Goal: Task Accomplishment & Management: Complete application form

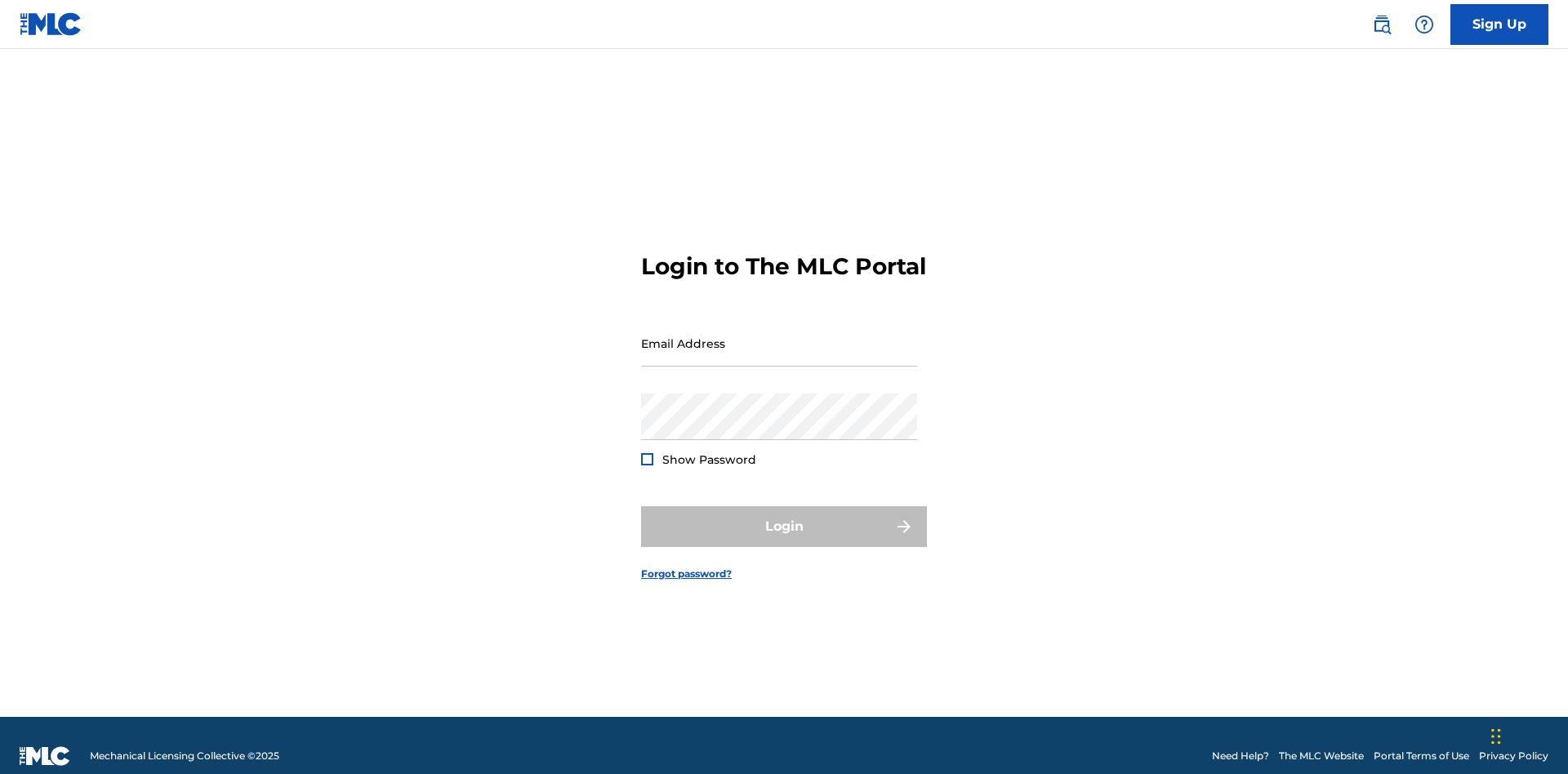
scroll to position [22, 0]
click at [779, 336] on input "Email Address" at bounding box center [779, 343] width 276 height 47
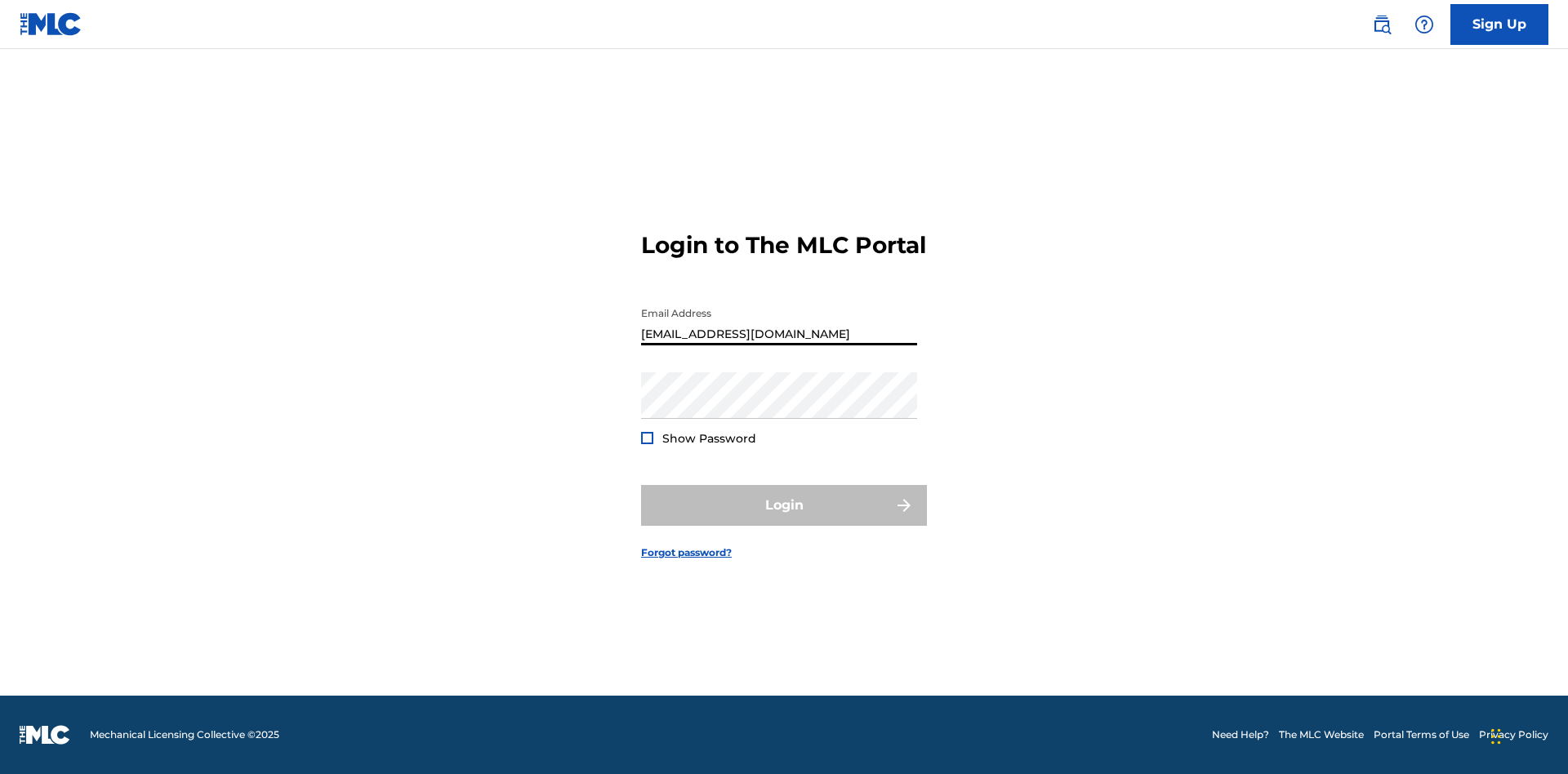
type input "[EMAIL_ADDRESS][DOMAIN_NAME]"
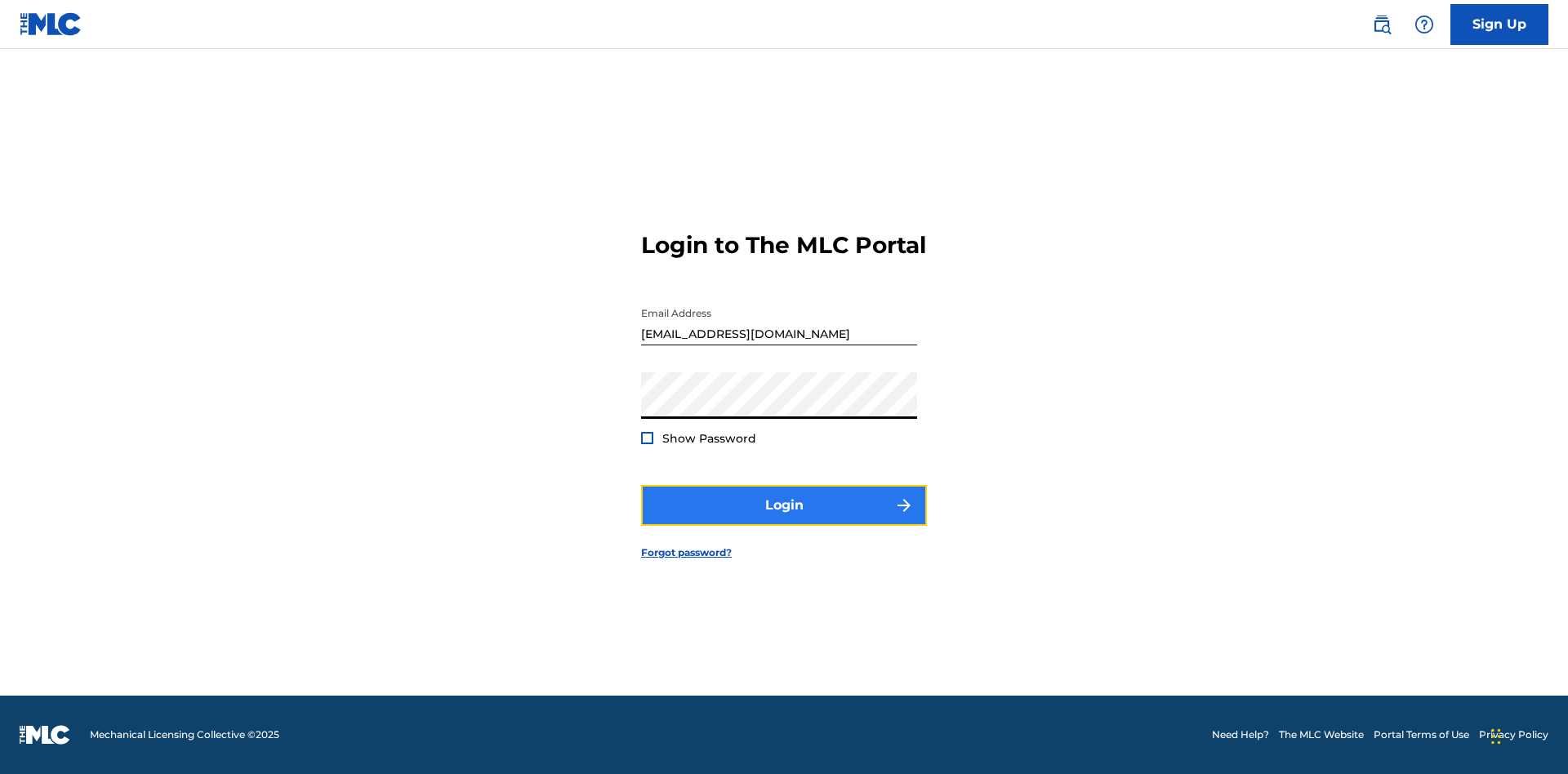
click at [784, 520] on button "Login" at bounding box center [784, 505] width 286 height 41
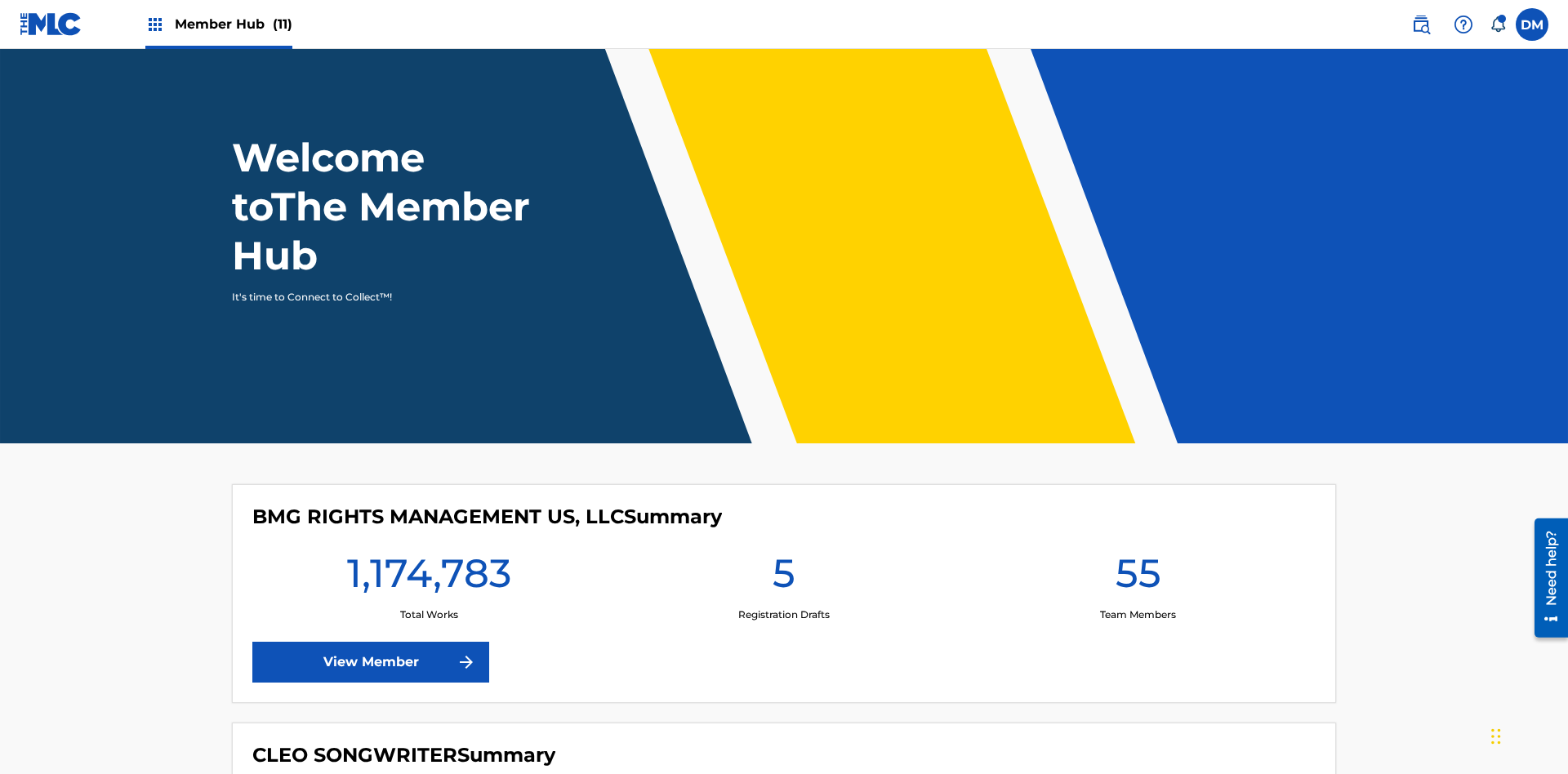
click at [233, 23] on span "Member Hub (11)" at bounding box center [233, 24] width 117 height 19
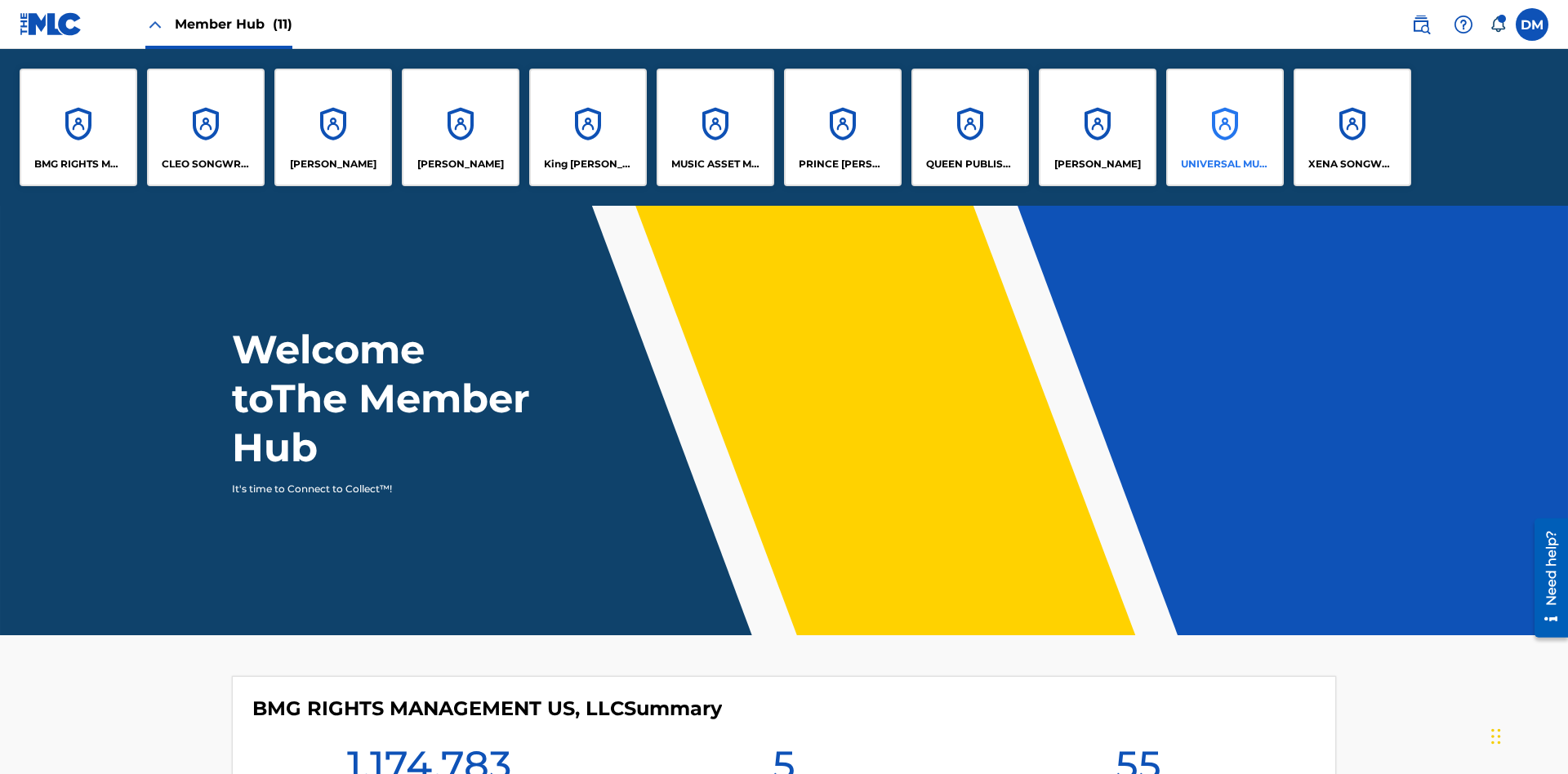
click at [1225, 164] on p "UNIVERSAL MUSIC PUB GROUP" at bounding box center [1225, 165] width 89 height 15
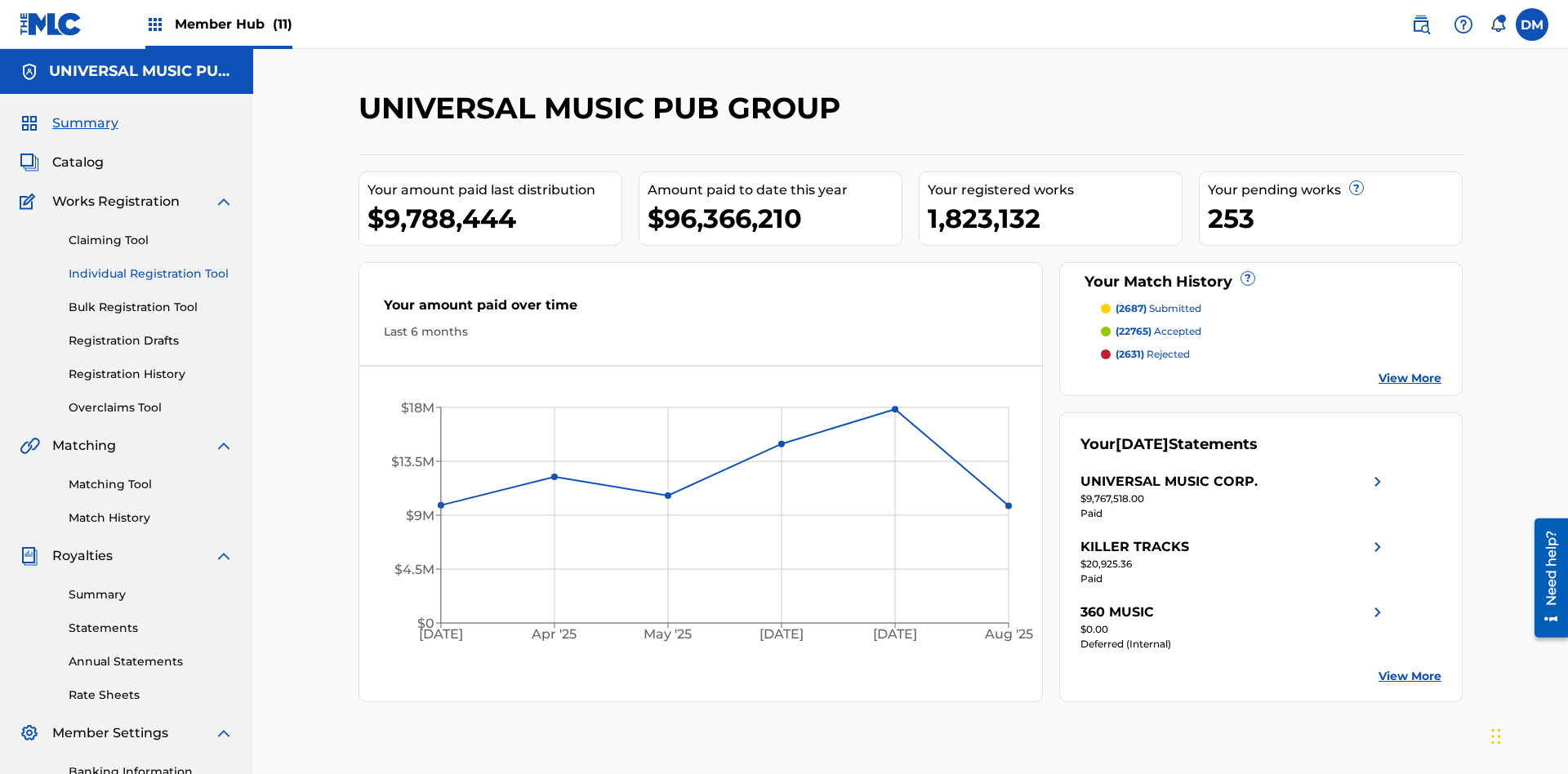
click at [151, 265] on link "Individual Registration Tool" at bounding box center [151, 274] width 165 height 17
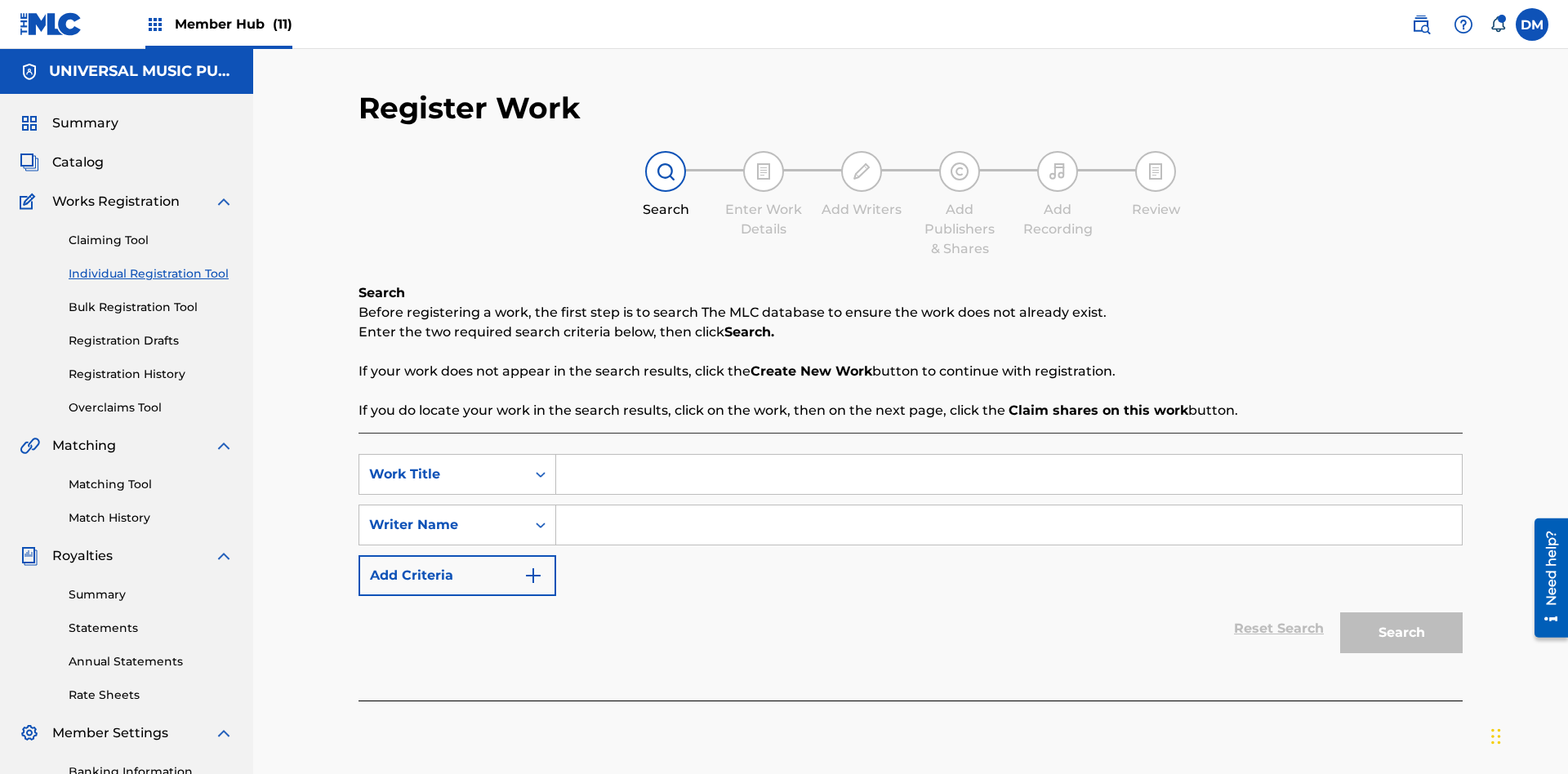
click at [1008, 455] on input "Search Form" at bounding box center [1008, 474] width 905 height 39
type input "My Favorite Dummy Music Work"
click at [1008, 505] on input "Search Form" at bounding box center [1008, 525] width 905 height 39
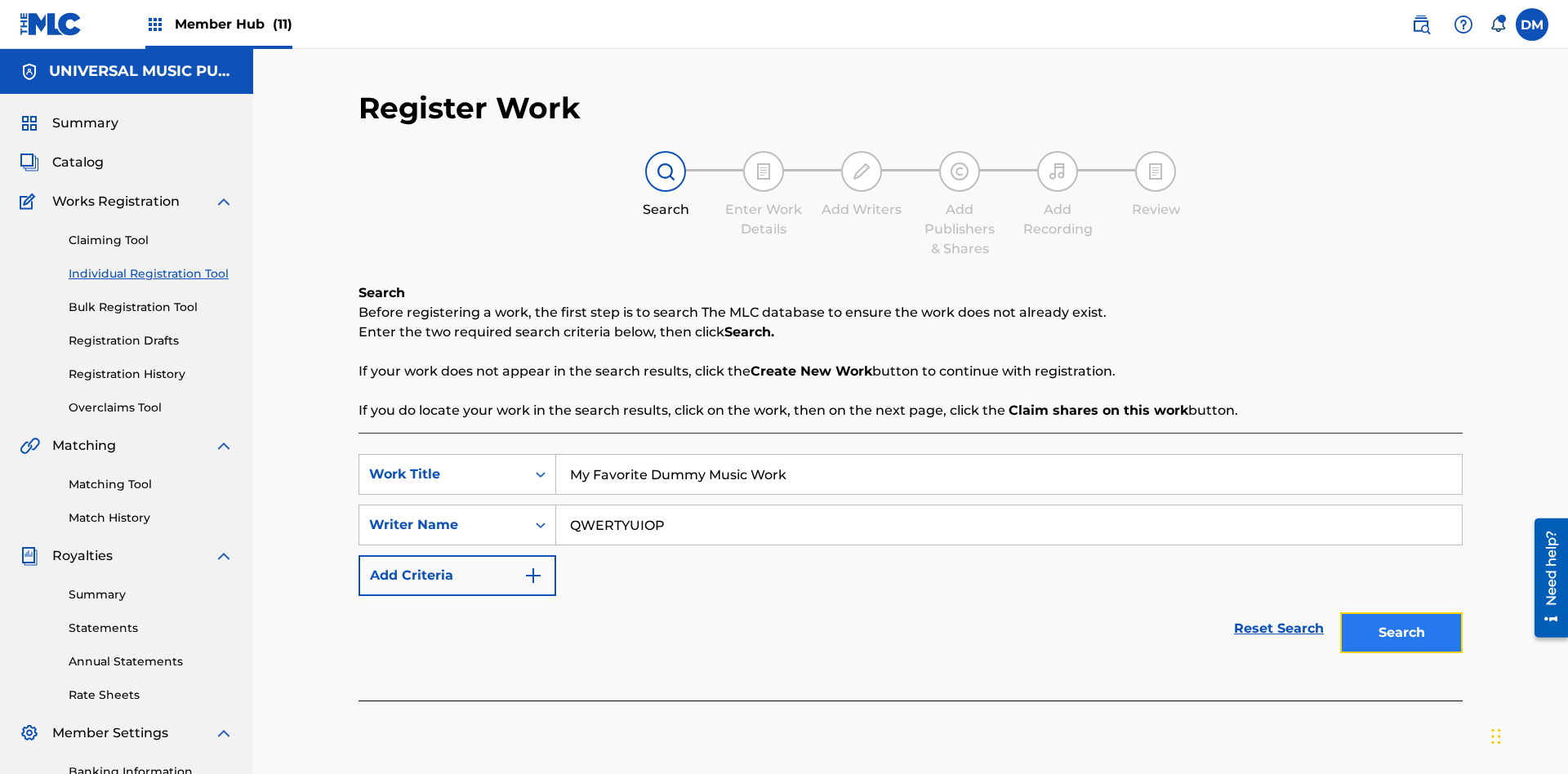
click at [1402, 613] on button "Search" at bounding box center [1401, 633] width 122 height 41
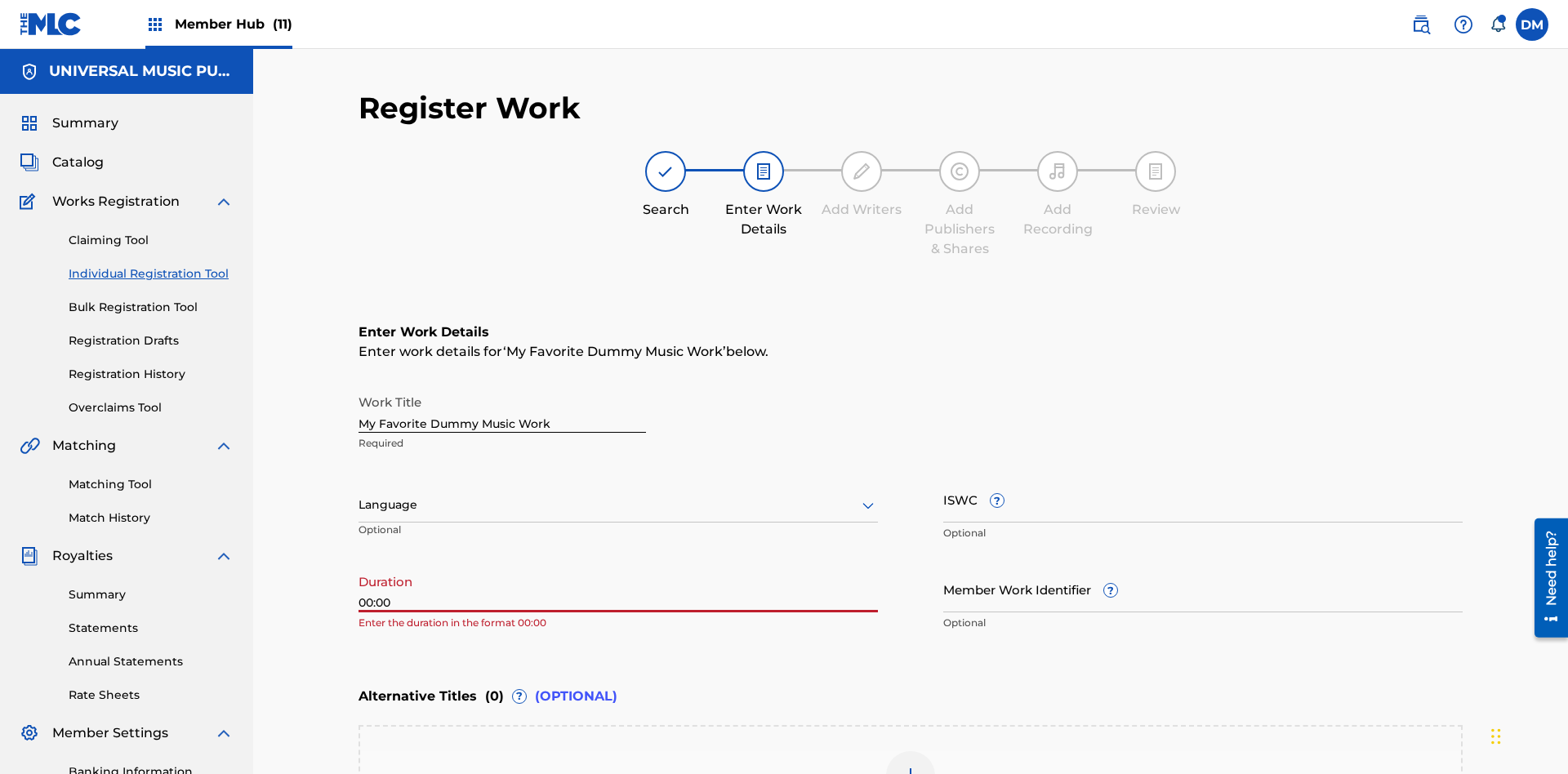
type input "00:00"
click at [868, 495] on icon at bounding box center [868, 505] width 20 height 20
click at [1203, 566] on input "Member Work Identifier ?" at bounding box center [1203, 589] width 520 height 47
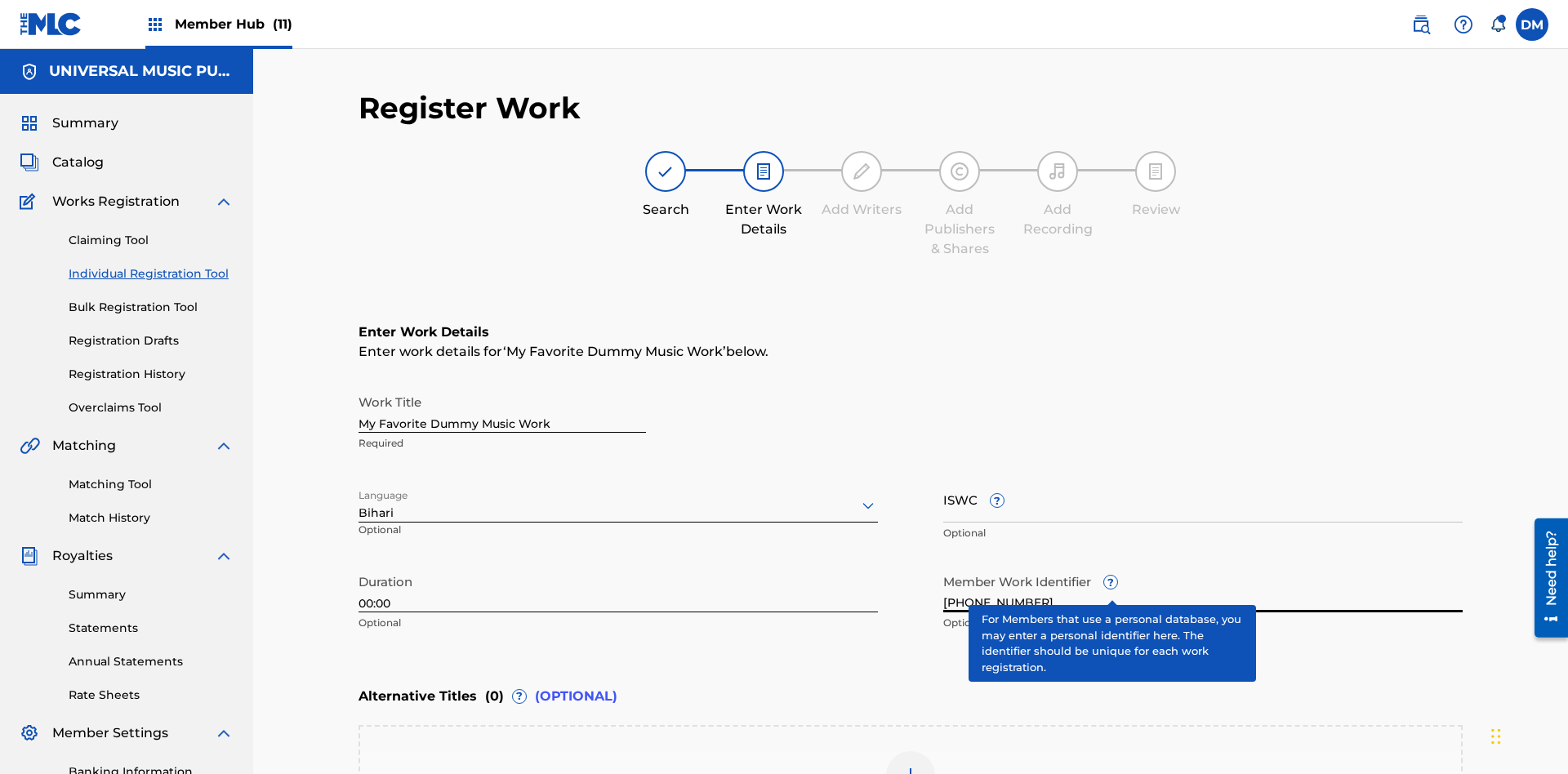
type input "[PHONE_NUMBER]"
click at [1203, 476] on input "ISWC ?" at bounding box center [1203, 500] width 520 height 47
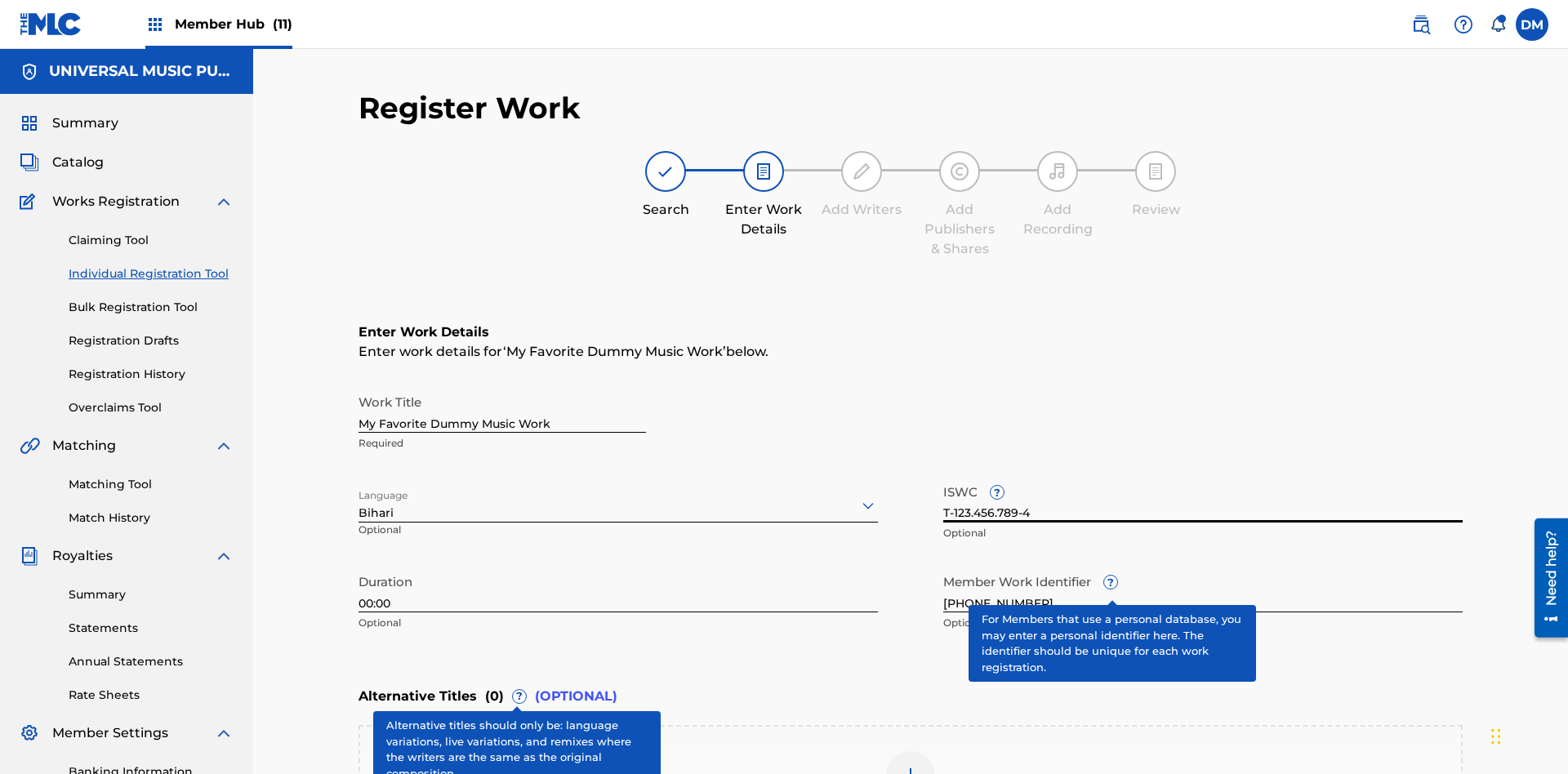
type input "T-123.456.789-4"
click at [910, 766] on img at bounding box center [911, 776] width 20 height 20
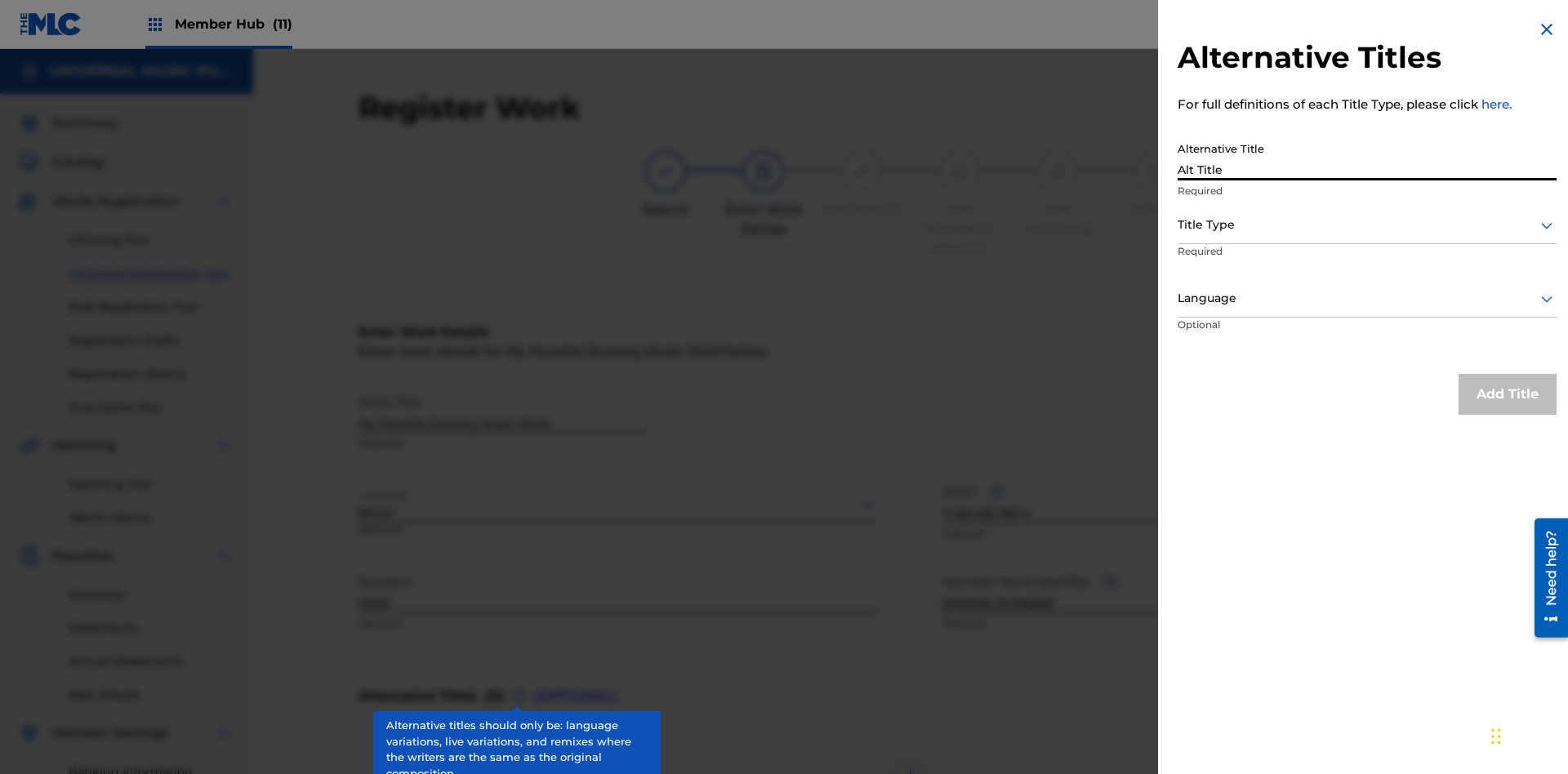
type input "Alt Title"
click at [1367, 224] on div at bounding box center [1368, 224] width 379 height 21
click at [1367, 298] on div at bounding box center [1368, 298] width 379 height 21
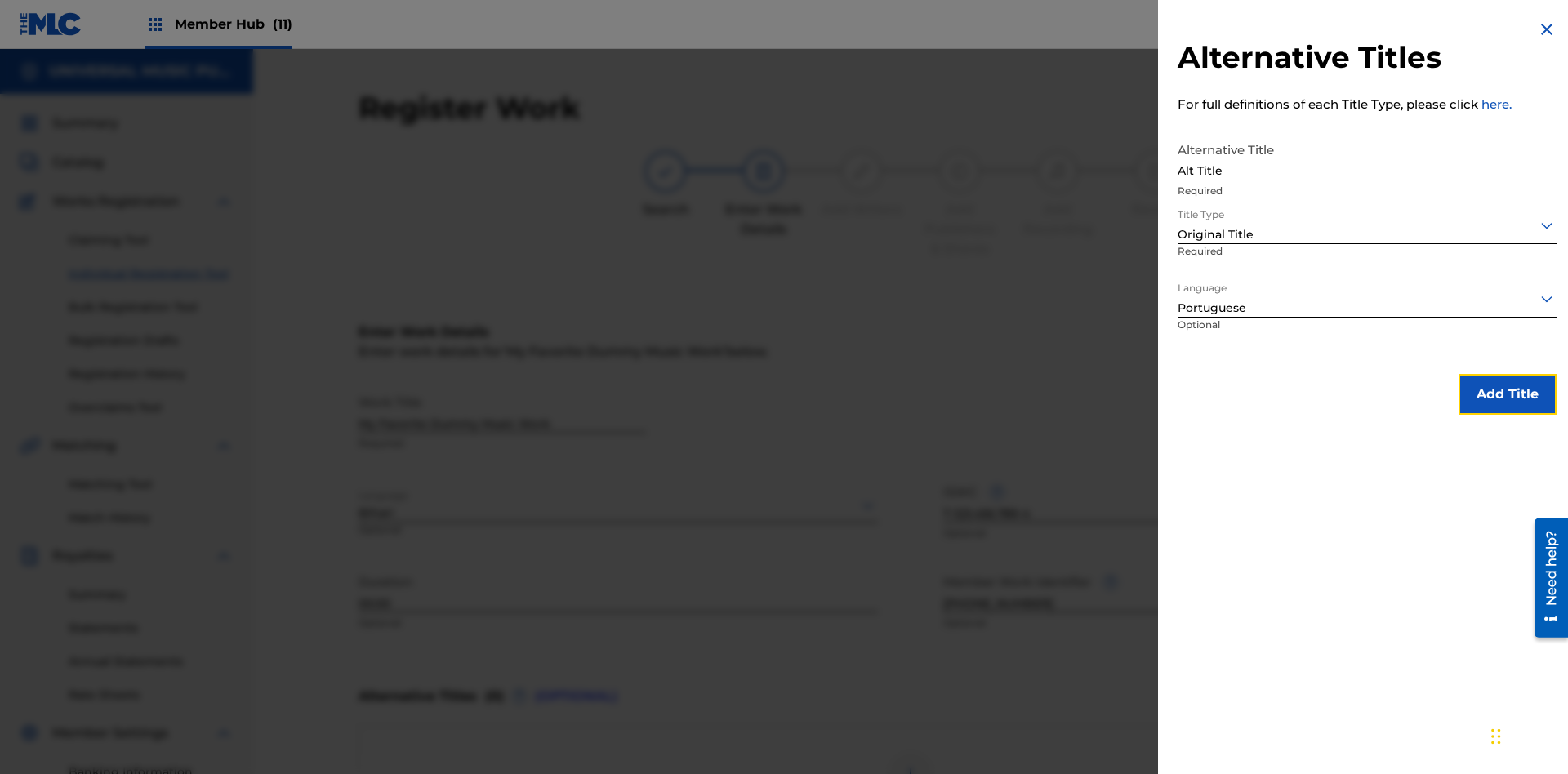
click at [1507, 393] on button "Add Title" at bounding box center [1508, 394] width 98 height 41
click at [910, 752] on div at bounding box center [910, 776] width 49 height 49
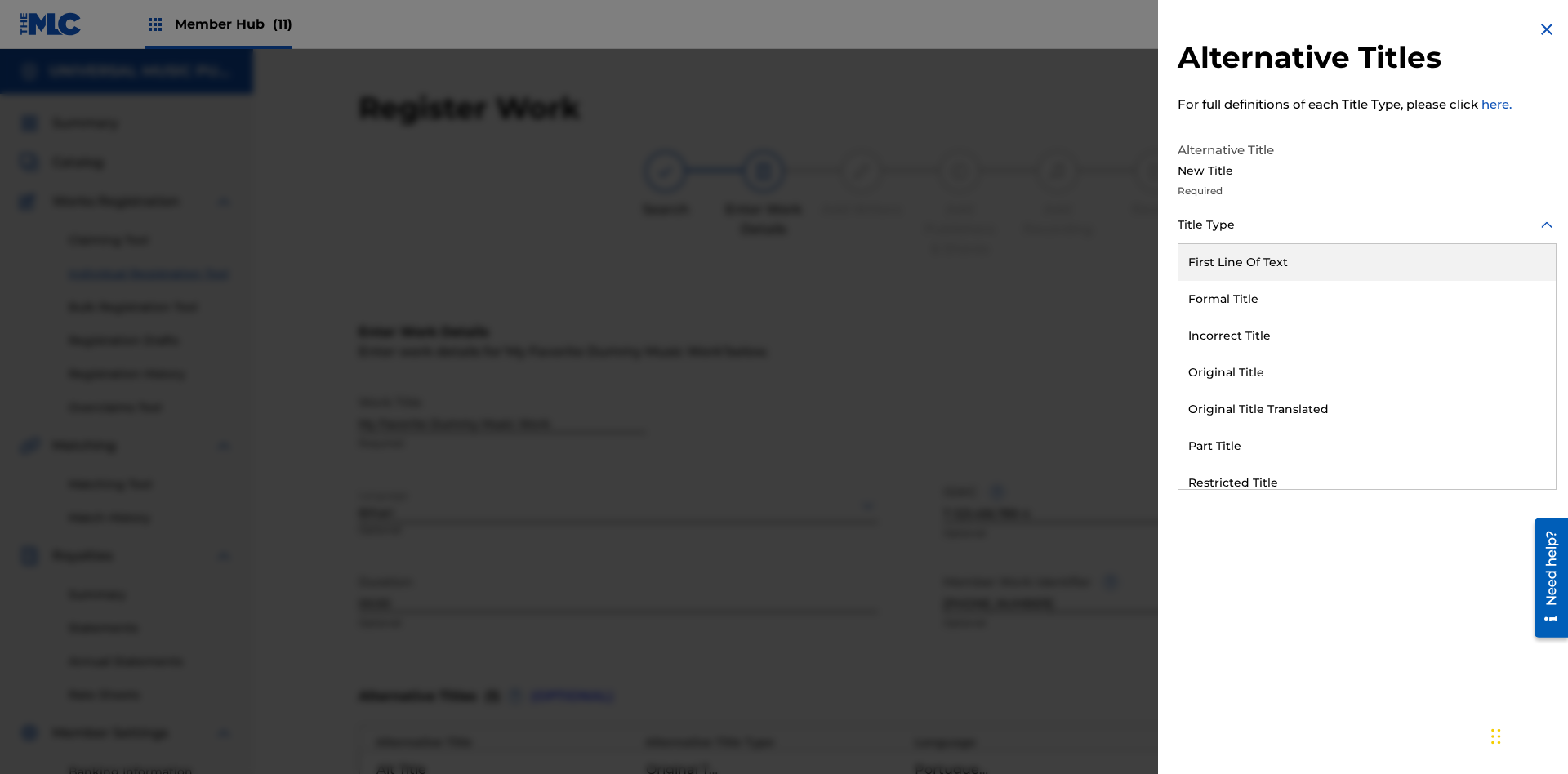
click at [1367, 336] on div "Incorrect Title" at bounding box center [1368, 336] width 377 height 37
click at [1367, 298] on div at bounding box center [1368, 298] width 379 height 21
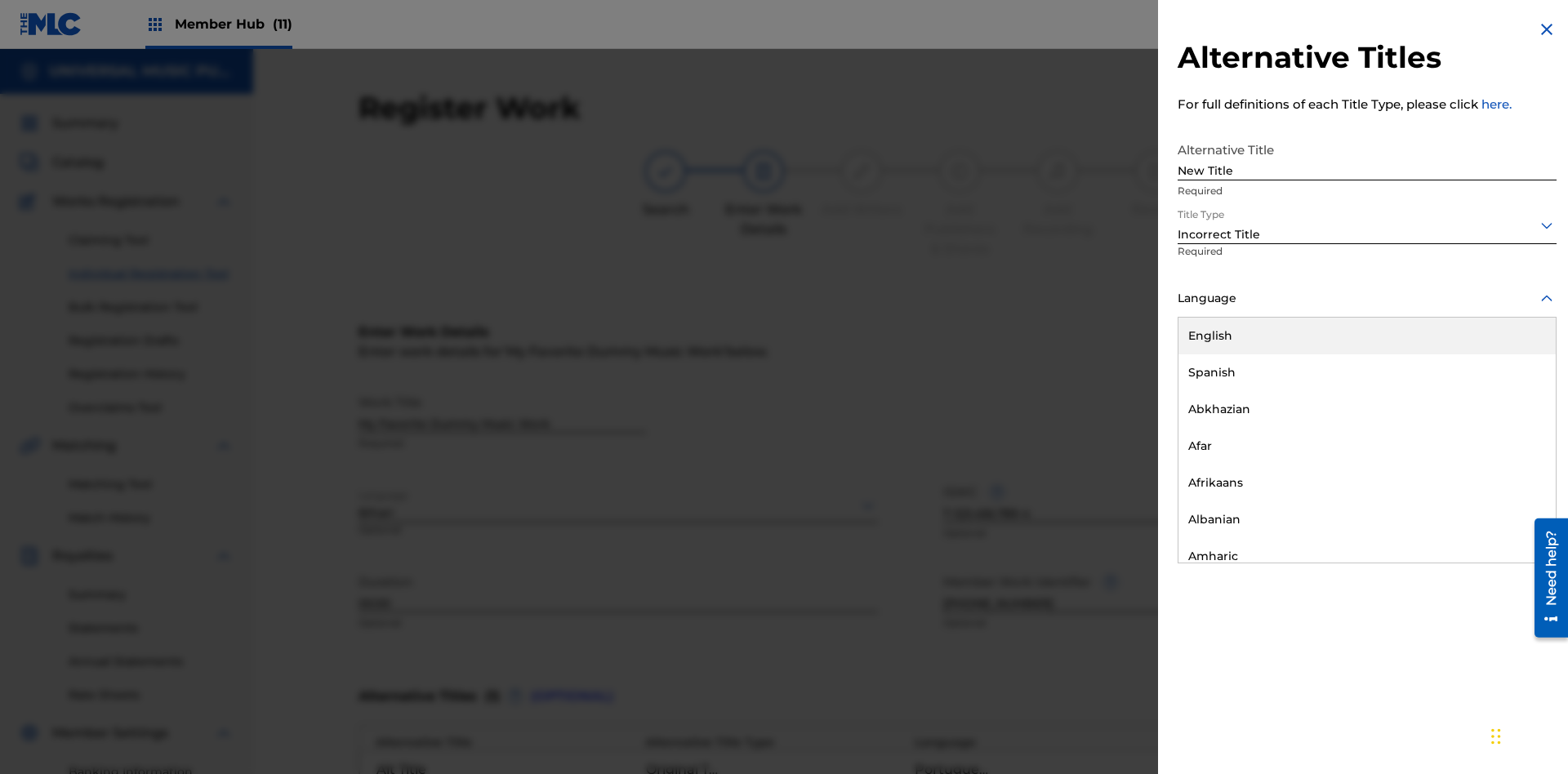
click at [1367, 336] on div "English" at bounding box center [1368, 336] width 377 height 37
click at [1507, 393] on button "Add Title" at bounding box center [1508, 394] width 98 height 41
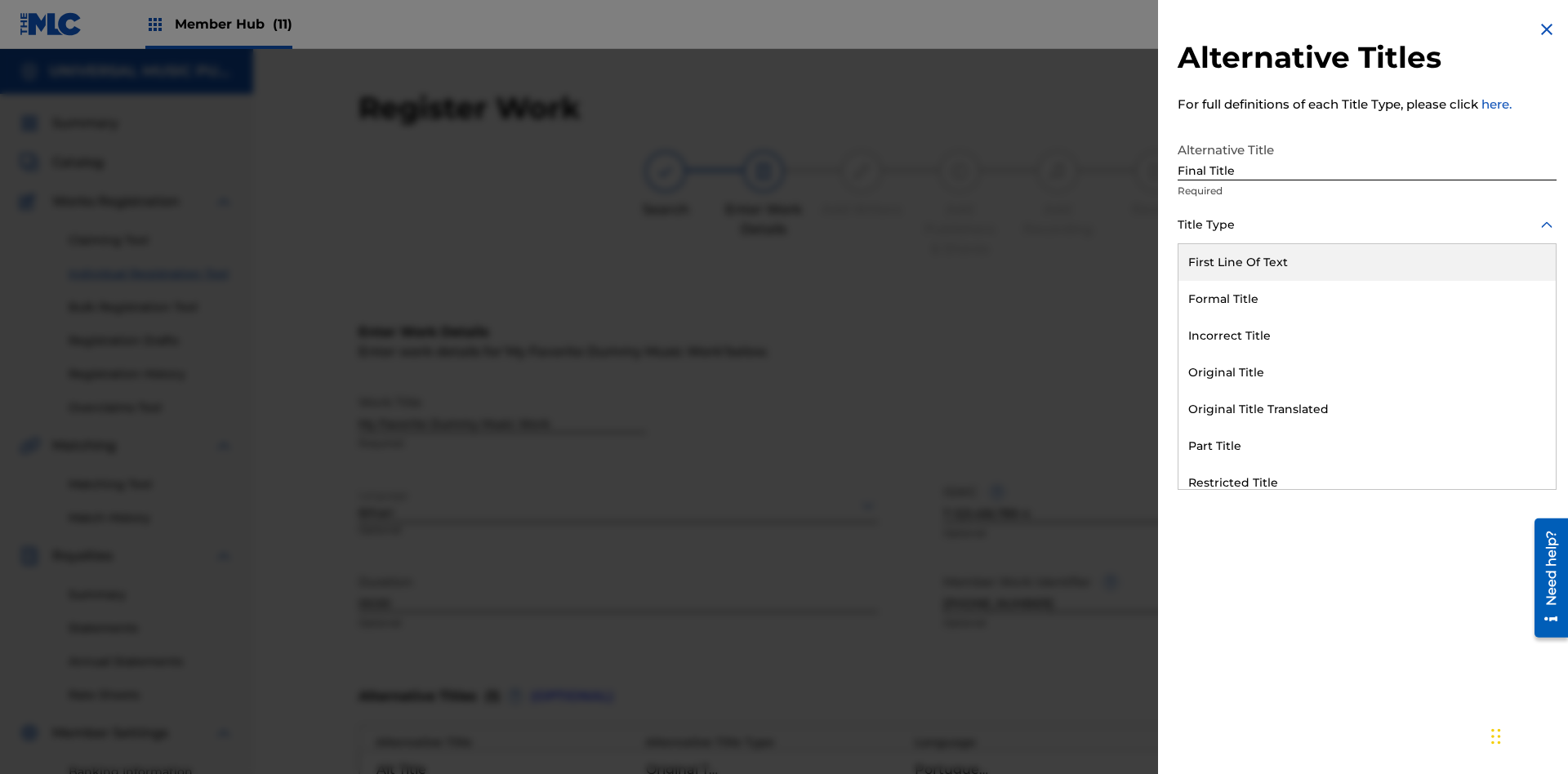
click at [1367, 446] on div "Part Title" at bounding box center [1368, 446] width 377 height 37
click at [1367, 298] on div at bounding box center [1368, 298] width 379 height 21
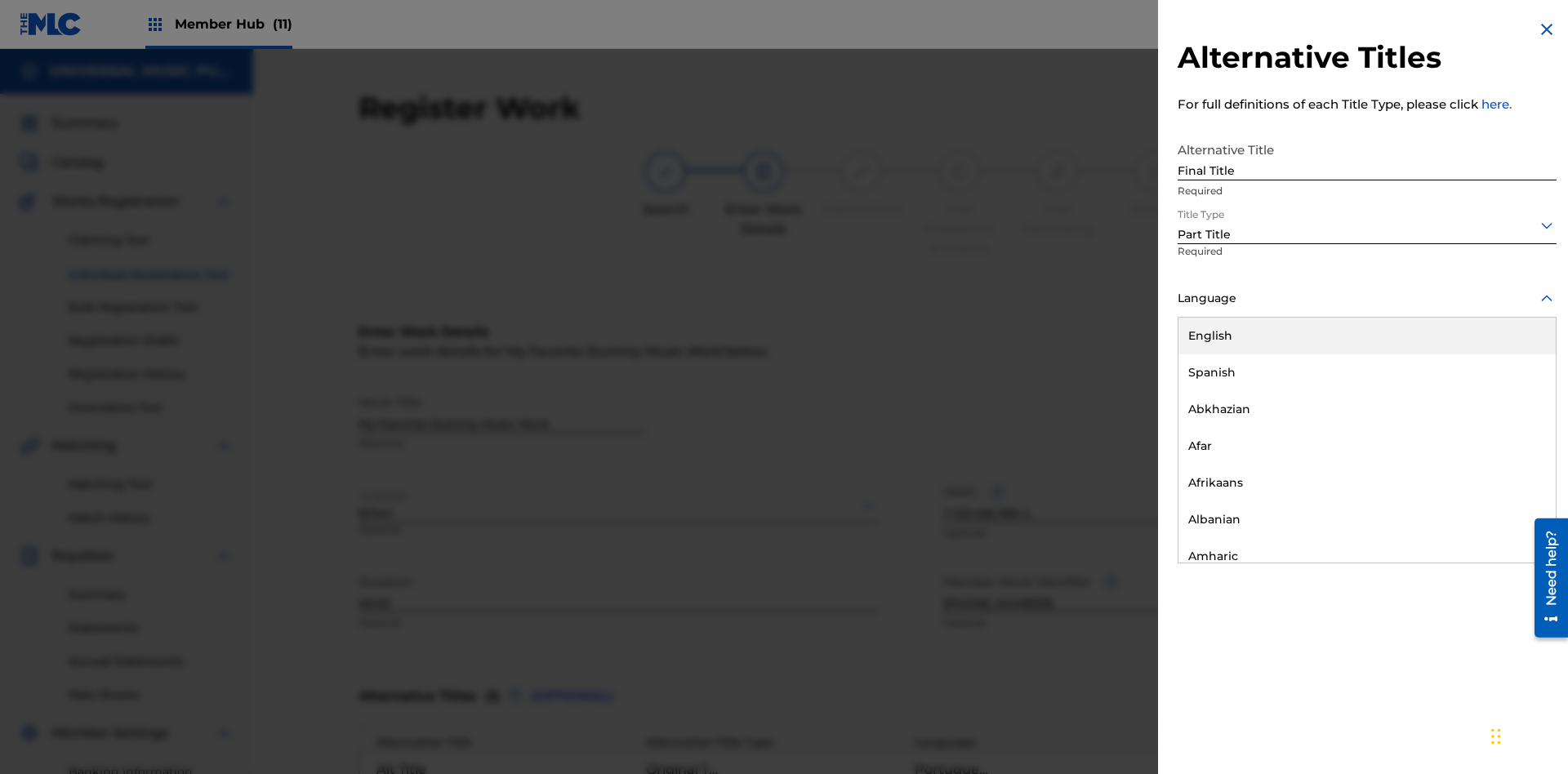
click at [1507, 393] on button "Add Title" at bounding box center [1508, 394] width 98 height 41
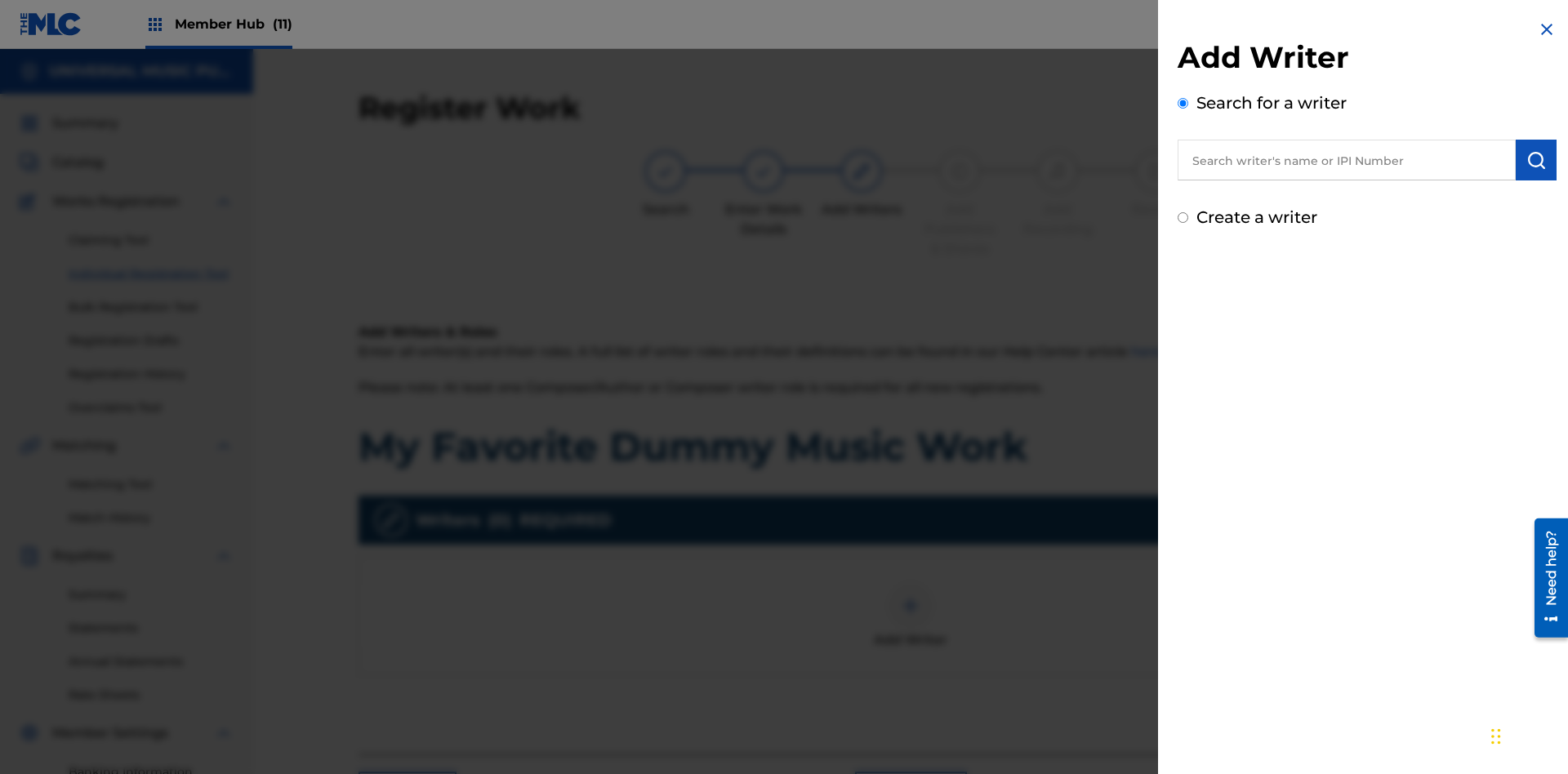
click at [1347, 160] on input "text" at bounding box center [1347, 160] width 338 height 41
type input "[PERSON_NAME]"
click at [1536, 160] on img "submit" at bounding box center [1536, 160] width 20 height 20
click at [1183, 223] on input "Create a writer" at bounding box center [1183, 217] width 11 height 11
radio input "false"
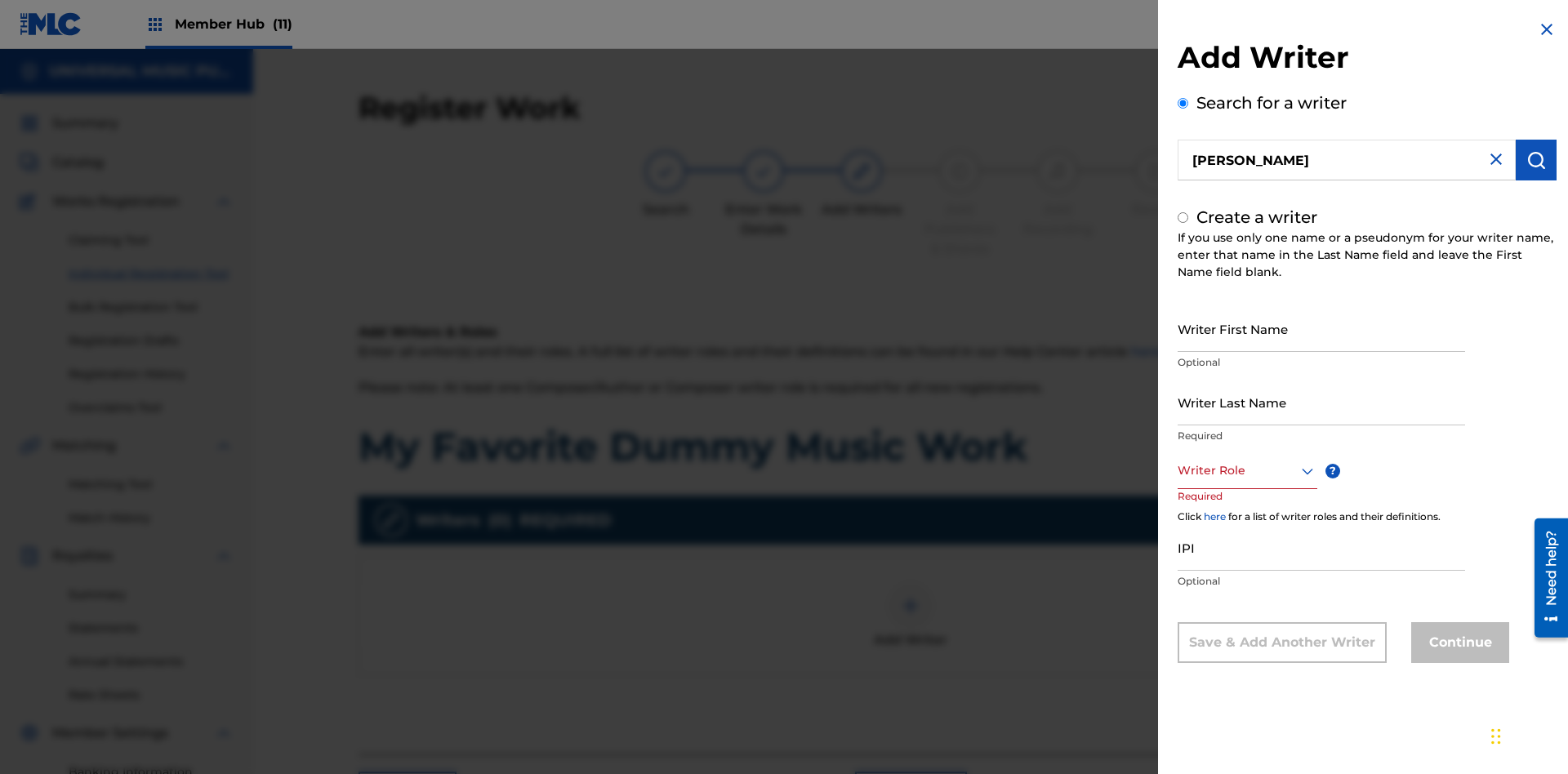
click at [1321, 328] on input "Writer First Name" at bounding box center [1322, 328] width 288 height 47
click at [1321, 402] on input "Writer Last Name" at bounding box center [1322, 402] width 288 height 47
click at [1321, 547] on input "IPI" at bounding box center [1322, 548] width 288 height 47
click at [1246, 471] on div at bounding box center [1248, 471] width 140 height 21
click at [1458, 644] on button "Continue" at bounding box center [1461, 643] width 98 height 41
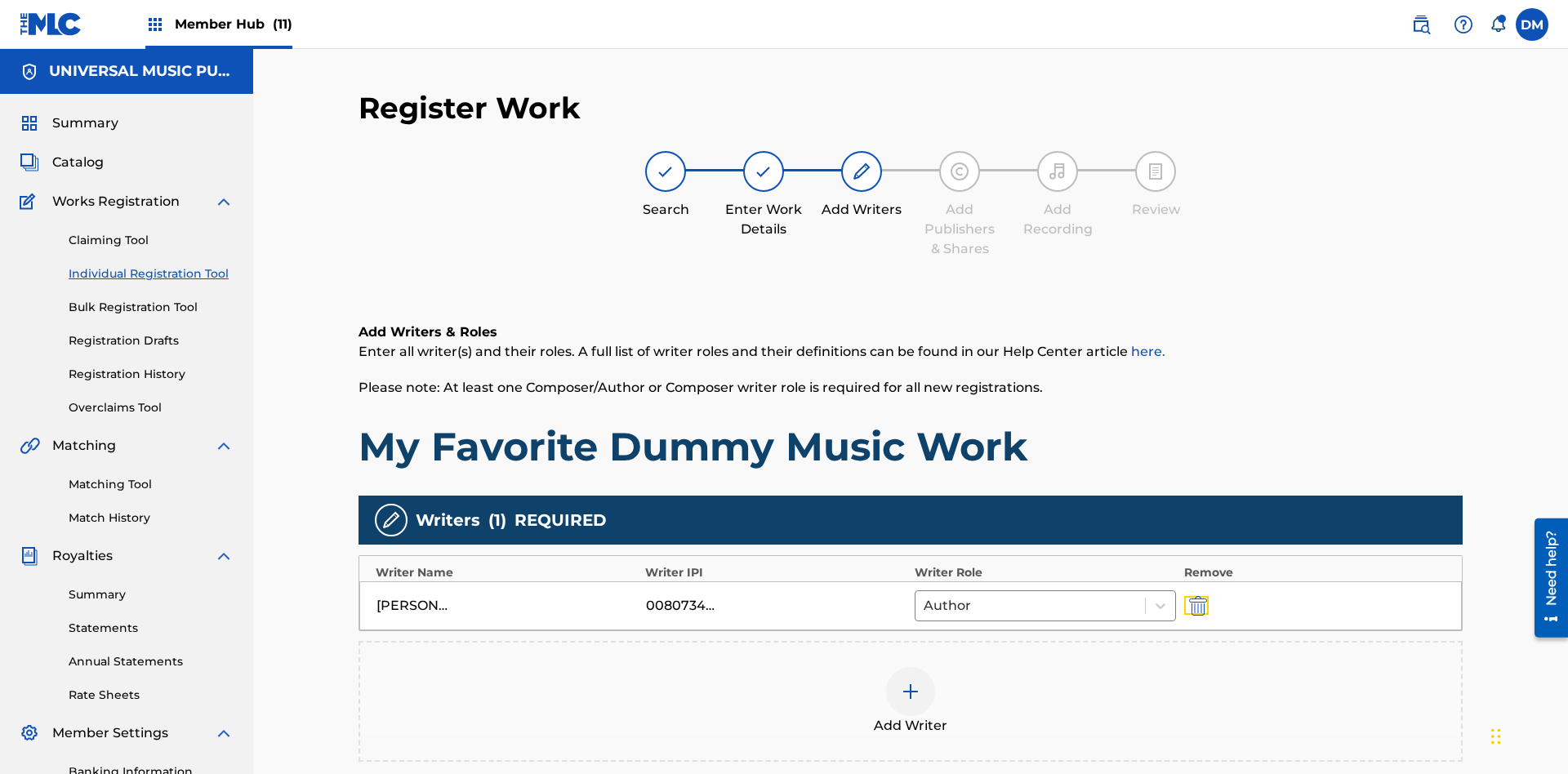
click at [1196, 596] on img "submit" at bounding box center [1198, 606] width 18 height 20
click at [910, 682] on img at bounding box center [911, 692] width 20 height 20
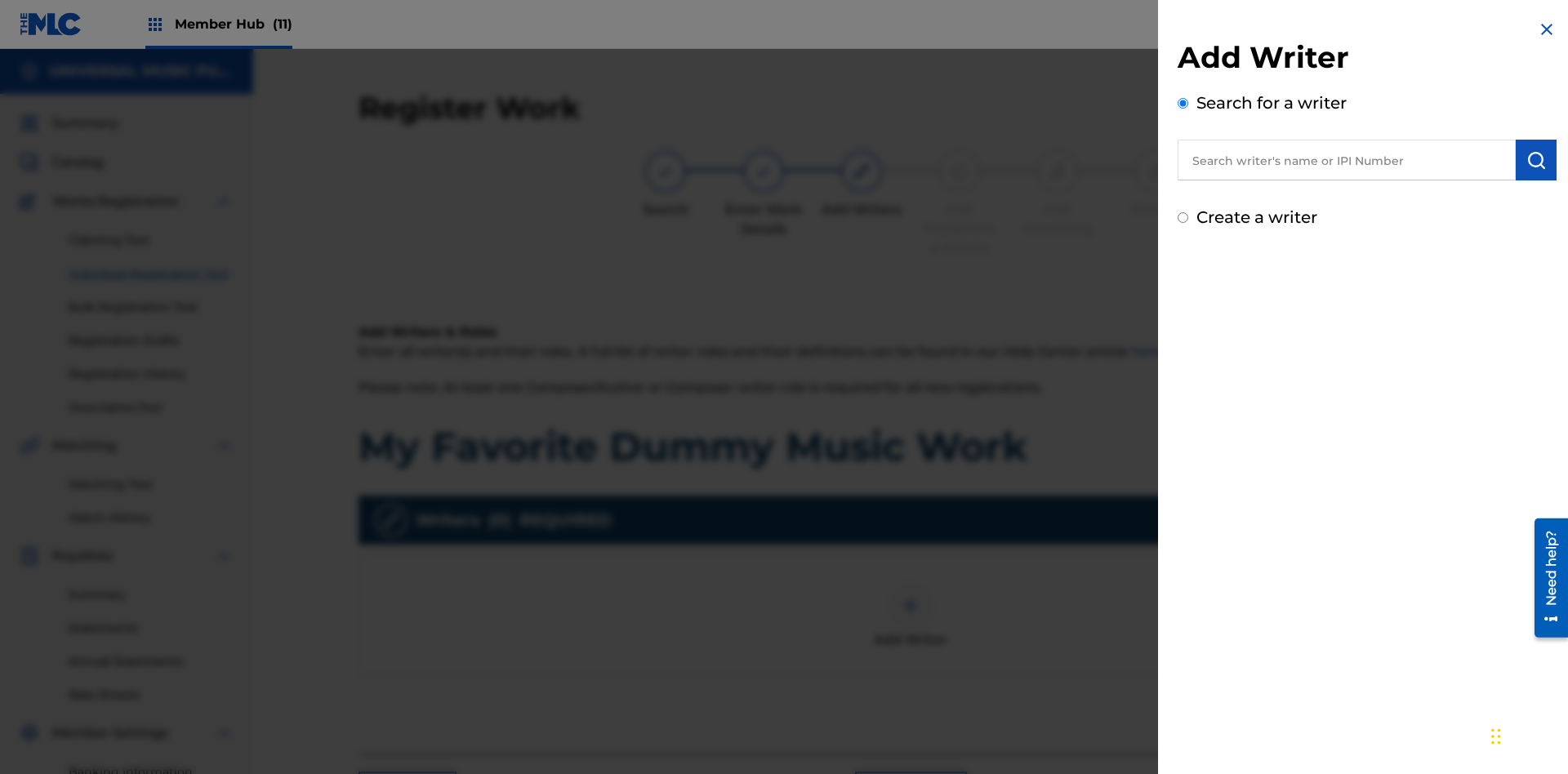
click at [1347, 160] on input "text" at bounding box center [1347, 160] width 338 height 41
type input "[PERSON_NAME]"
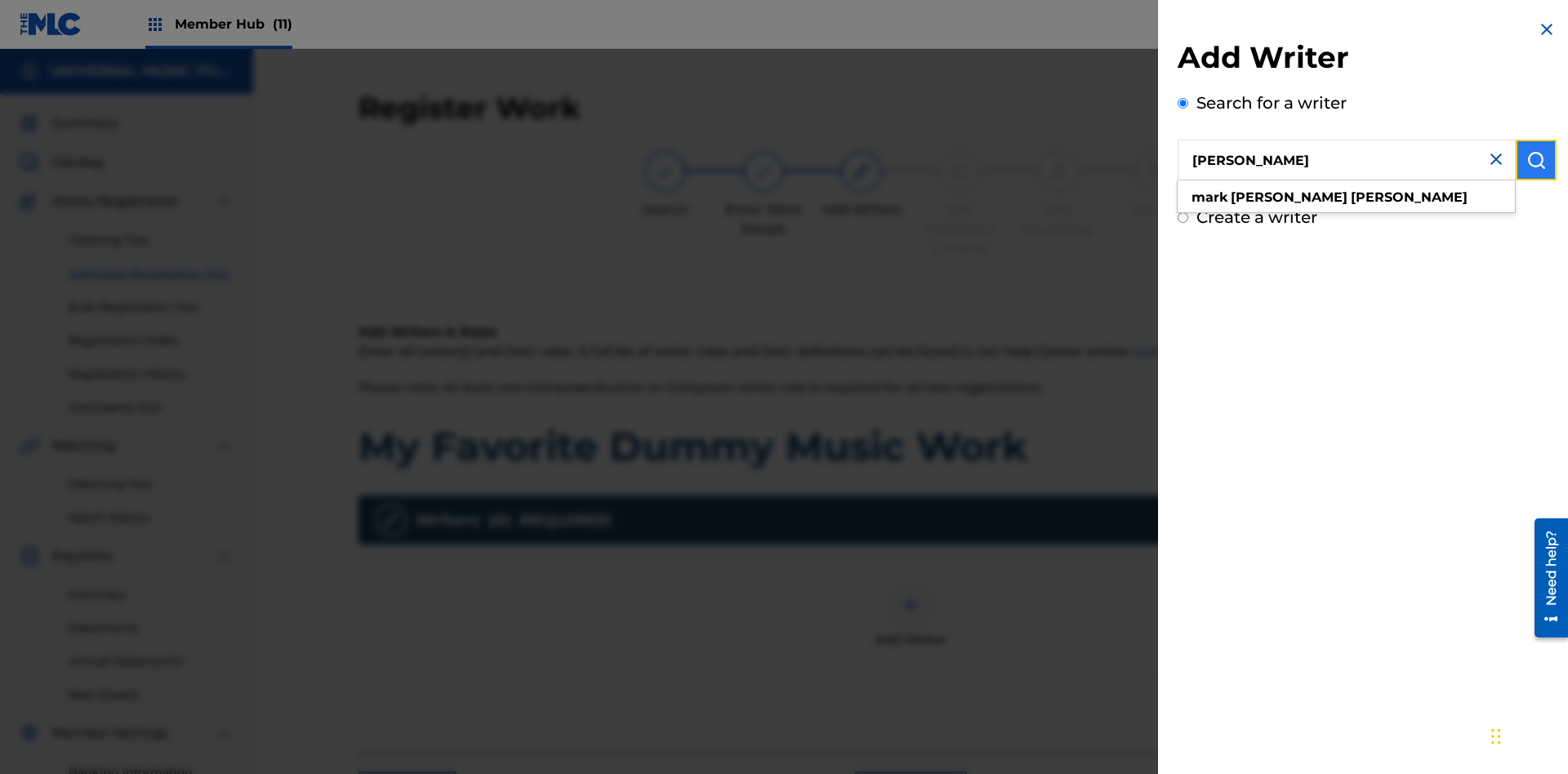
click at [1536, 160] on img "submit" at bounding box center [1536, 160] width 20 height 20
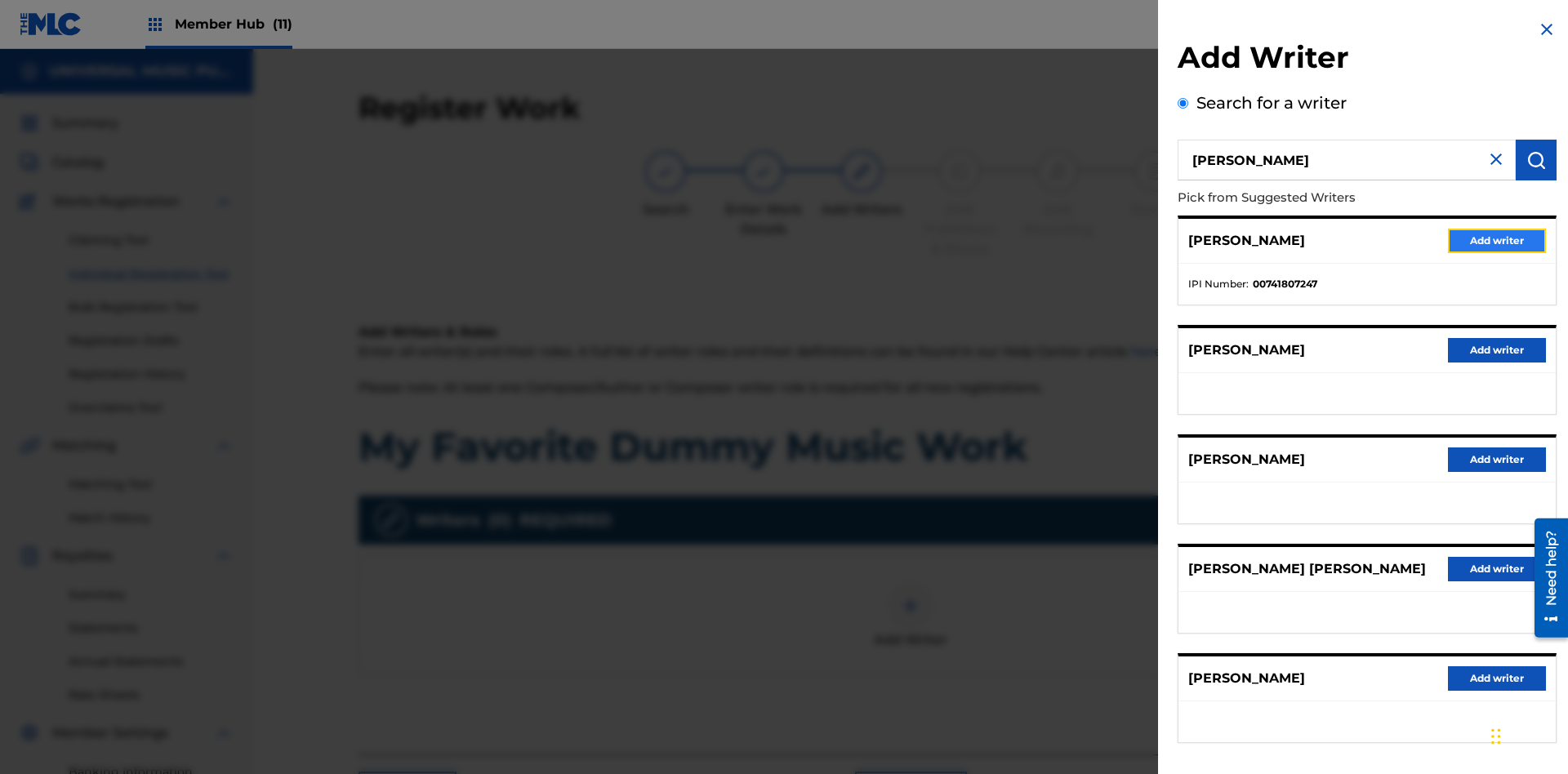
click at [1497, 240] on button "Add writer" at bounding box center [1497, 240] width 98 height 24
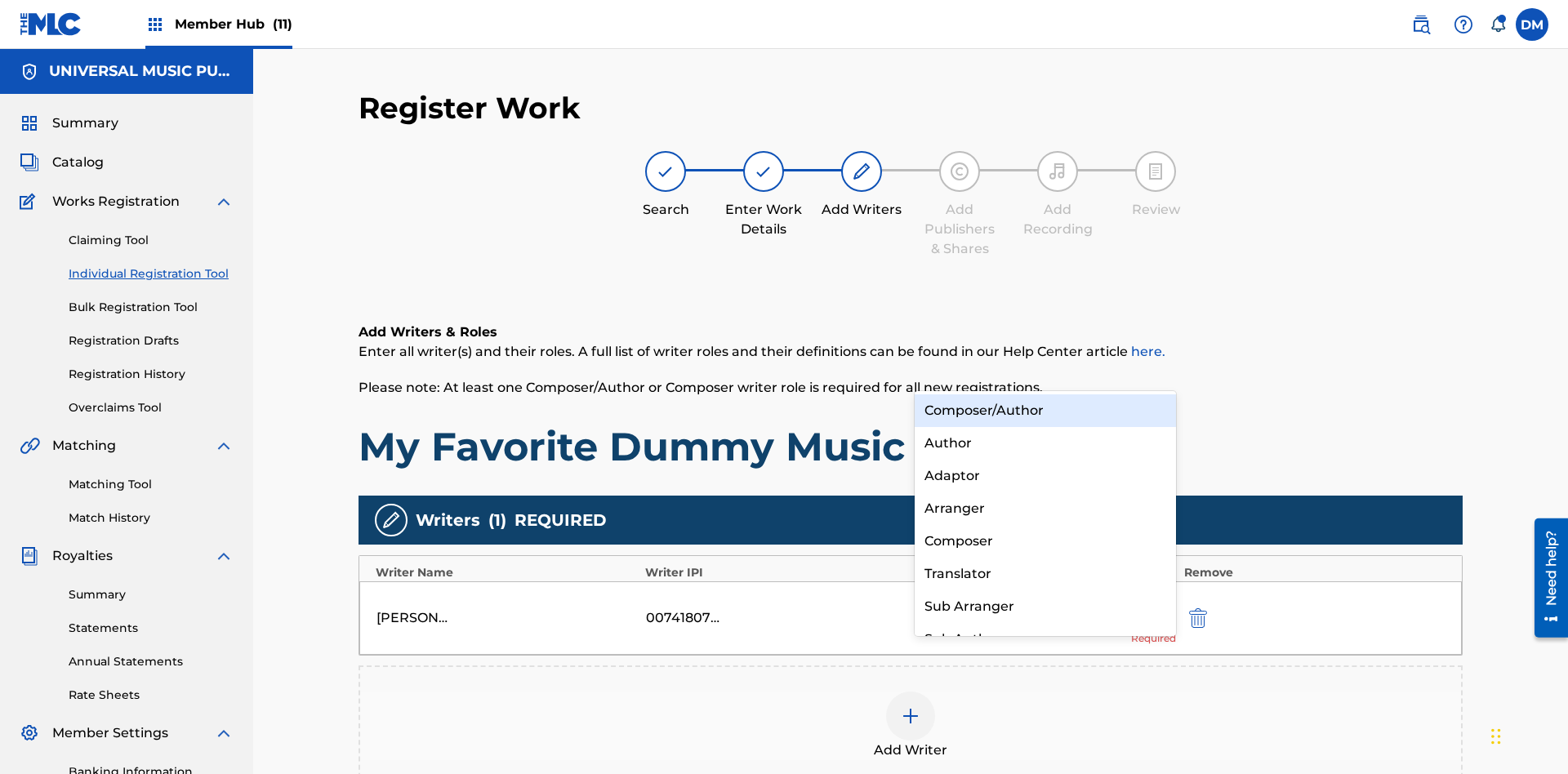
click at [1044, 574] on div "Translator" at bounding box center [1045, 574] width 261 height 32
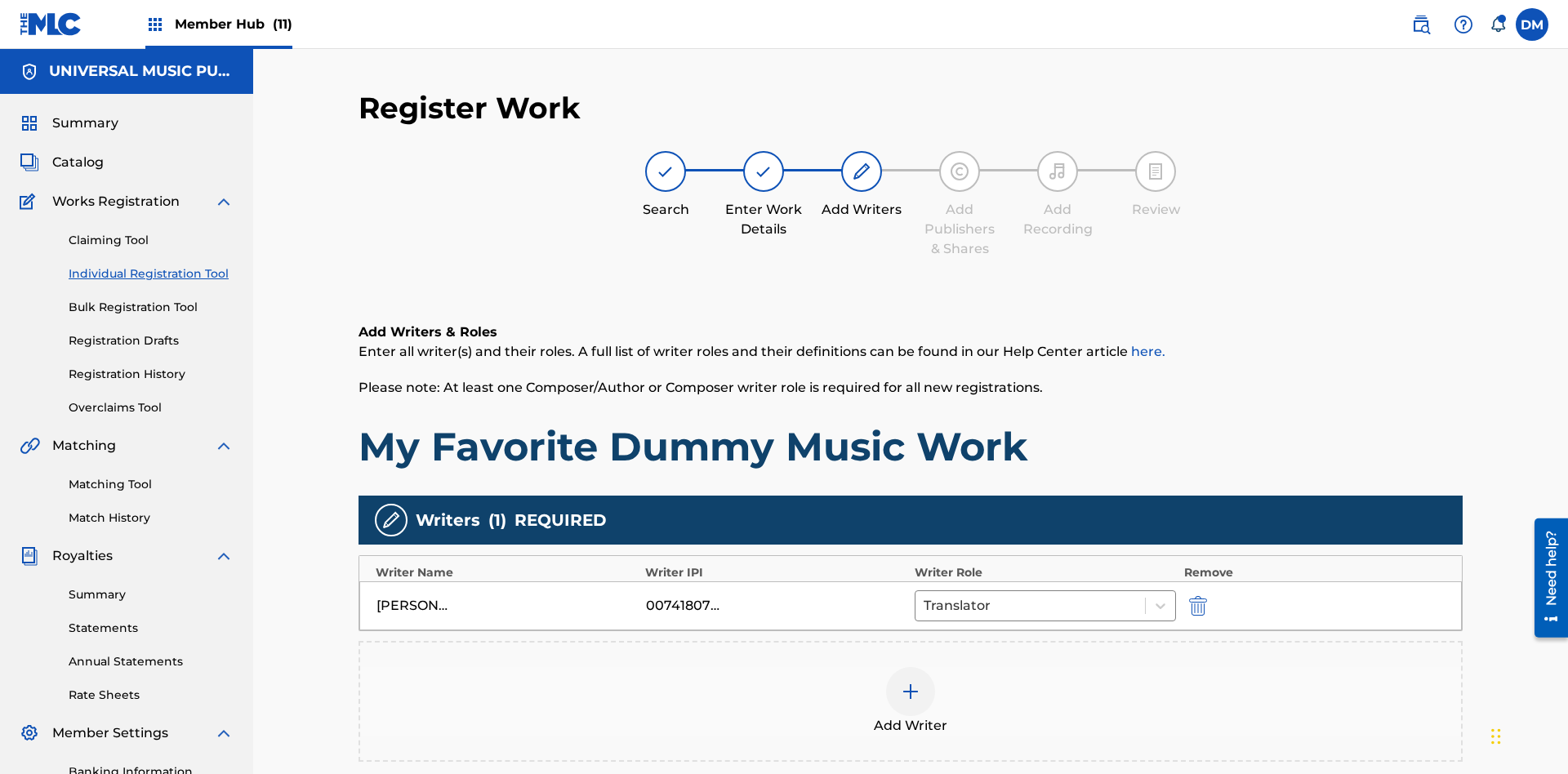
click at [910, 668] on div at bounding box center [910, 692] width 49 height 49
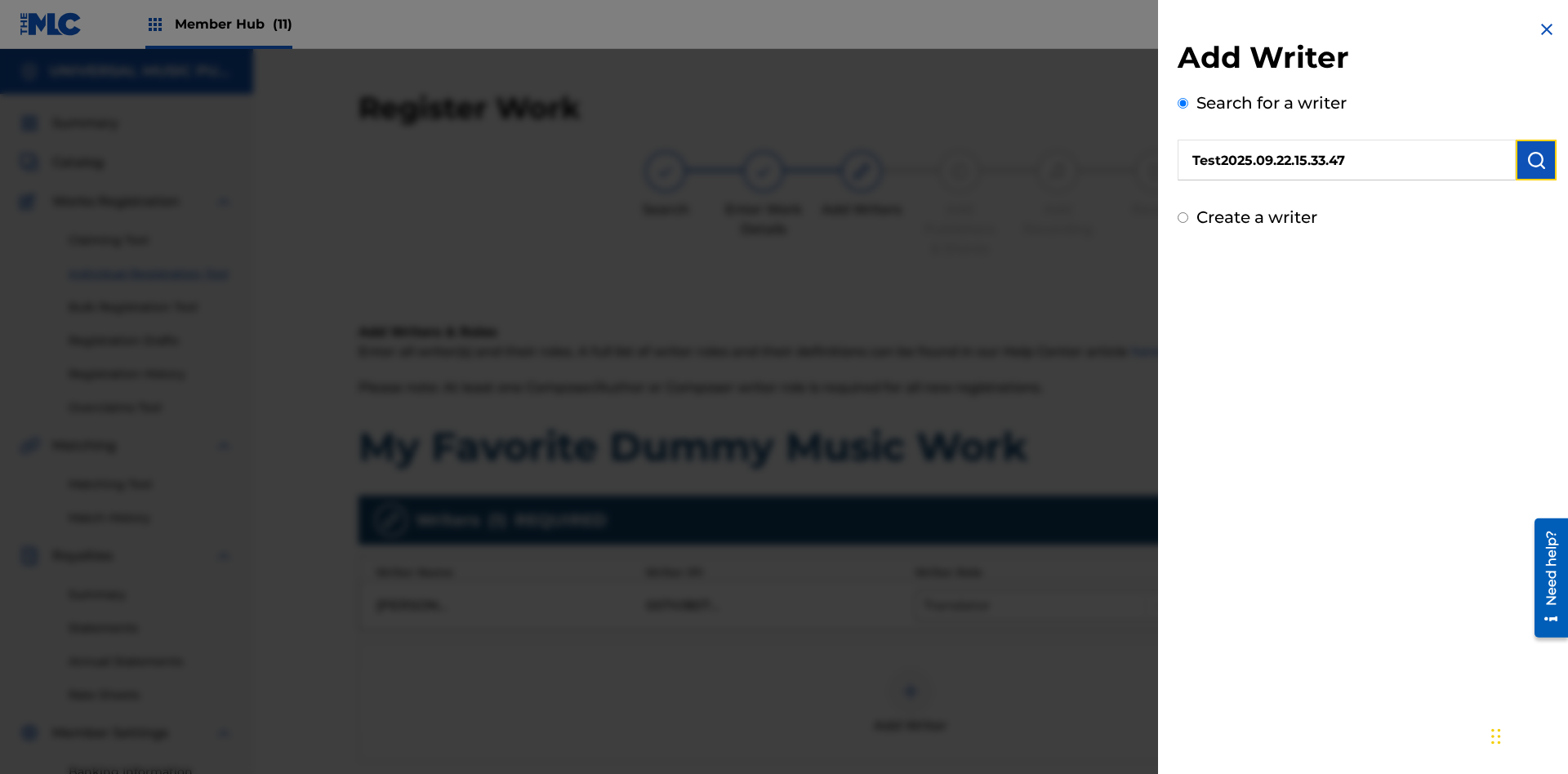
click at [1536, 160] on img "submit" at bounding box center [1536, 160] width 20 height 20
click at [1183, 223] on input "Create a writer" at bounding box center [1183, 217] width 11 height 11
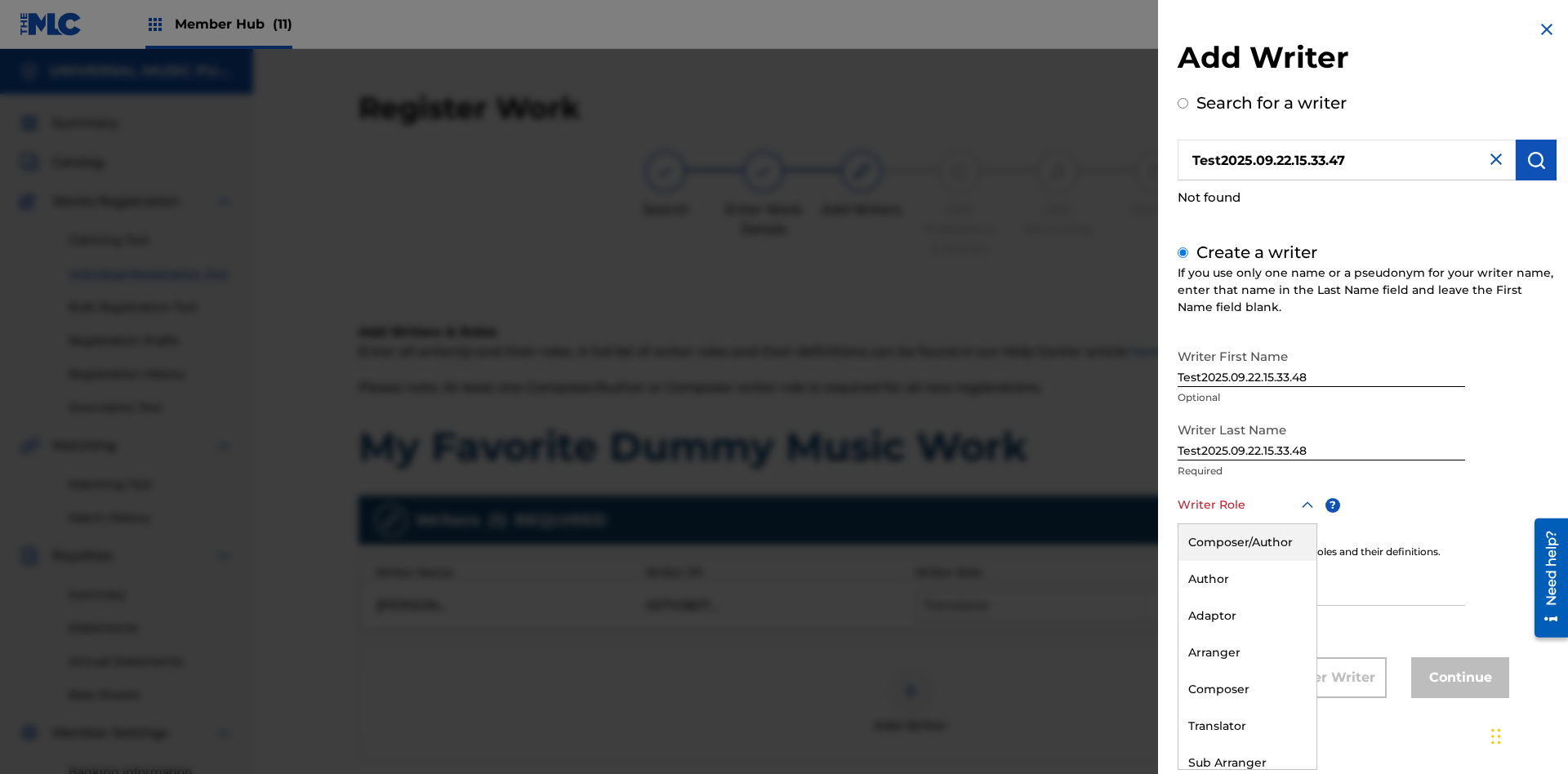
click at [1246, 689] on div "Composer" at bounding box center [1248, 690] width 138 height 37
click at [1321, 584] on input "IPI" at bounding box center [1322, 583] width 288 height 47
click at [1458, 678] on button "Continue" at bounding box center [1461, 678] width 98 height 41
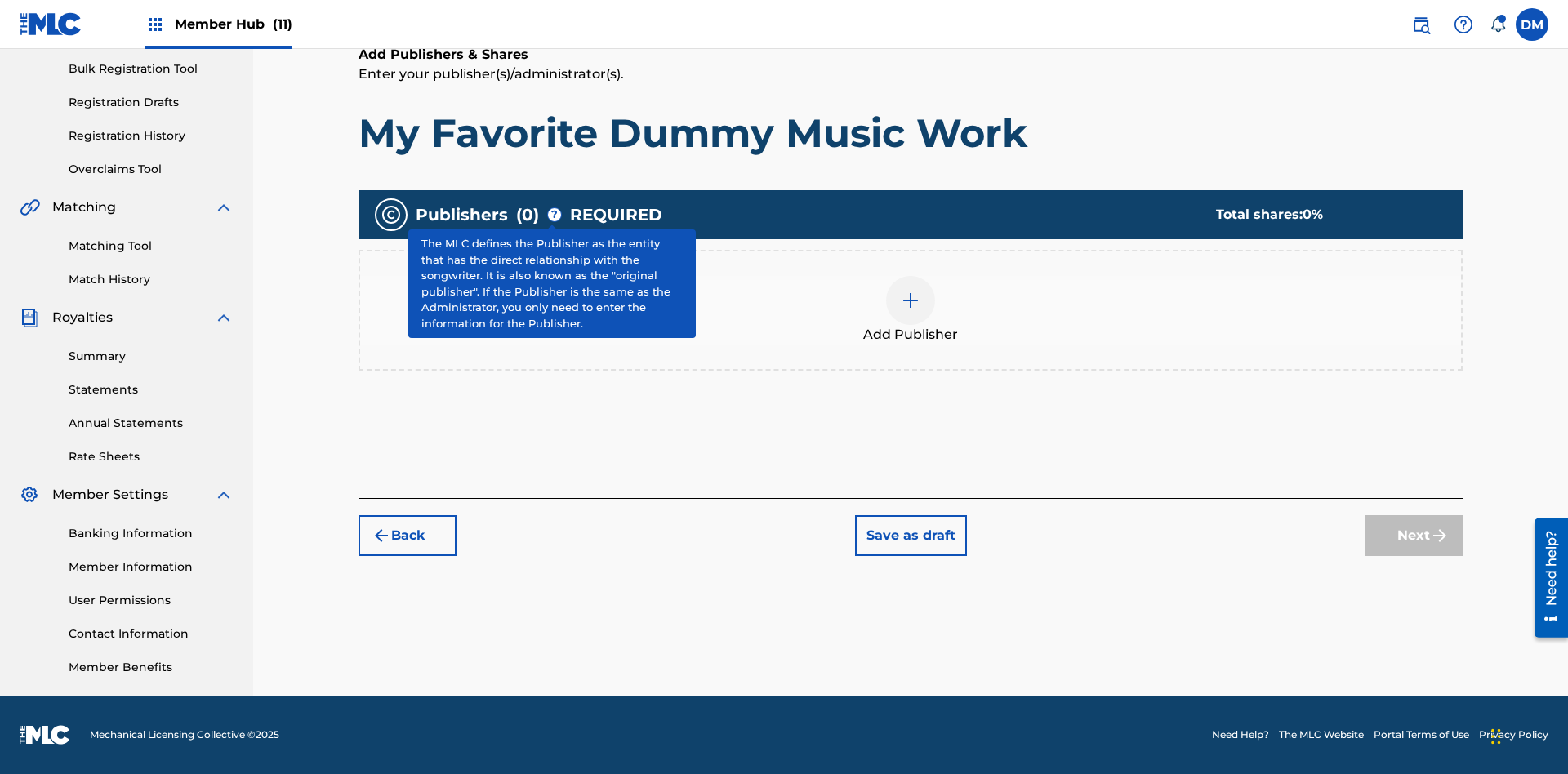
click at [910, 300] on img at bounding box center [911, 301] width 20 height 20
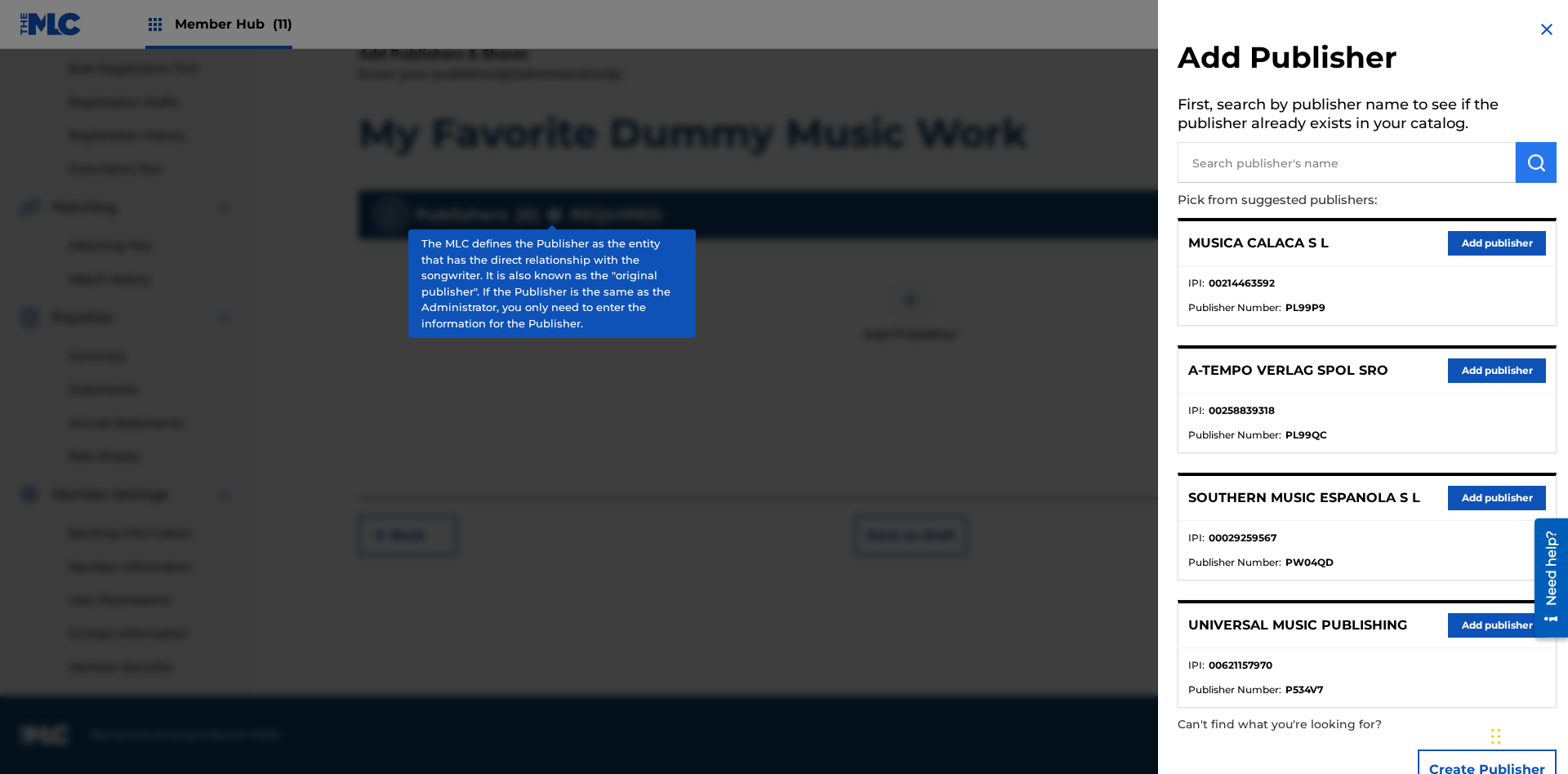
click at [1347, 162] on input "text" at bounding box center [1347, 162] width 338 height 41
click at [1536, 162] on img "submit" at bounding box center [1536, 163] width 20 height 20
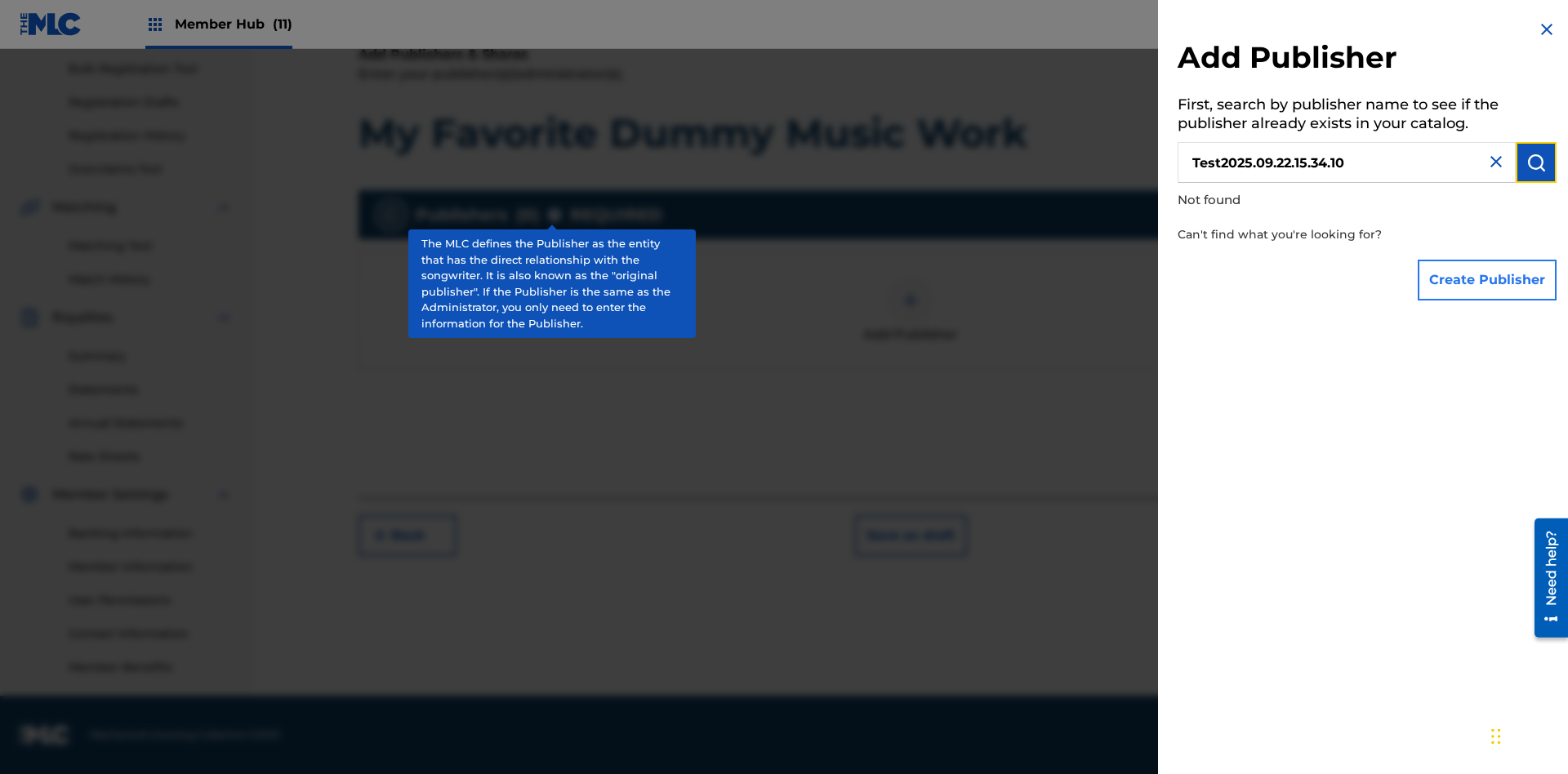
click at [1488, 279] on button "Create Publisher" at bounding box center [1487, 279] width 139 height 41
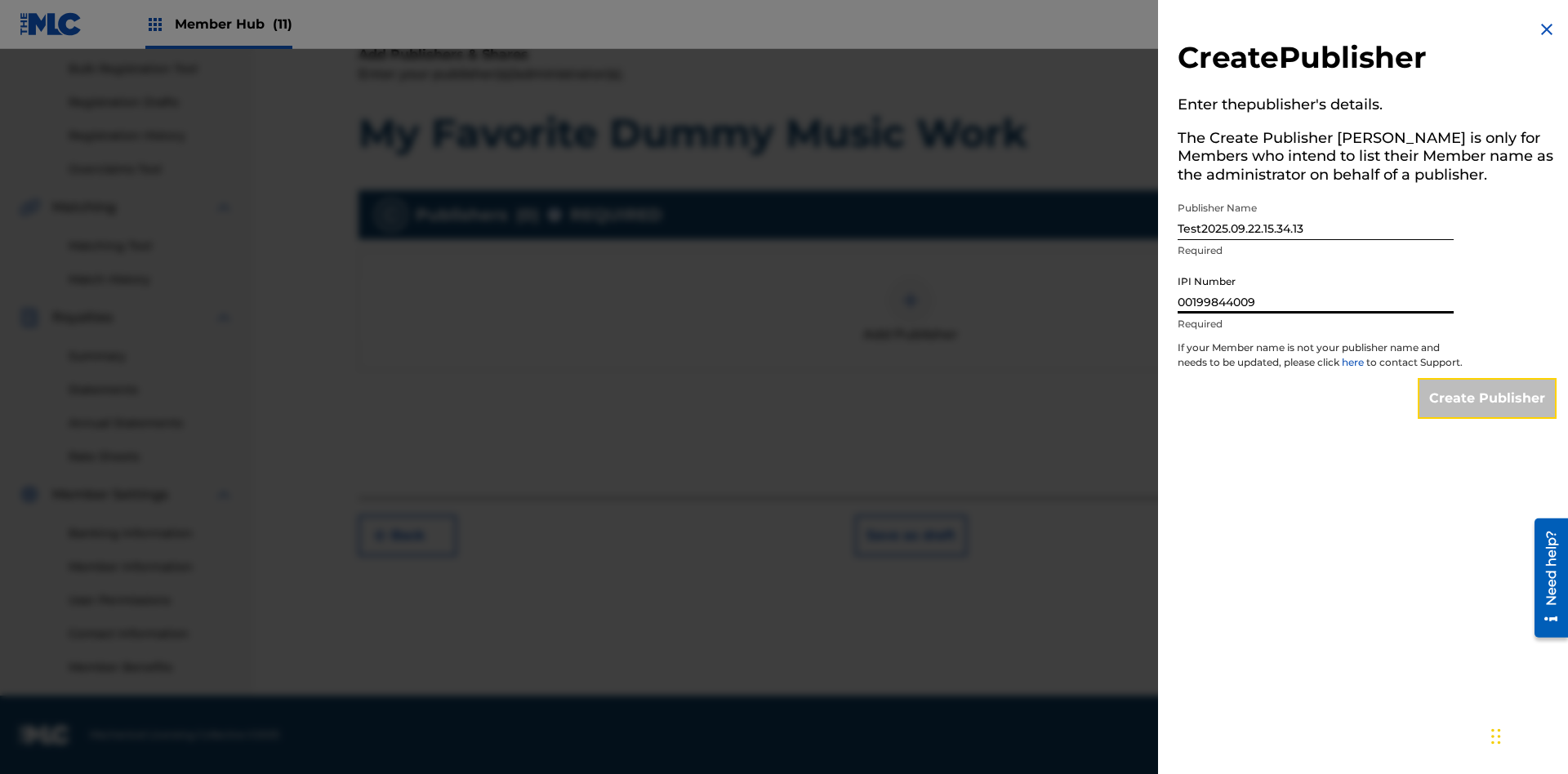
click at [1488, 413] on input "Create Publisher" at bounding box center [1487, 398] width 139 height 41
click at [1488, 378] on input "Create Publisher" at bounding box center [1487, 398] width 139 height 41
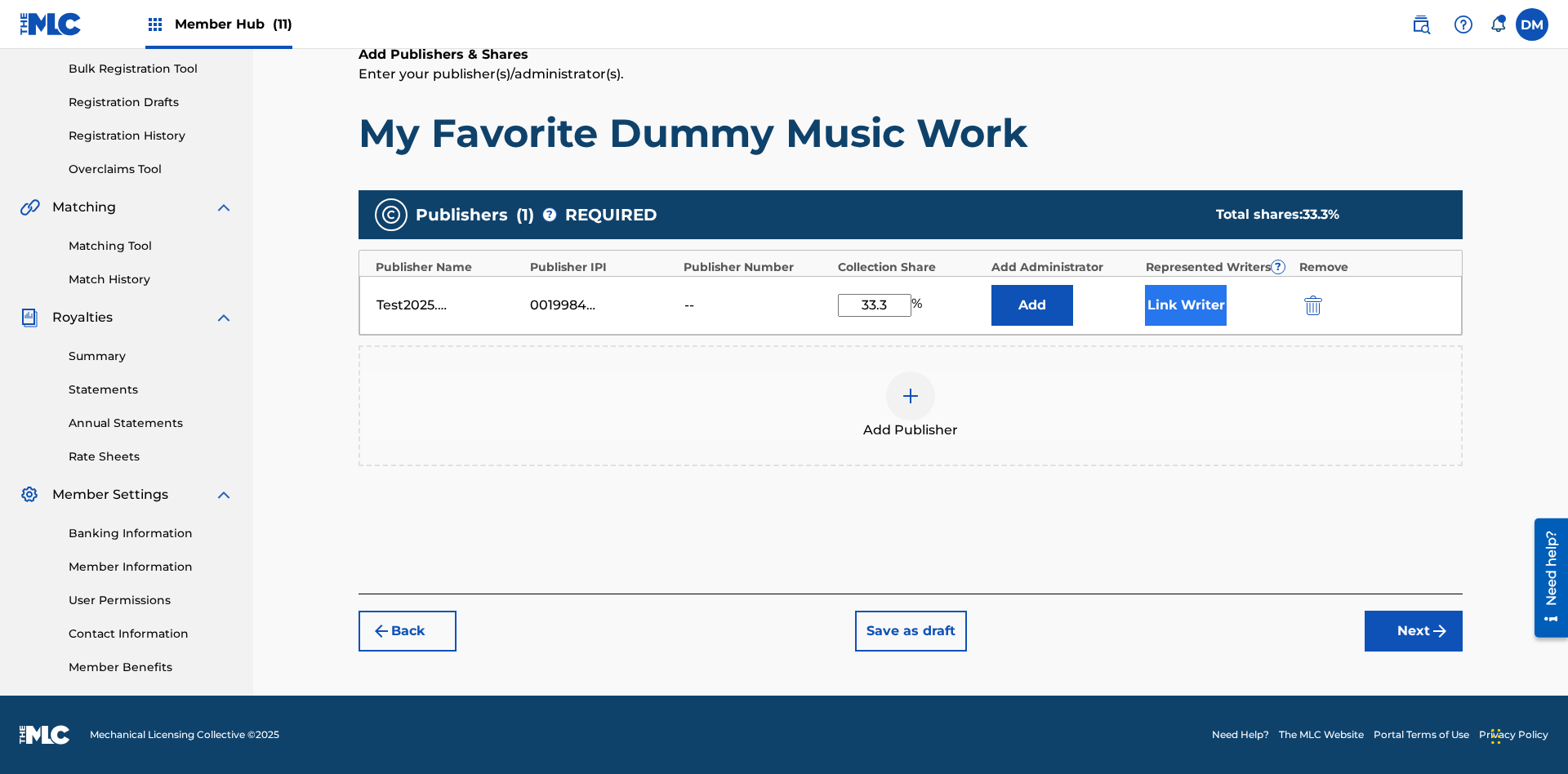
type input "33.3"
click at [1186, 304] on button "Link Writer" at bounding box center [1186, 305] width 81 height 41
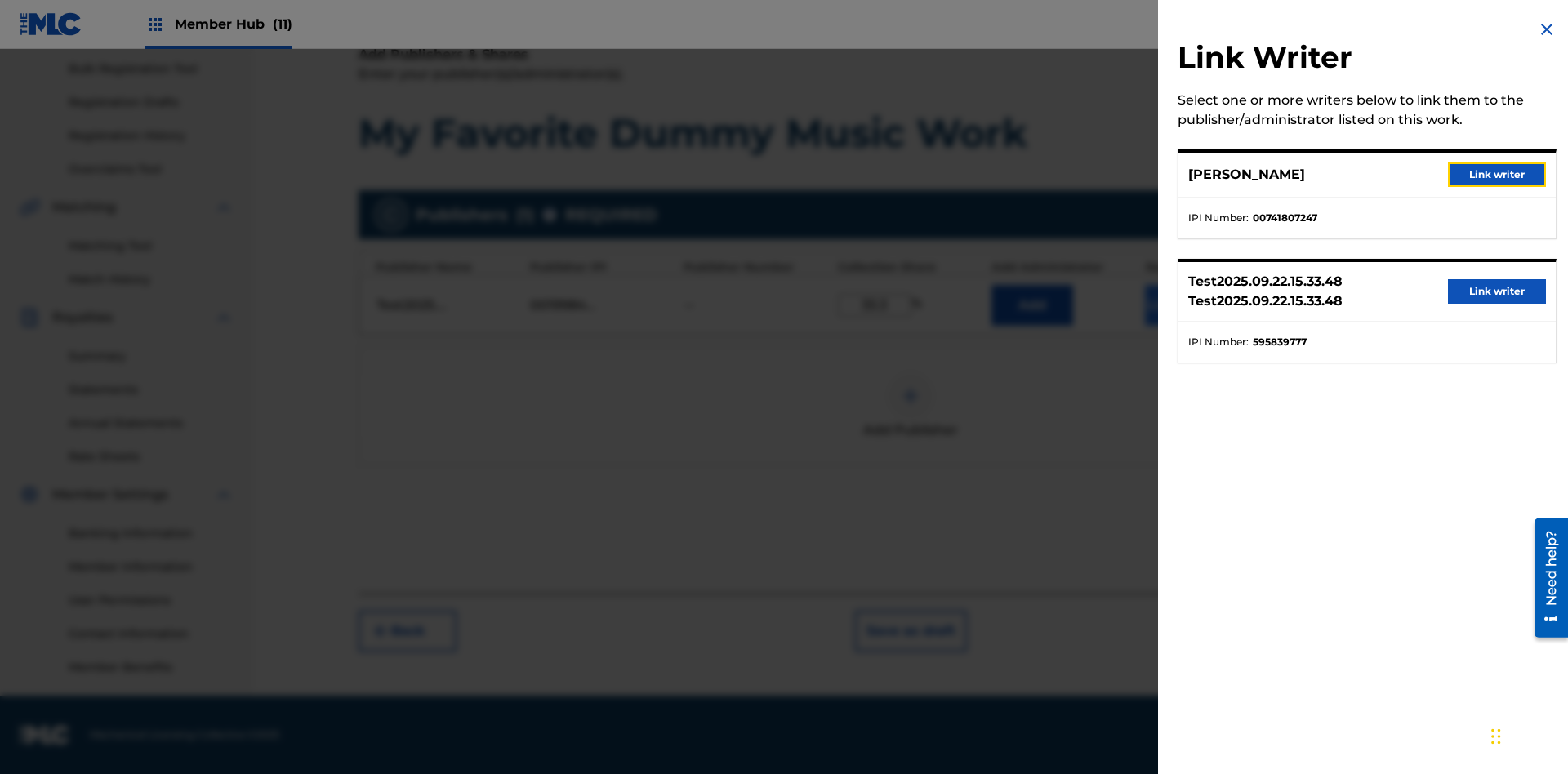
click at [1497, 175] on button "Link writer" at bounding box center [1497, 174] width 98 height 24
click at [1186, 326] on button "Link Writer" at bounding box center [1186, 305] width 81 height 41
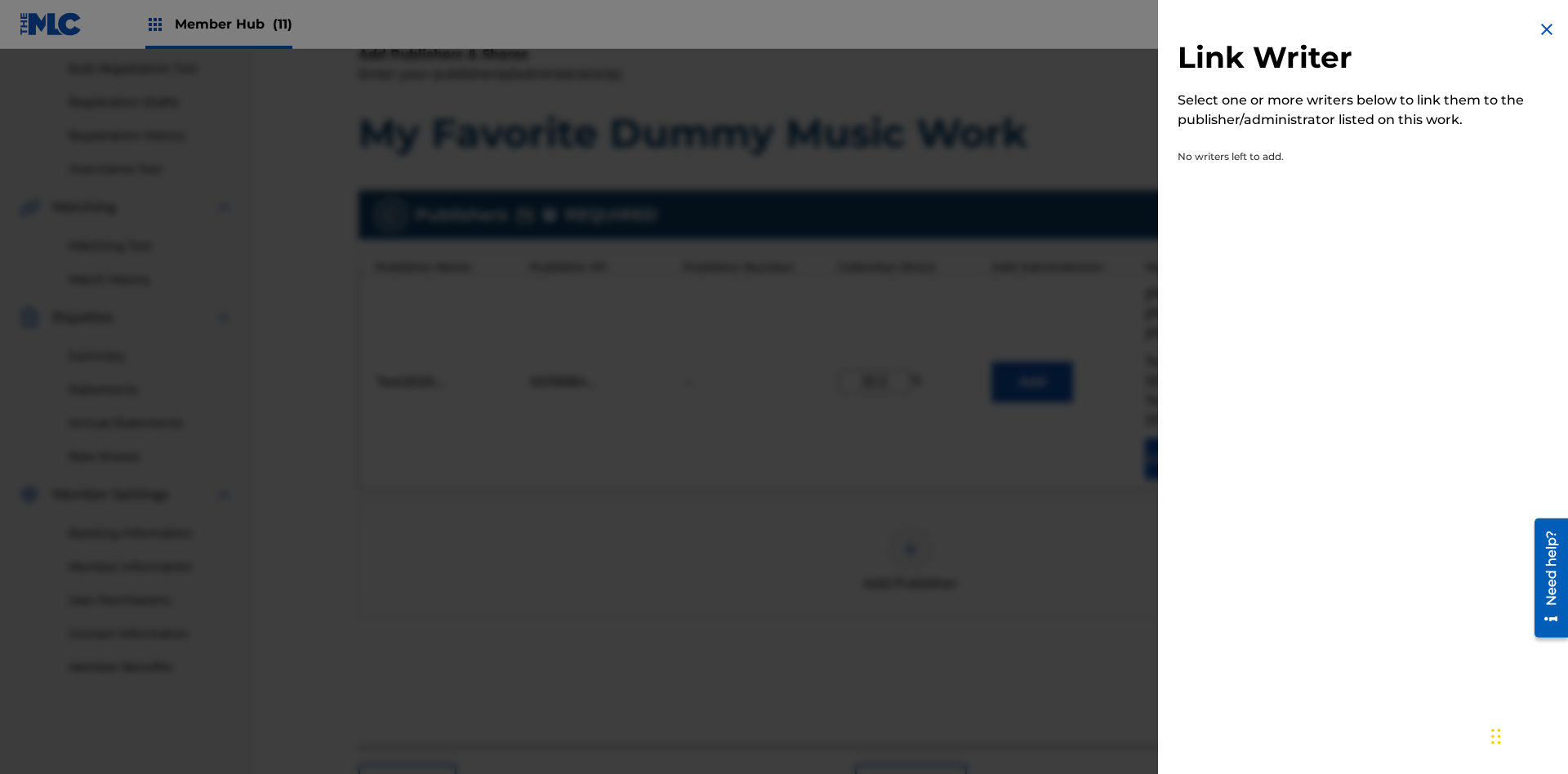
click at [1547, 29] on img at bounding box center [1547, 30] width 20 height 20
click at [910, 540] on img at bounding box center [911, 550] width 20 height 20
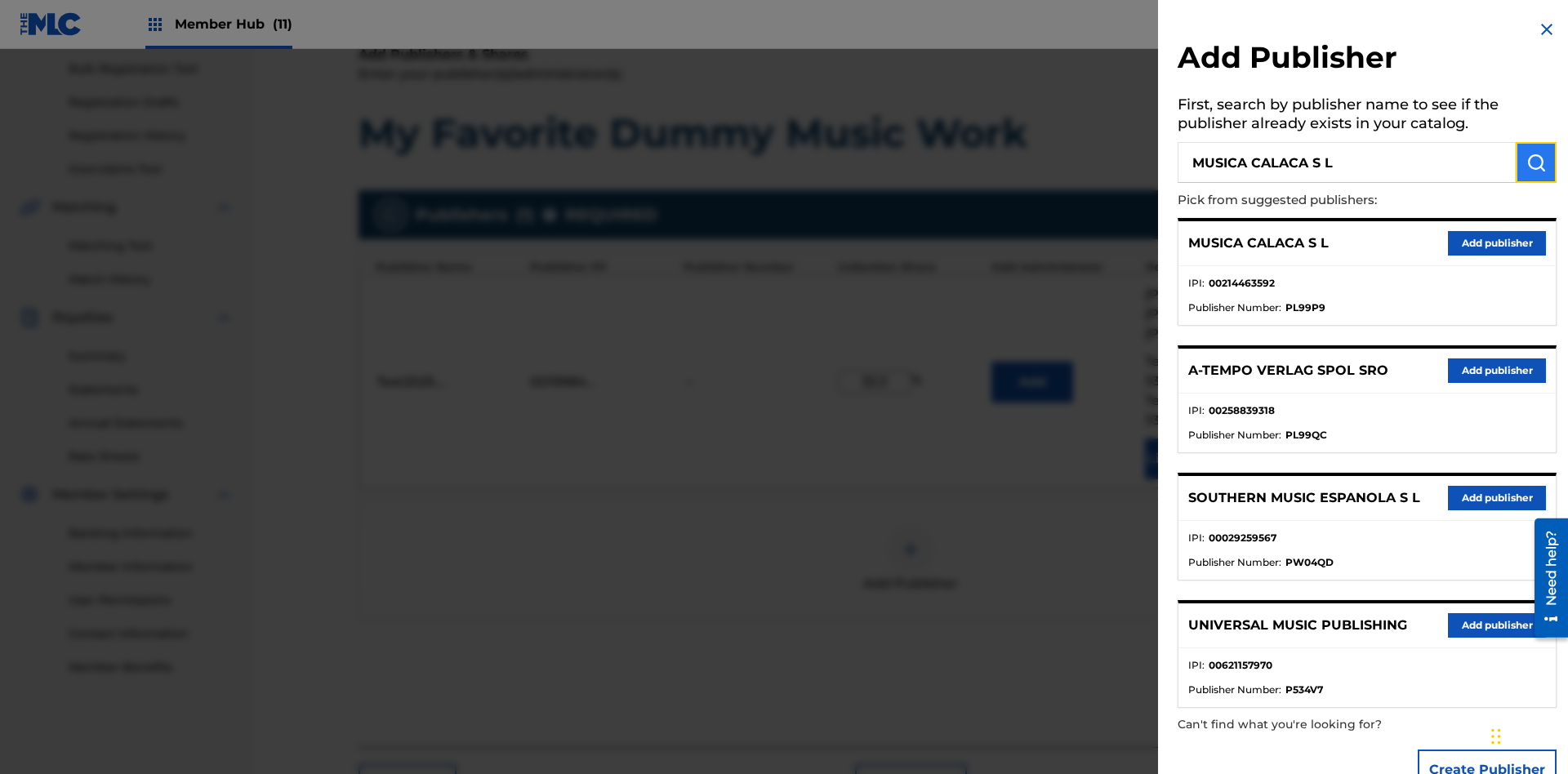
click at [1536, 162] on img "submit" at bounding box center [1536, 163] width 20 height 20
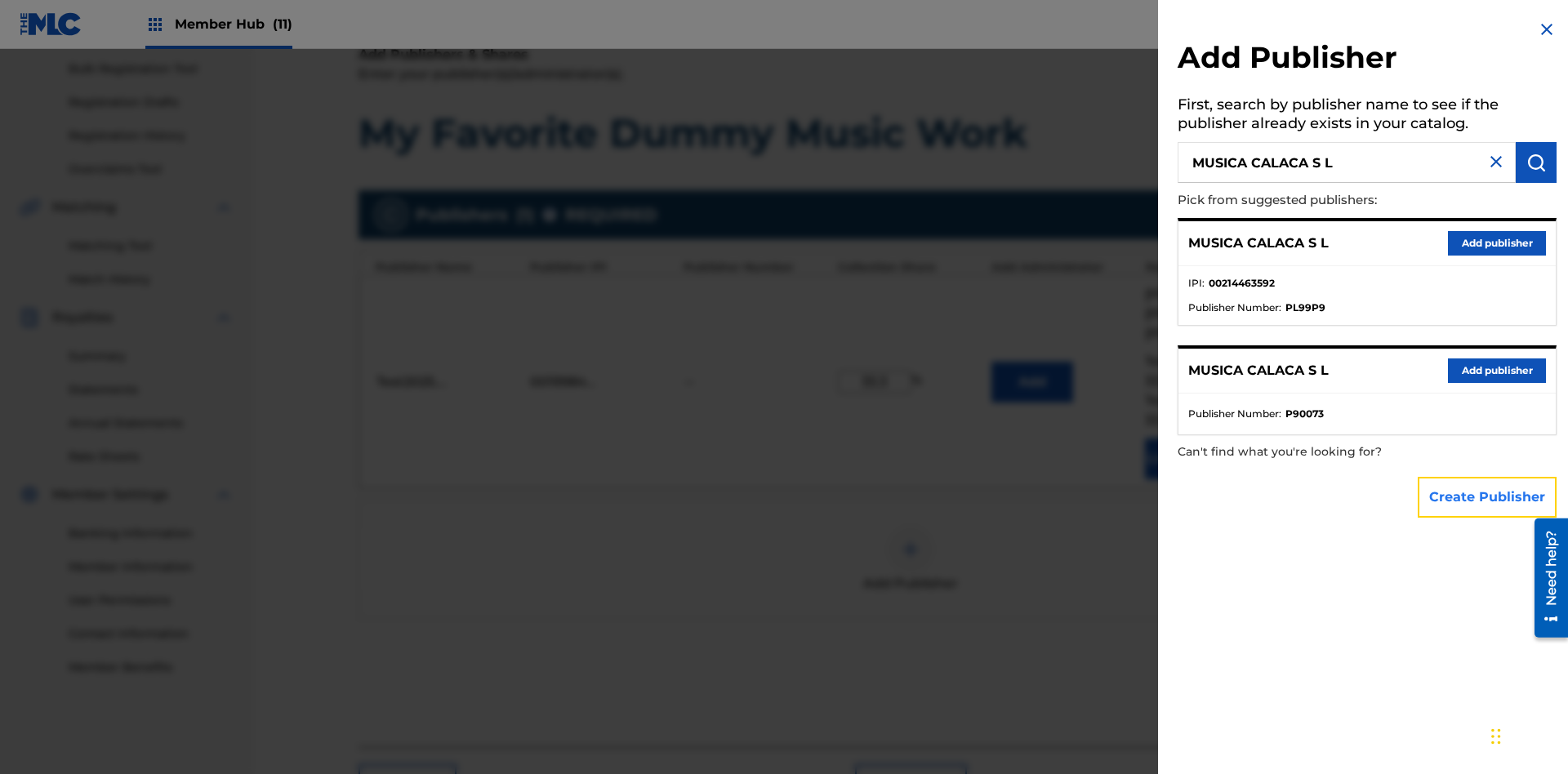
click at [1488, 496] on button "Create Publisher" at bounding box center [1487, 497] width 139 height 41
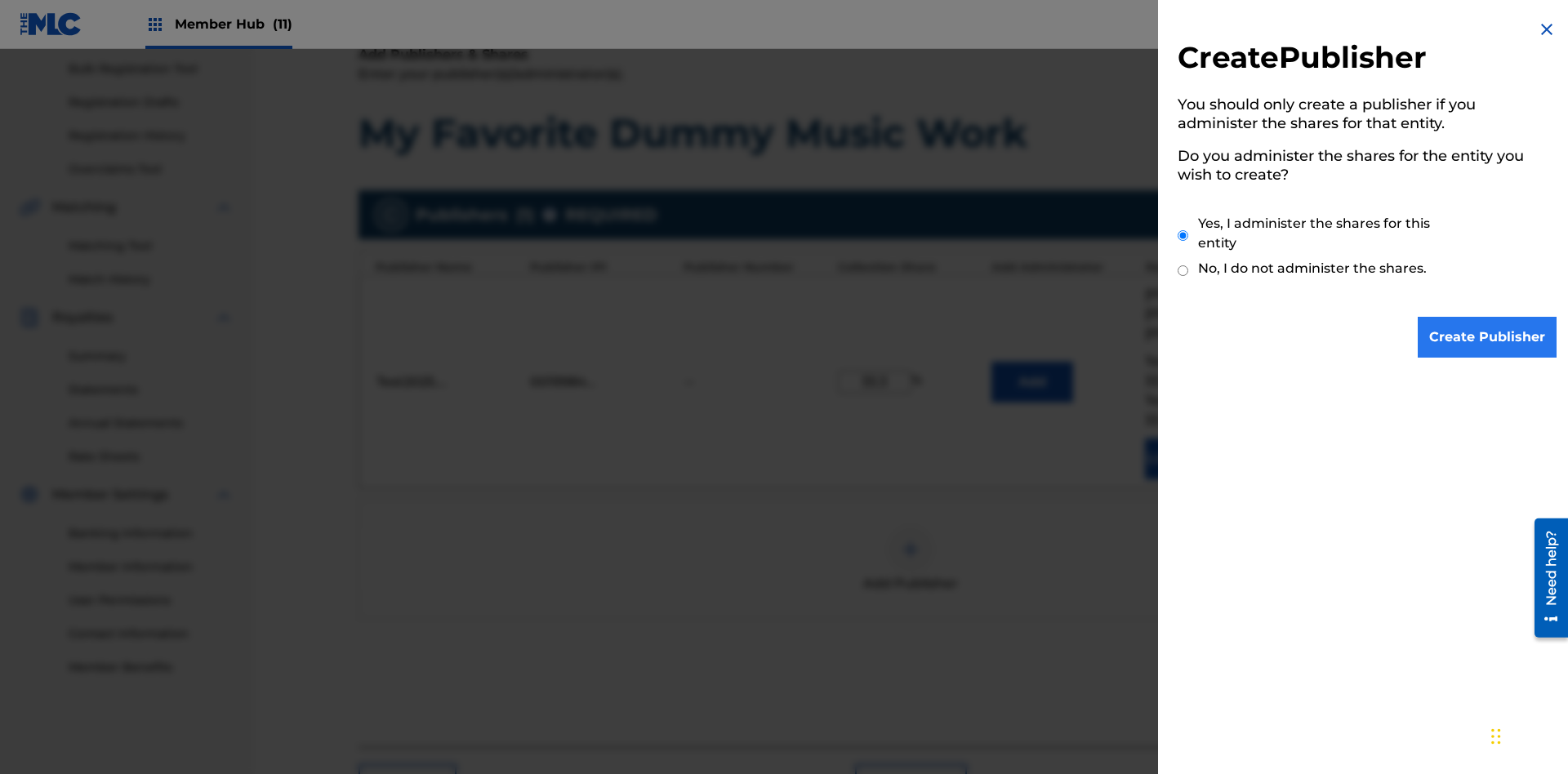
click at [1183, 235] on input "Yes, I administer the shares for this entity" at bounding box center [1183, 235] width 11 height 35
click at [1488, 338] on input "Create Publisher" at bounding box center [1487, 337] width 139 height 41
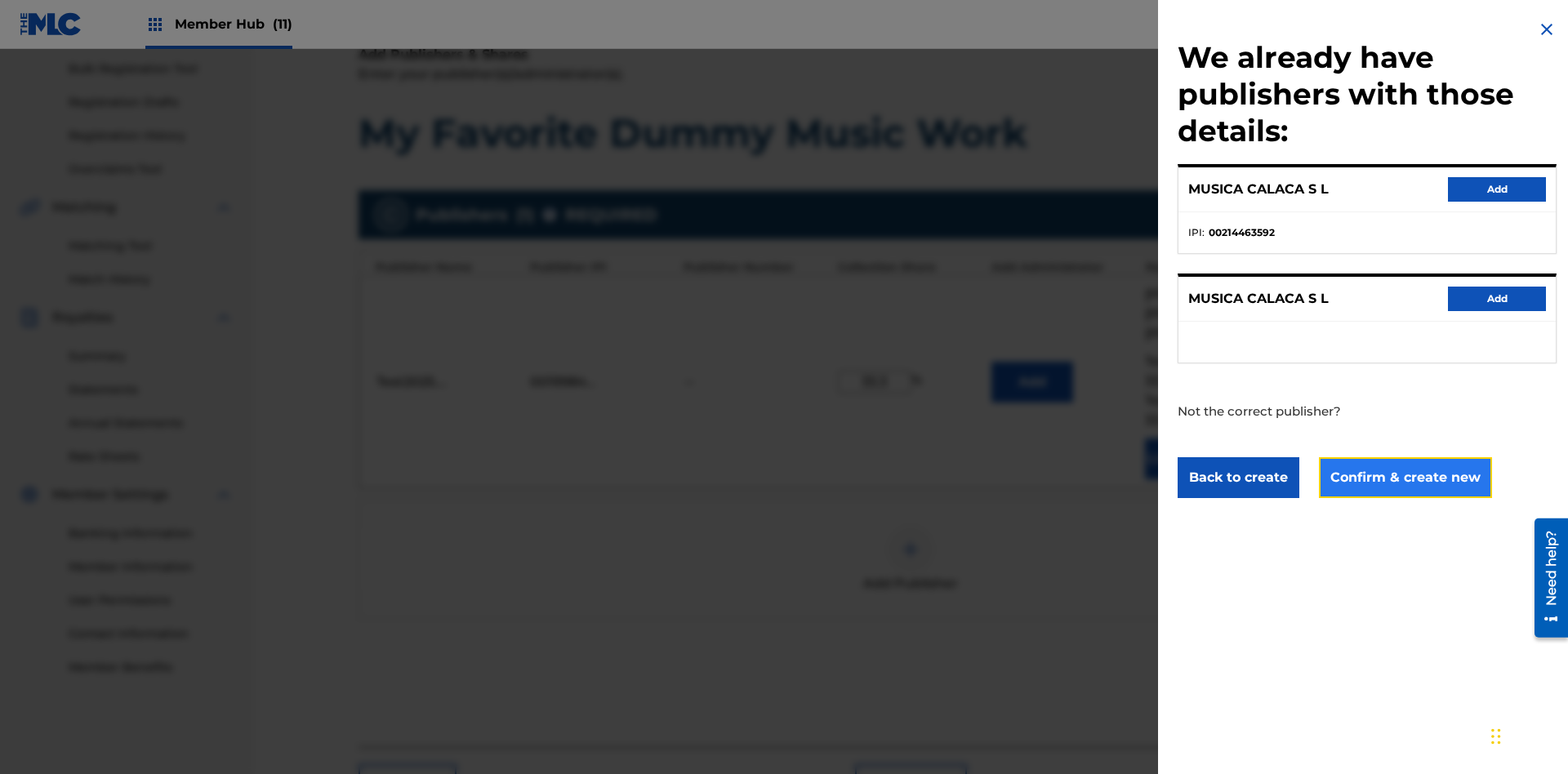
click at [1404, 477] on button "Confirm & create new" at bounding box center [1406, 477] width 173 height 41
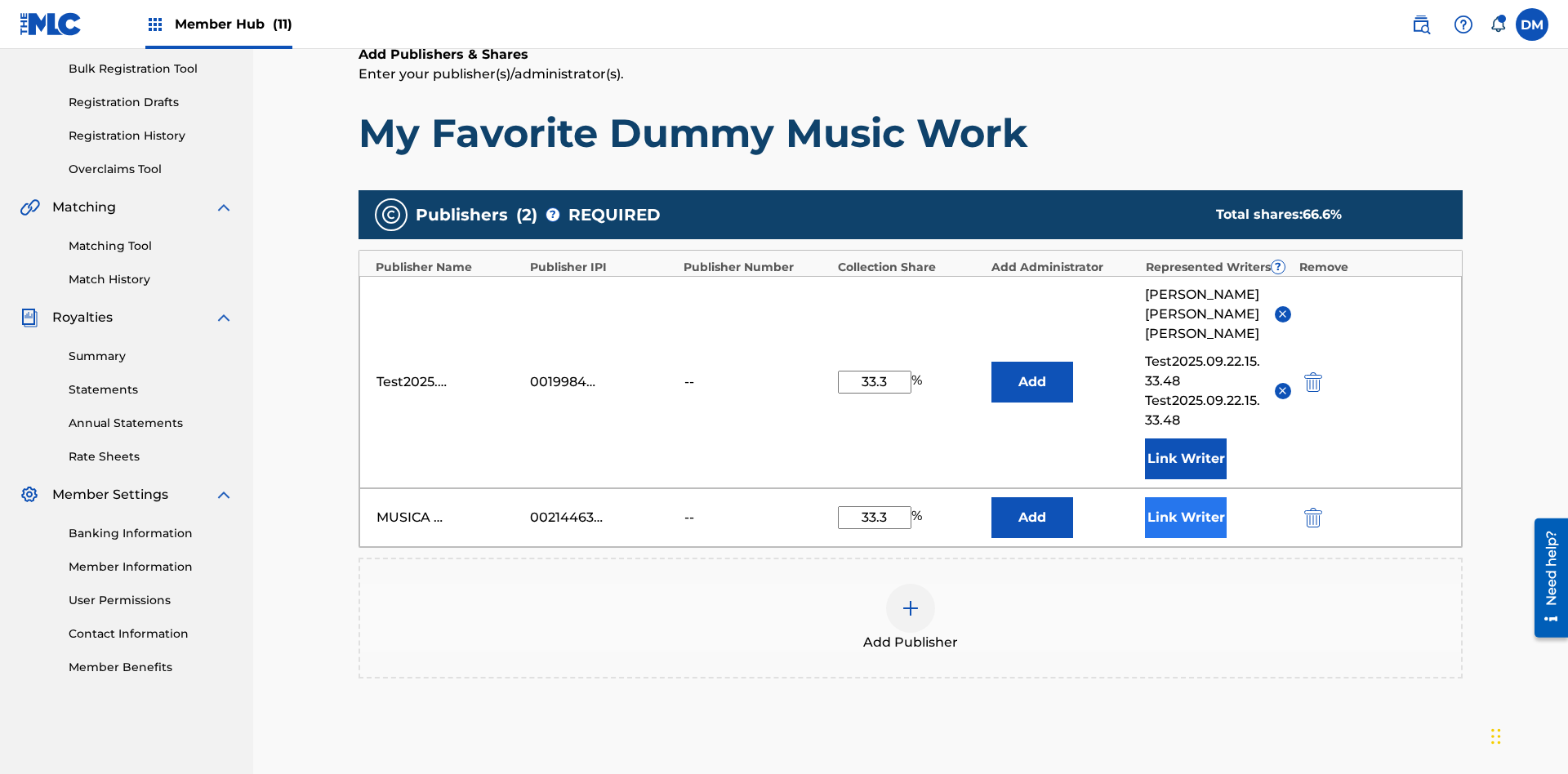
type input "33.3"
click at [1186, 497] on button "Link Writer" at bounding box center [1186, 517] width 81 height 41
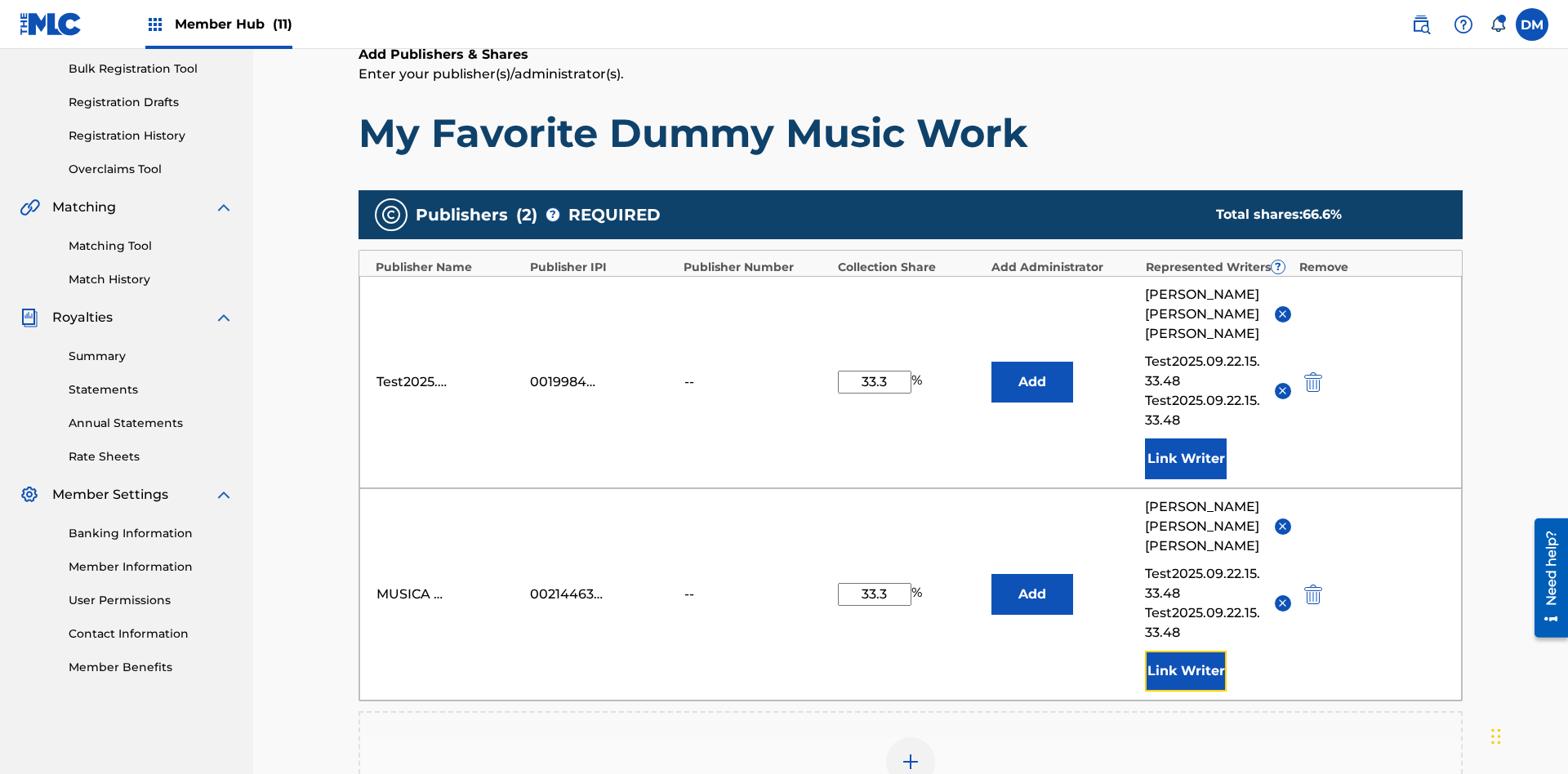
click at [1186, 651] on button "Link Writer" at bounding box center [1186, 671] width 81 height 41
click at [910, 752] on img at bounding box center [911, 762] width 20 height 20
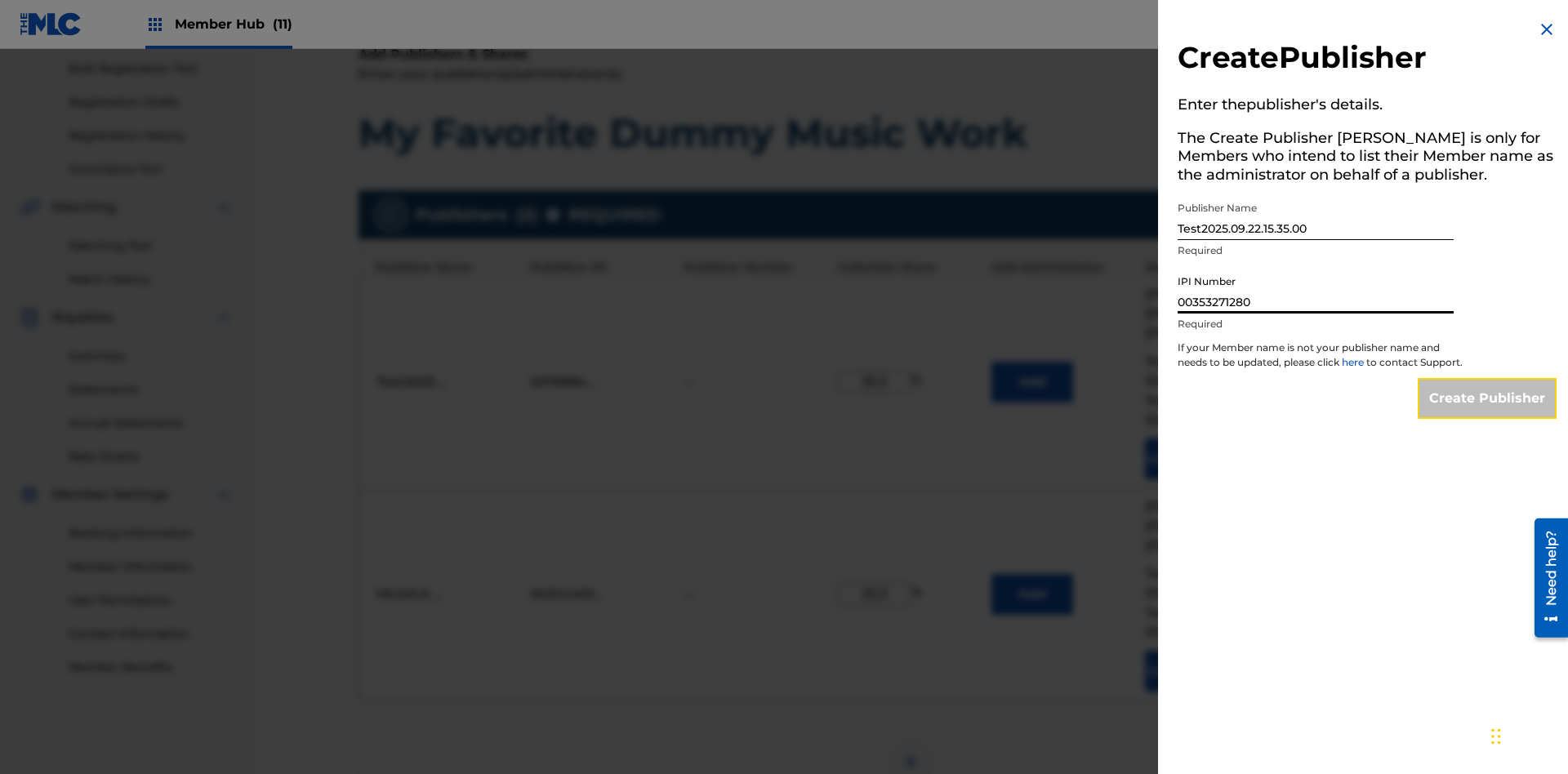
click at [1488, 413] on input "Create Publisher" at bounding box center [1487, 398] width 139 height 41
click at [1488, 378] on input "Create Publisher" at bounding box center [1487, 398] width 139 height 41
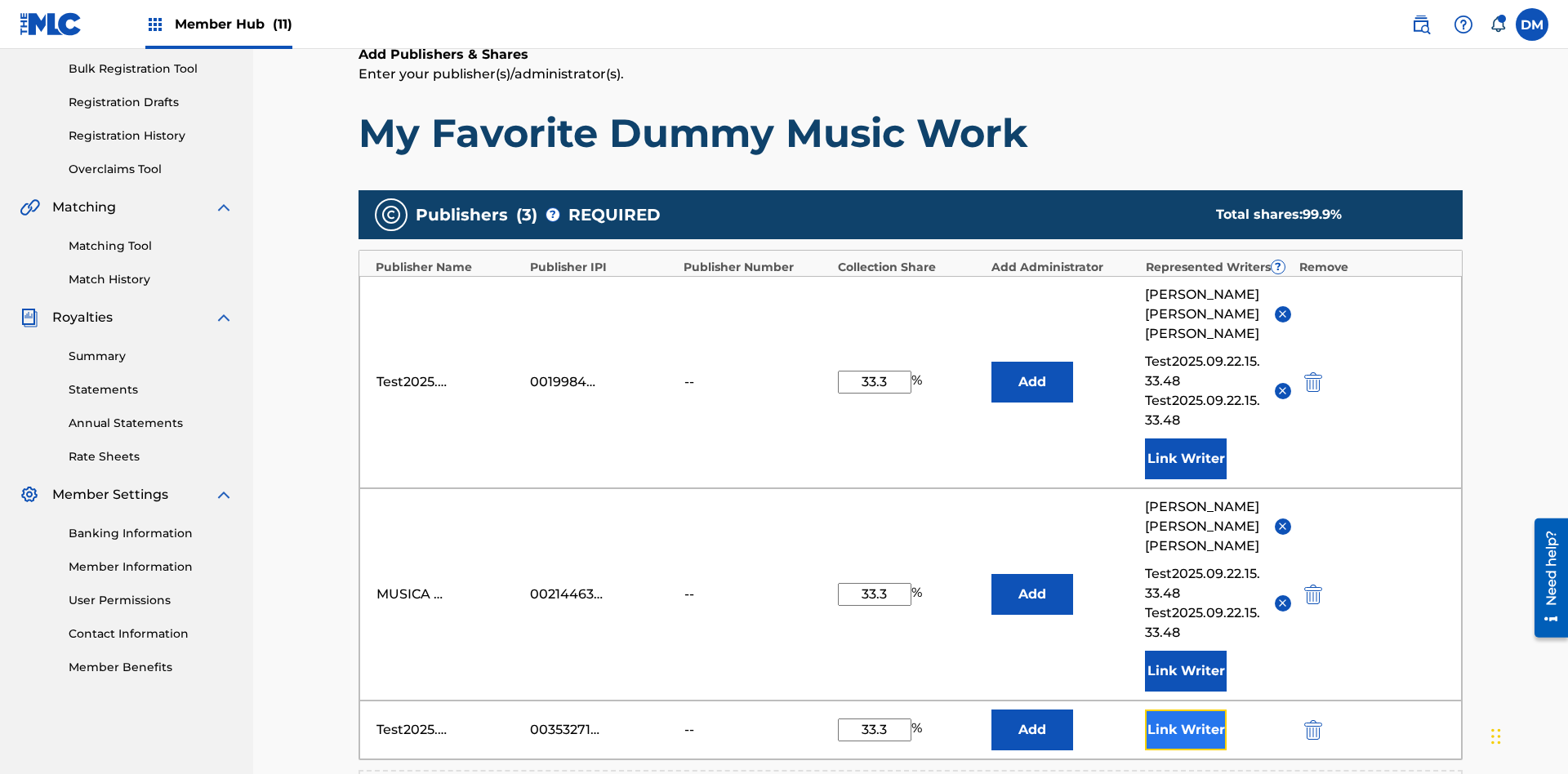
click at [1186, 710] on button "Link Writer" at bounding box center [1186, 730] width 81 height 41
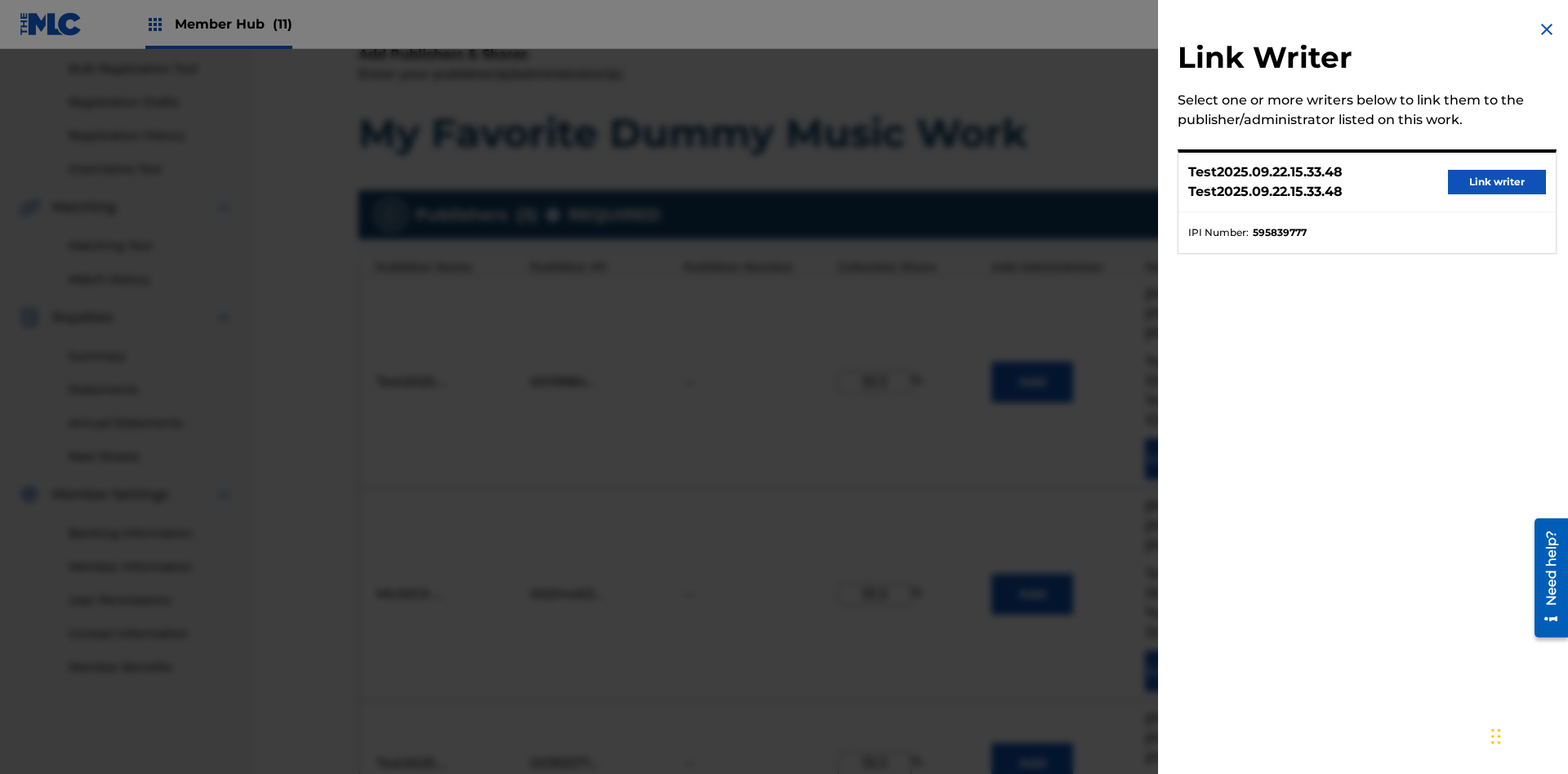
click at [1497, 182] on button "Link writer" at bounding box center [1497, 181] width 98 height 24
click at [1311, 754] on img "submit" at bounding box center [1314, 764] width 18 height 20
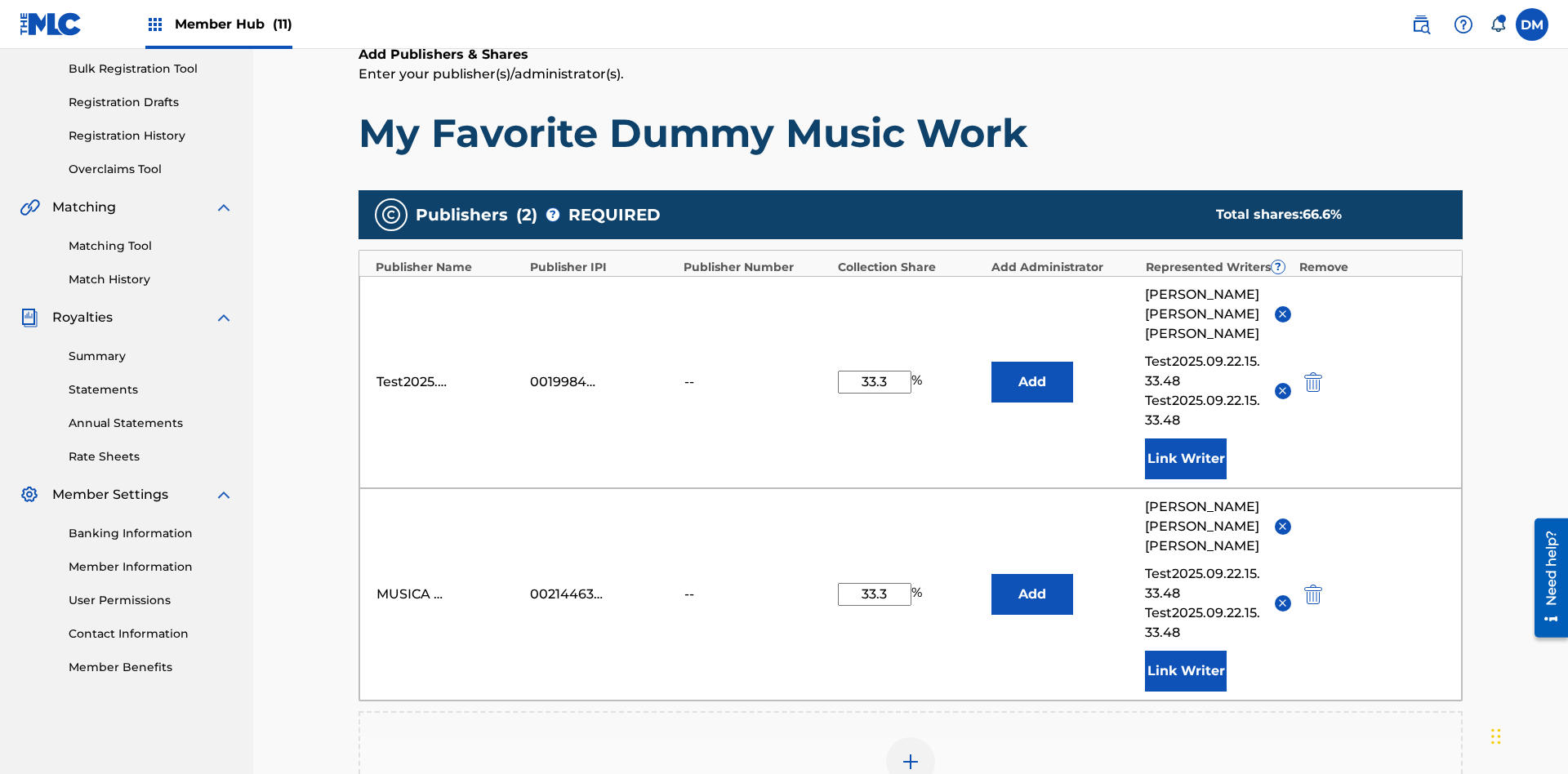
click at [910, 752] on img at bounding box center [911, 762] width 20 height 20
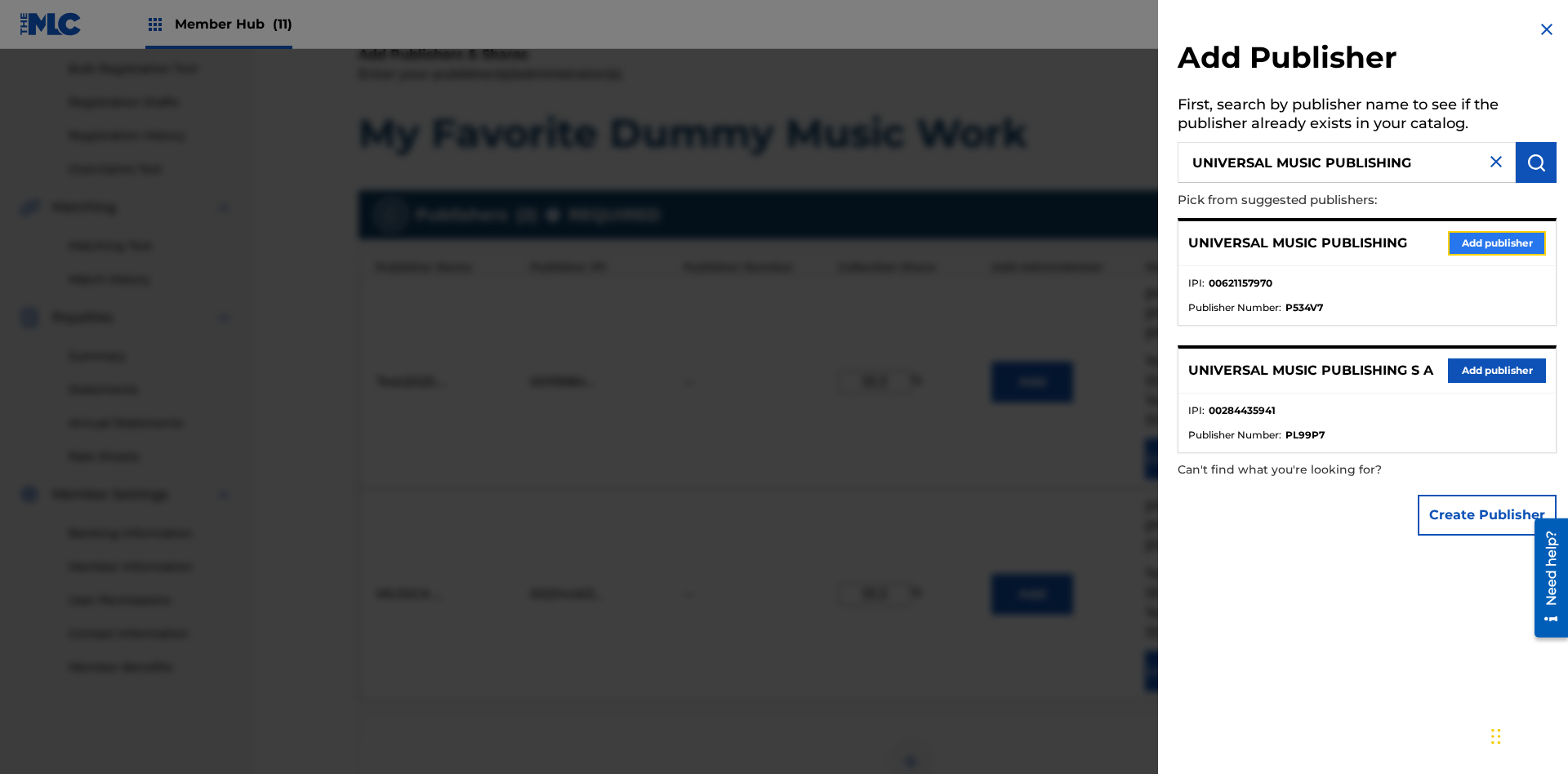
click at [1497, 243] on button "Add publisher" at bounding box center [1497, 243] width 98 height 24
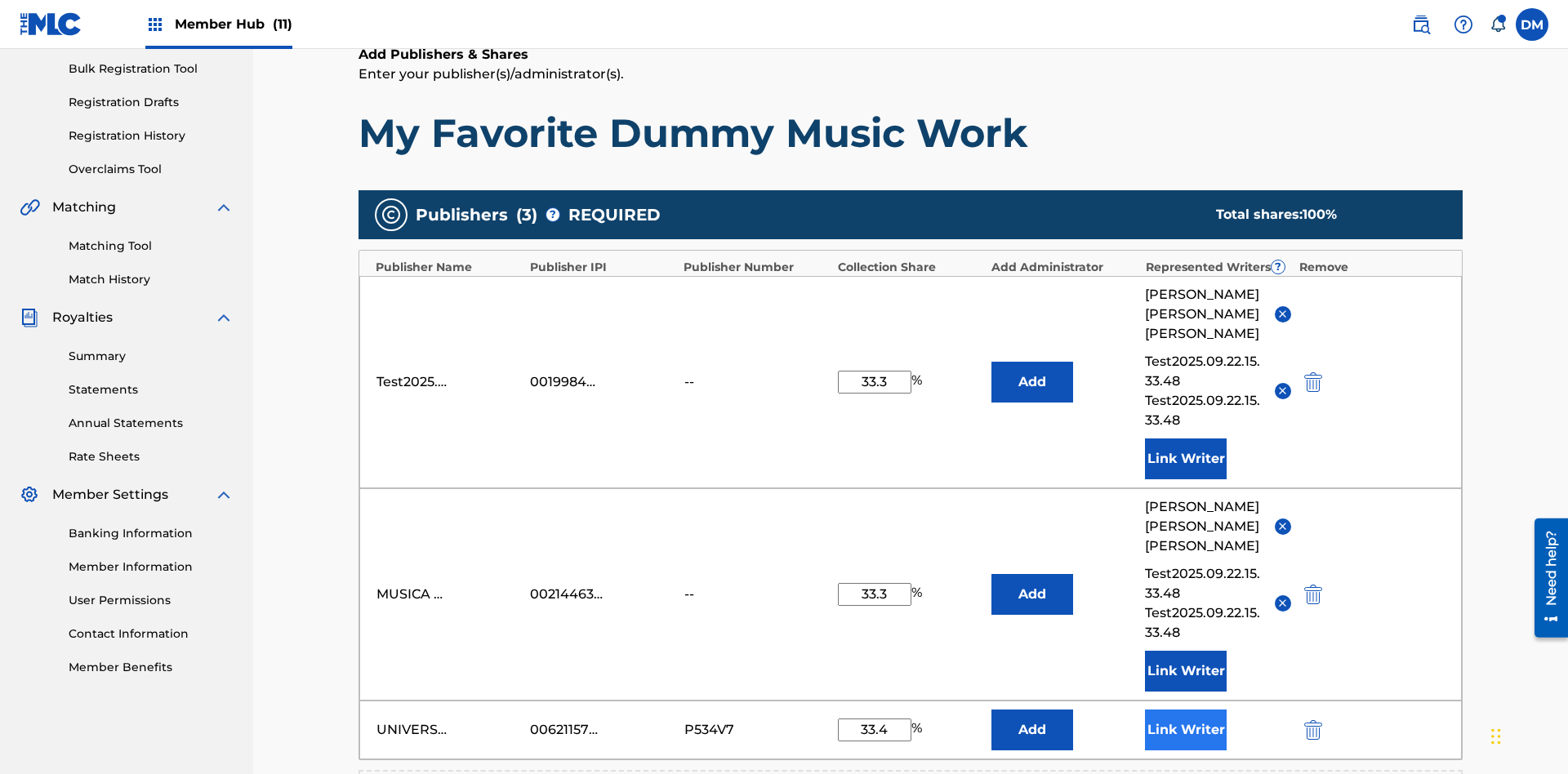
type input "33.4"
click at [1186, 710] on button "Link Writer" at bounding box center [1186, 730] width 81 height 41
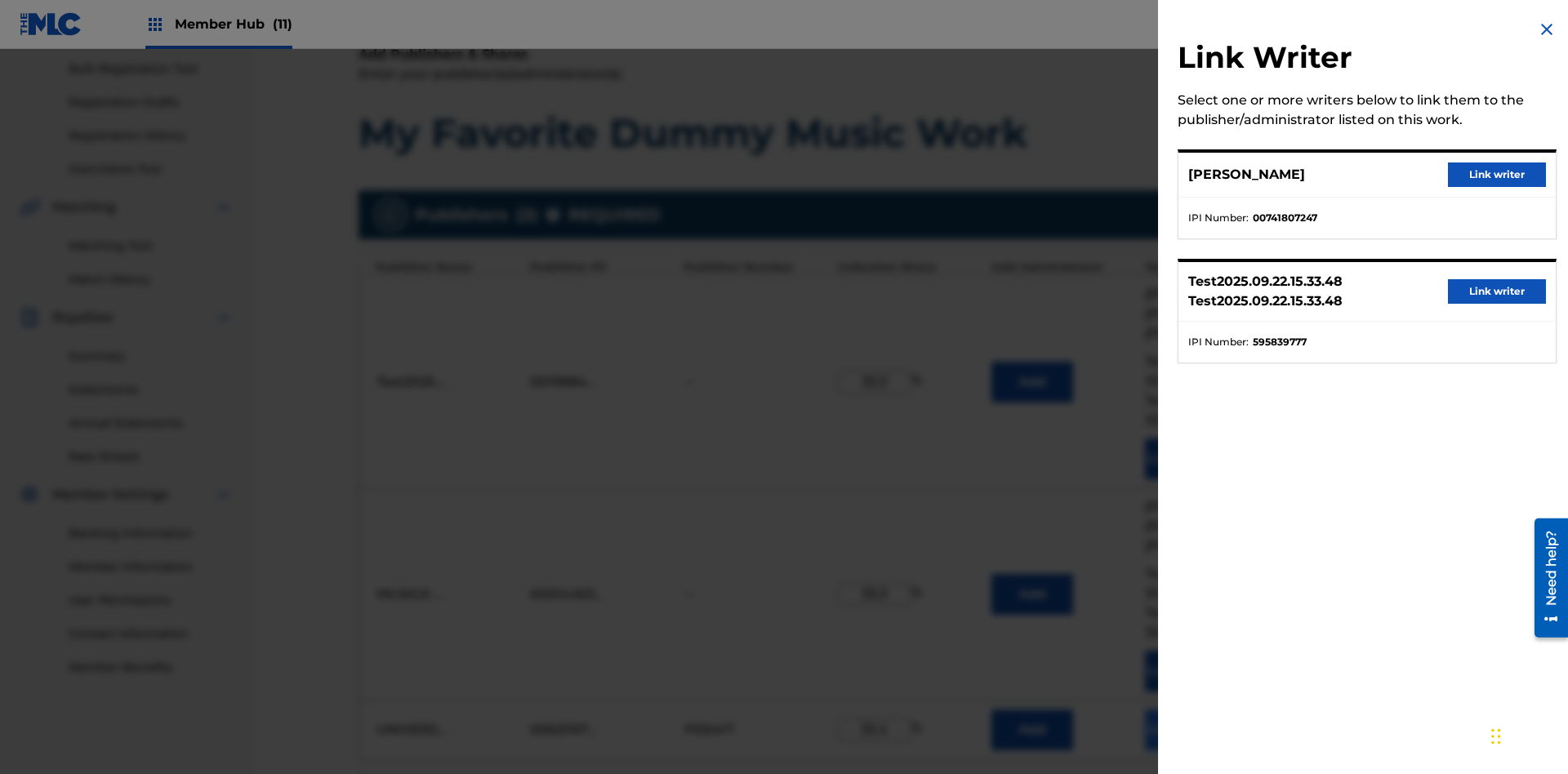
click at [1497, 175] on button "Link writer" at bounding box center [1497, 174] width 98 height 24
click at [1186, 710] on button "Link Writer" at bounding box center [1186, 730] width 81 height 41
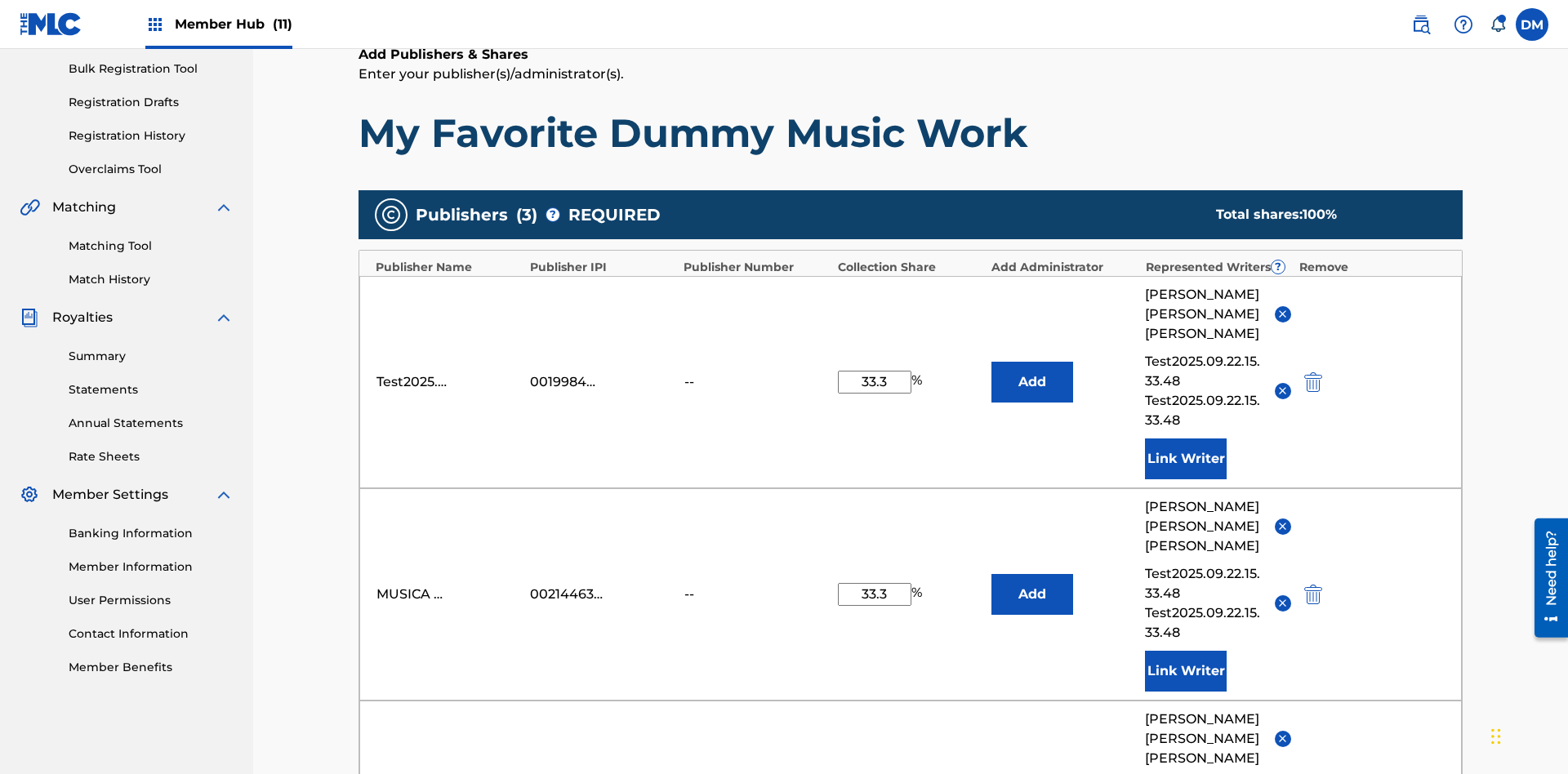
click at [1033, 362] on button "Add" at bounding box center [1033, 382] width 81 height 41
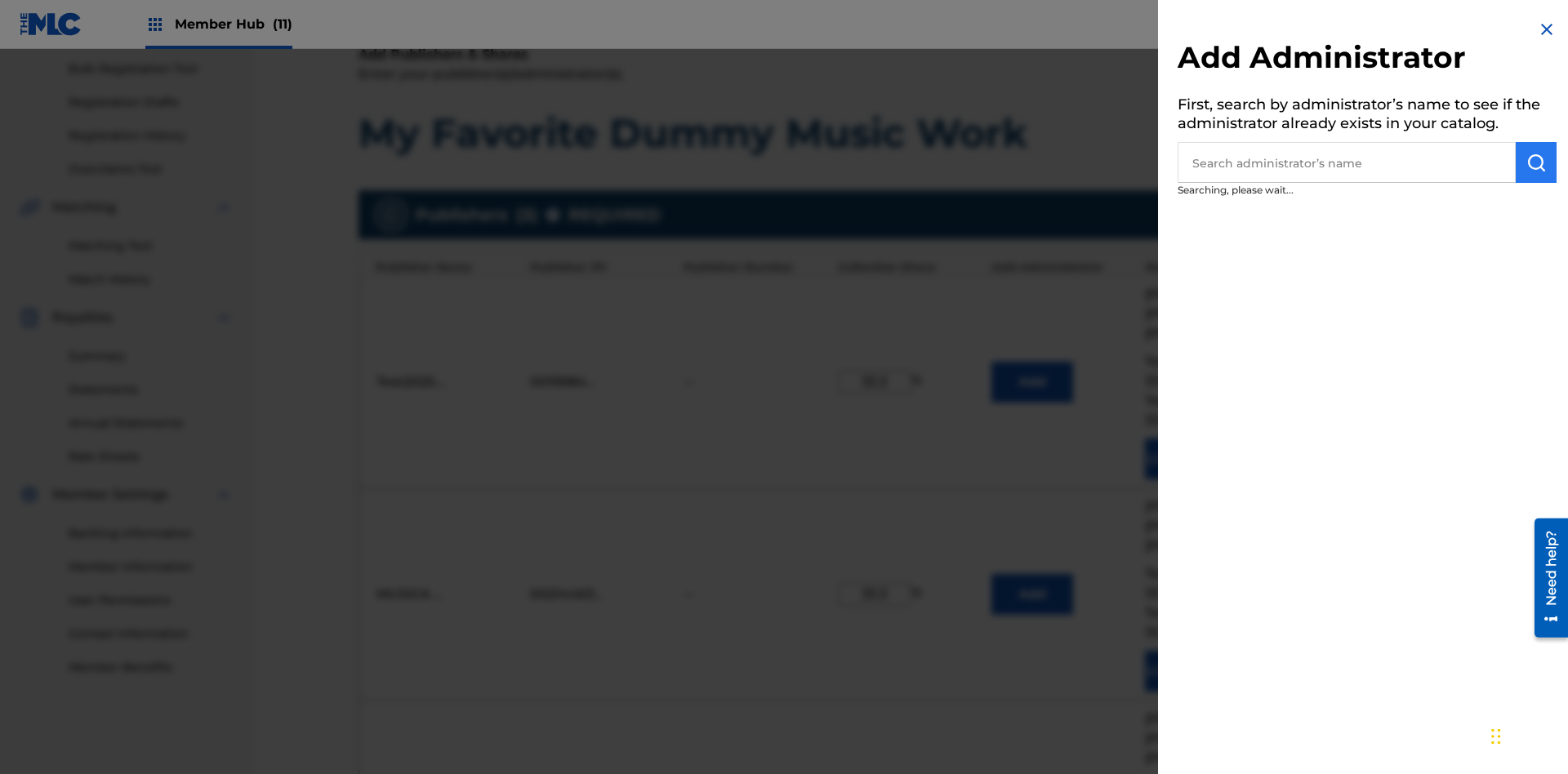
click at [1347, 162] on input "text" at bounding box center [1347, 162] width 338 height 41
click at [1536, 162] on img "submit" at bounding box center [1536, 163] width 20 height 20
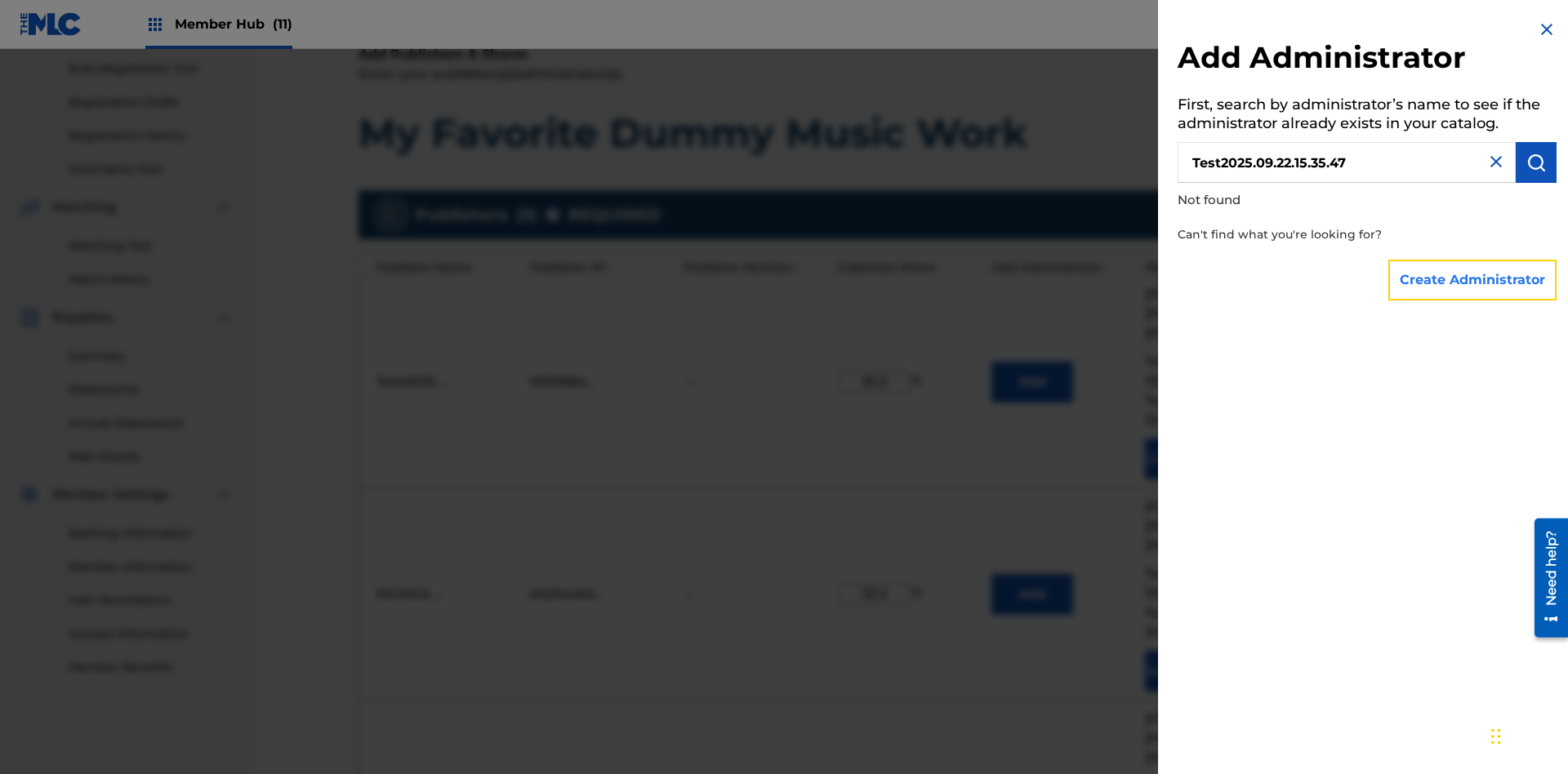
click at [1473, 279] on button "Create Administrator" at bounding box center [1472, 279] width 168 height 41
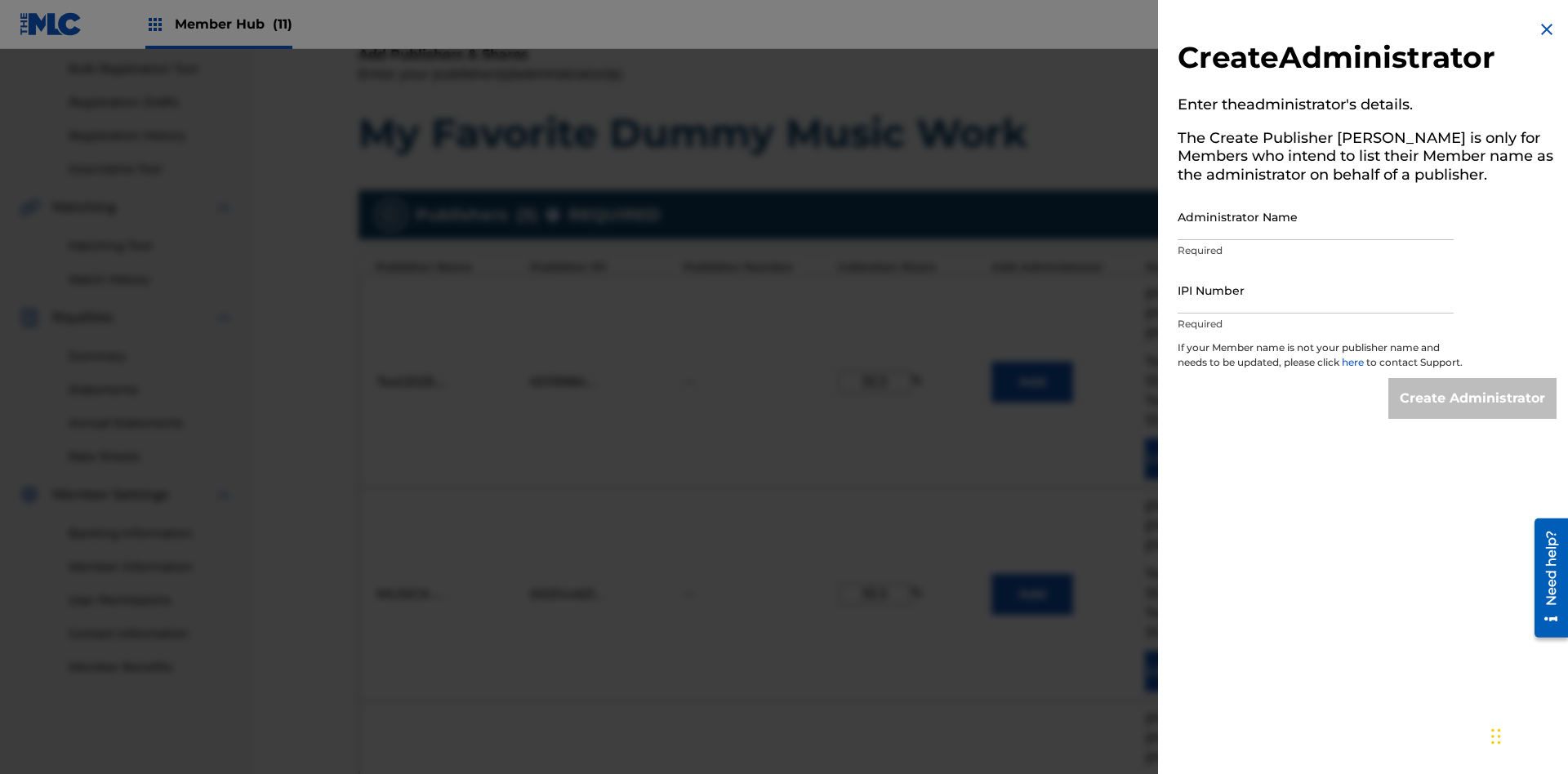
click at [1316, 216] on input "Administrator Name" at bounding box center [1316, 217] width 276 height 47
click at [1316, 290] on input "IPI Number" at bounding box center [1316, 290] width 276 height 47
click at [1473, 413] on input "Create Administrator" at bounding box center [1472, 398] width 168 height 41
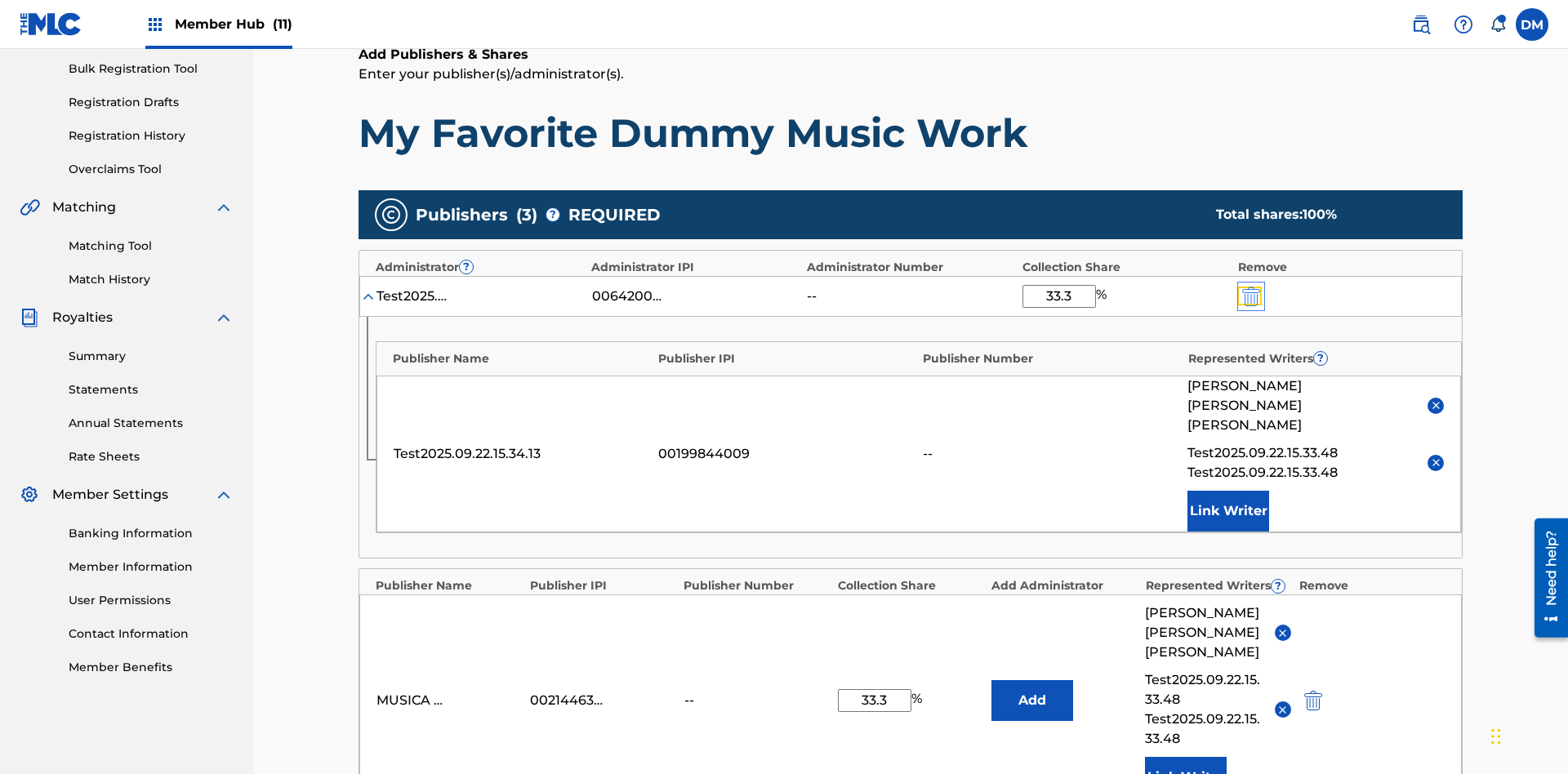
click at [1250, 287] on img "submit" at bounding box center [1251, 297] width 18 height 20
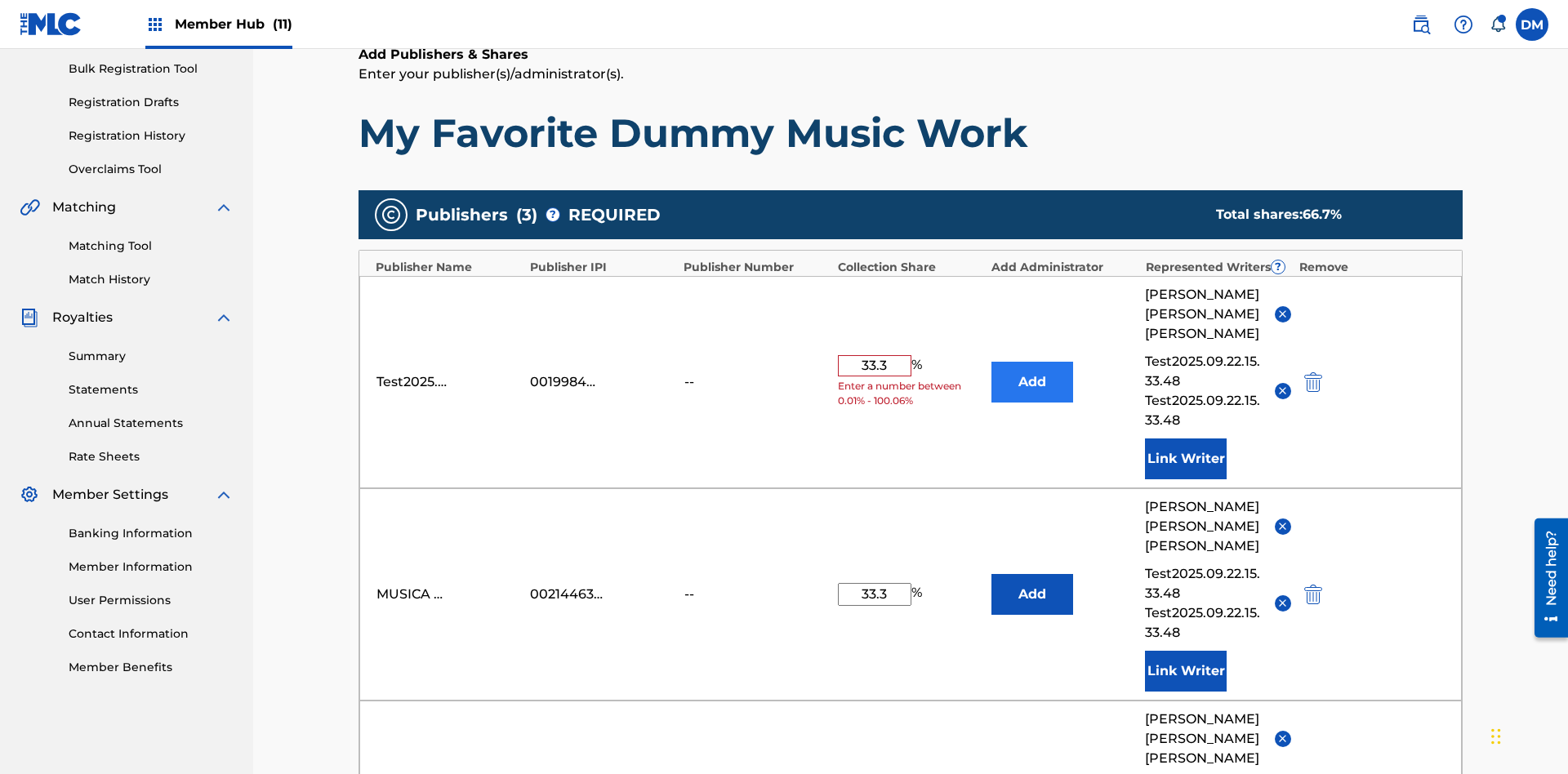
type input "33.3"
click at [1033, 362] on button "Add" at bounding box center [1033, 382] width 81 height 41
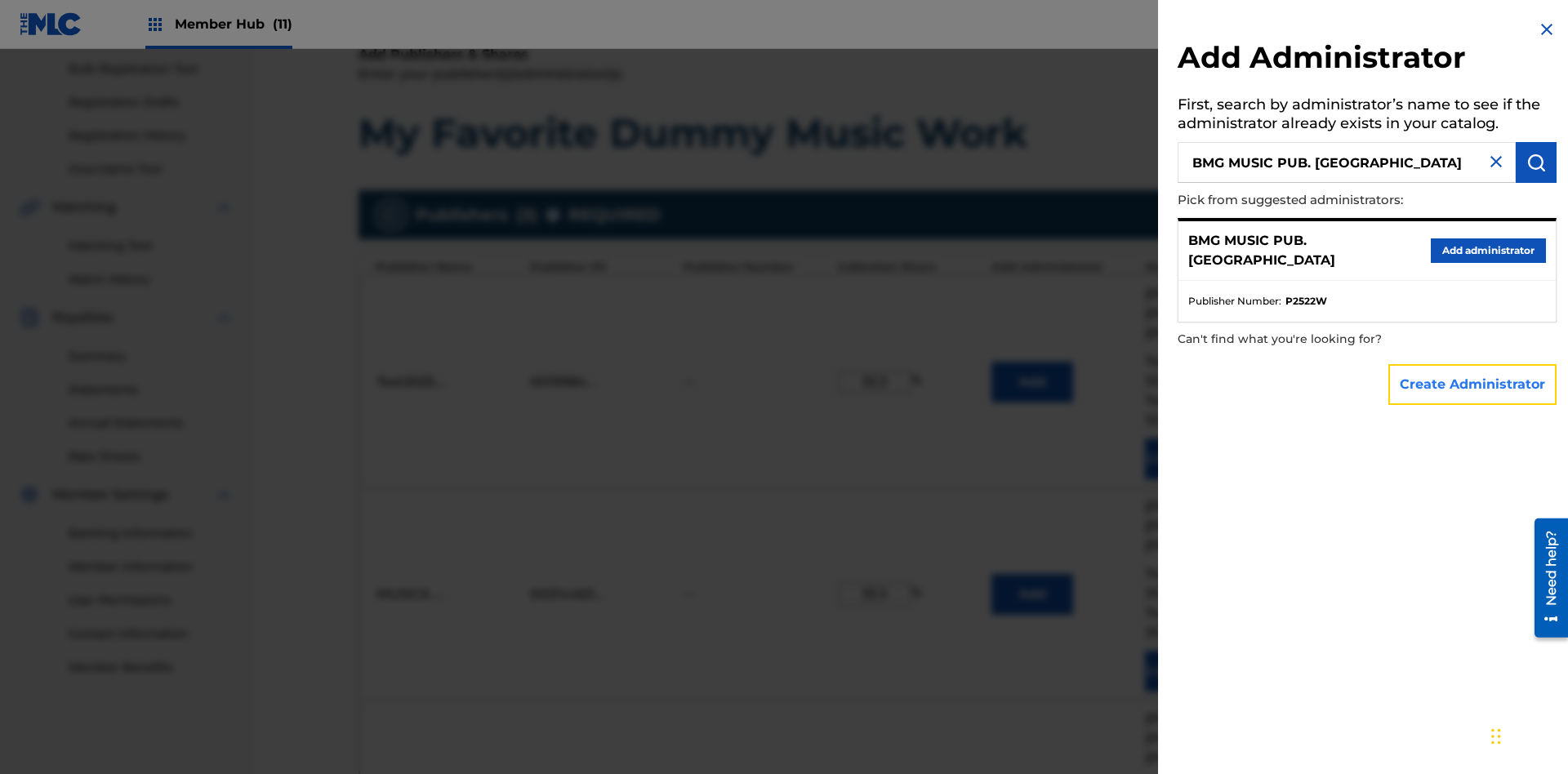
click at [1473, 384] on button "Create Administrator" at bounding box center [1472, 384] width 168 height 41
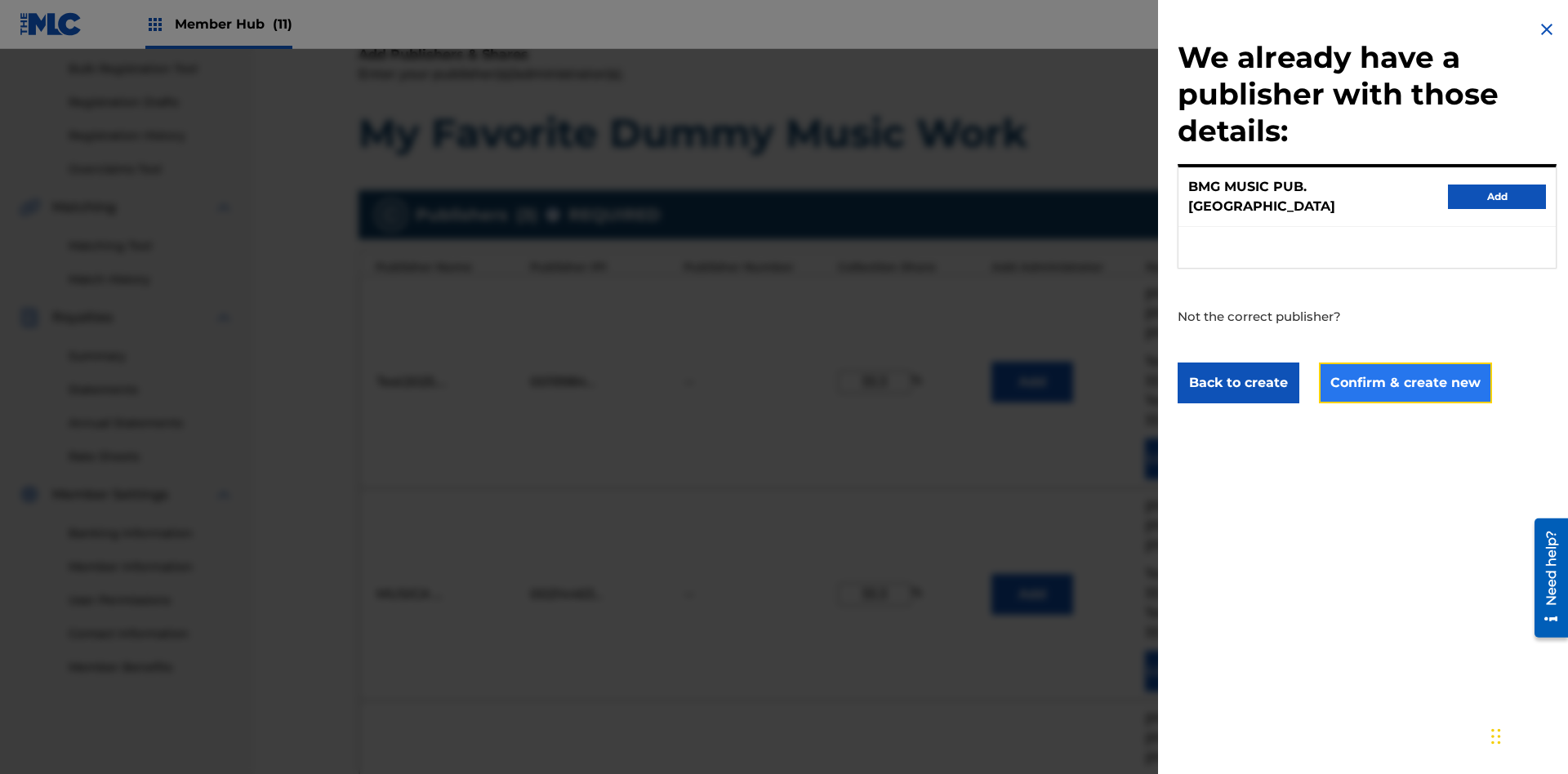
click at [1404, 367] on button "Confirm & create new" at bounding box center [1406, 382] width 173 height 41
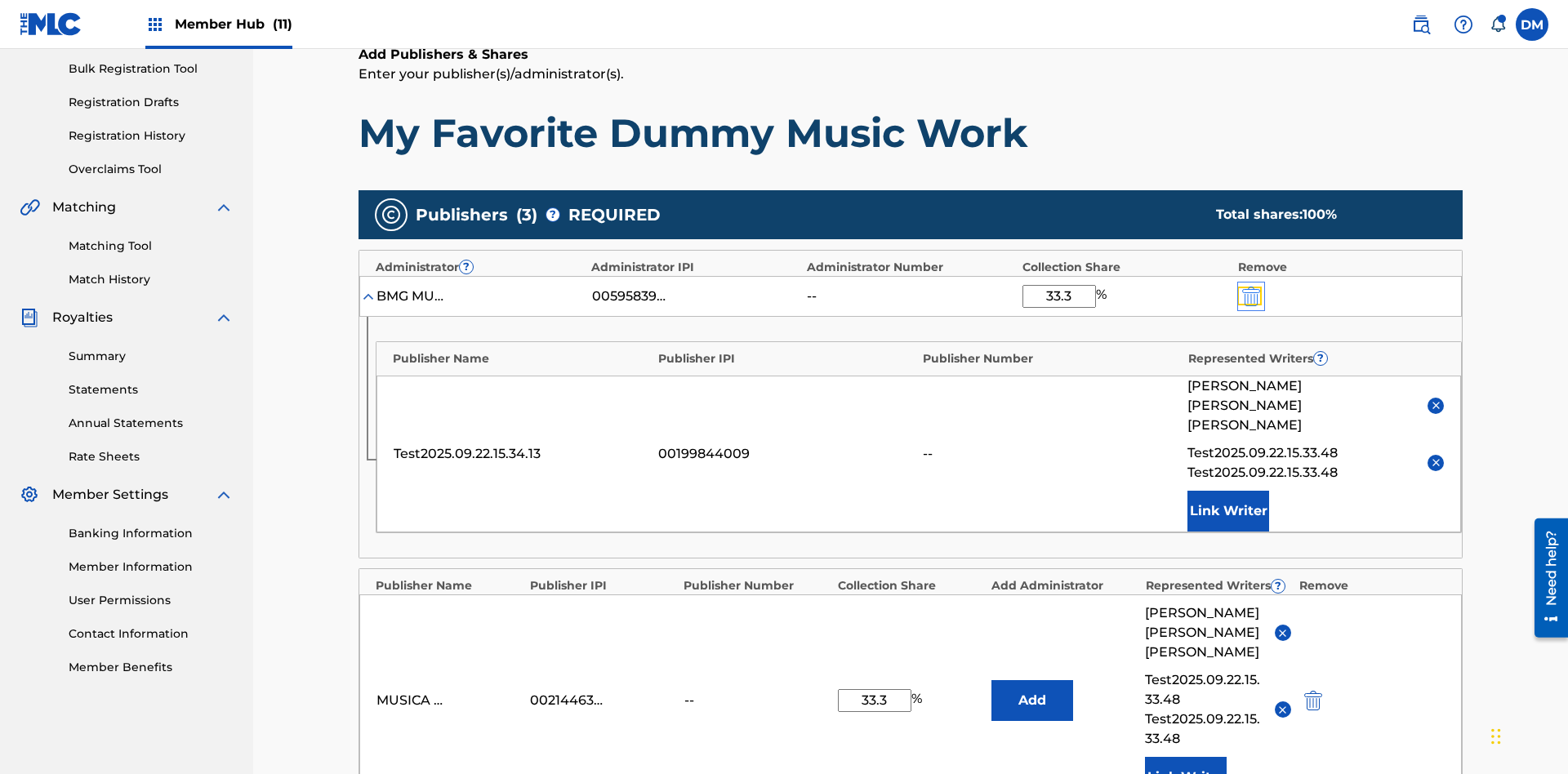
click at [1250, 287] on img "submit" at bounding box center [1251, 297] width 18 height 20
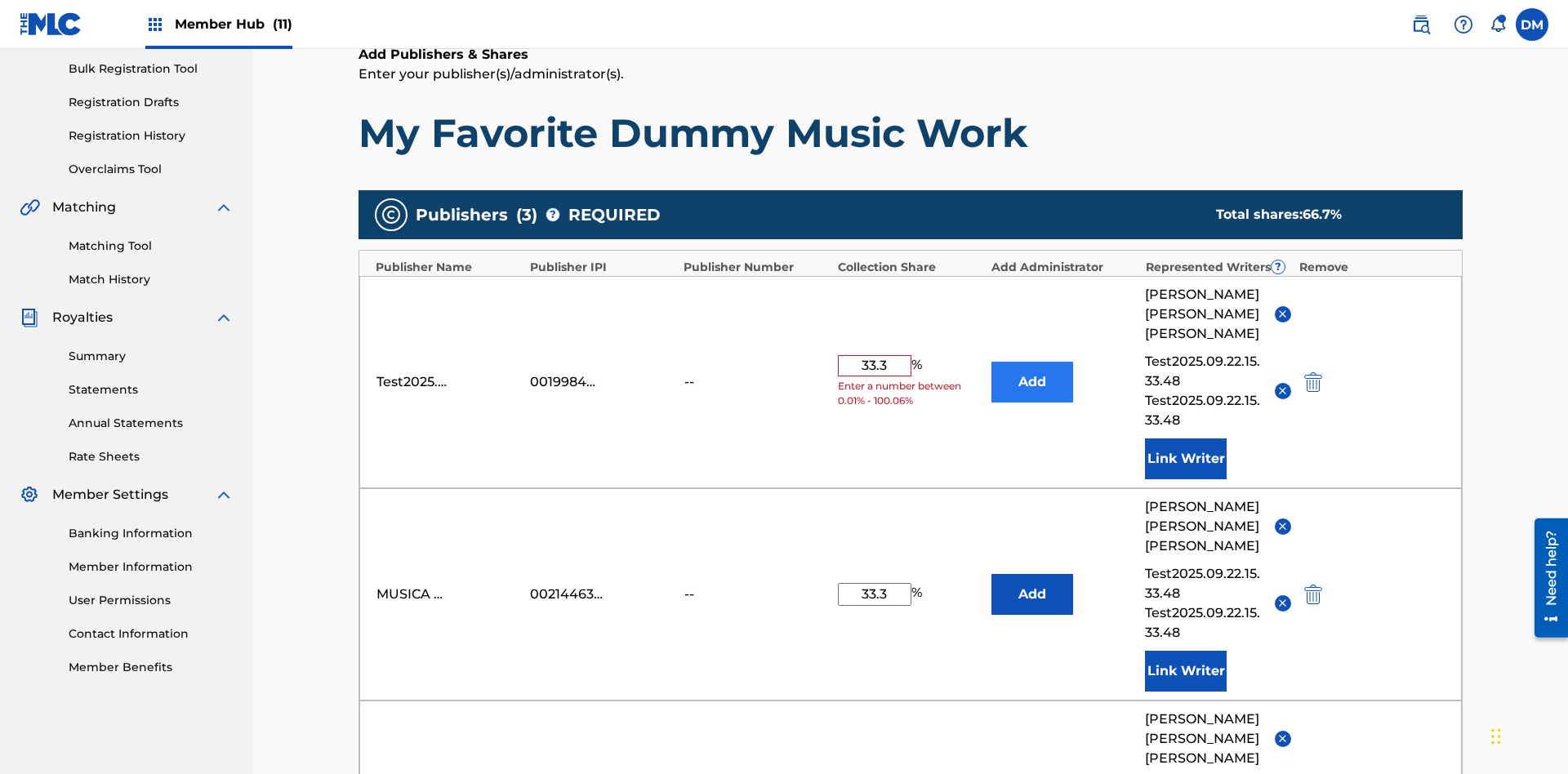
type input "33.3"
click at [1033, 362] on button "Add" at bounding box center [1033, 382] width 81 height 41
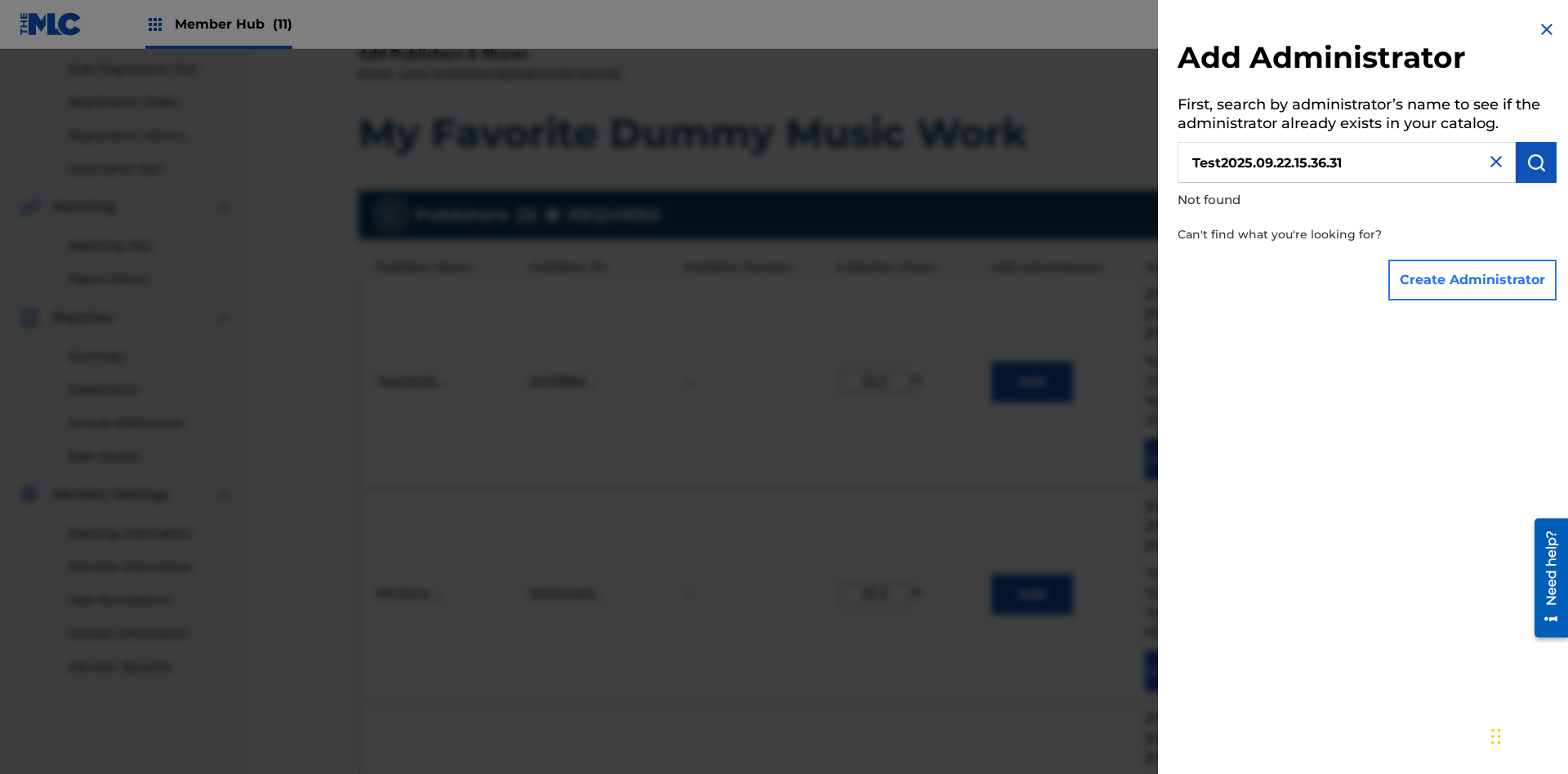
click at [1473, 279] on button "Create Administrator" at bounding box center [1472, 279] width 168 height 41
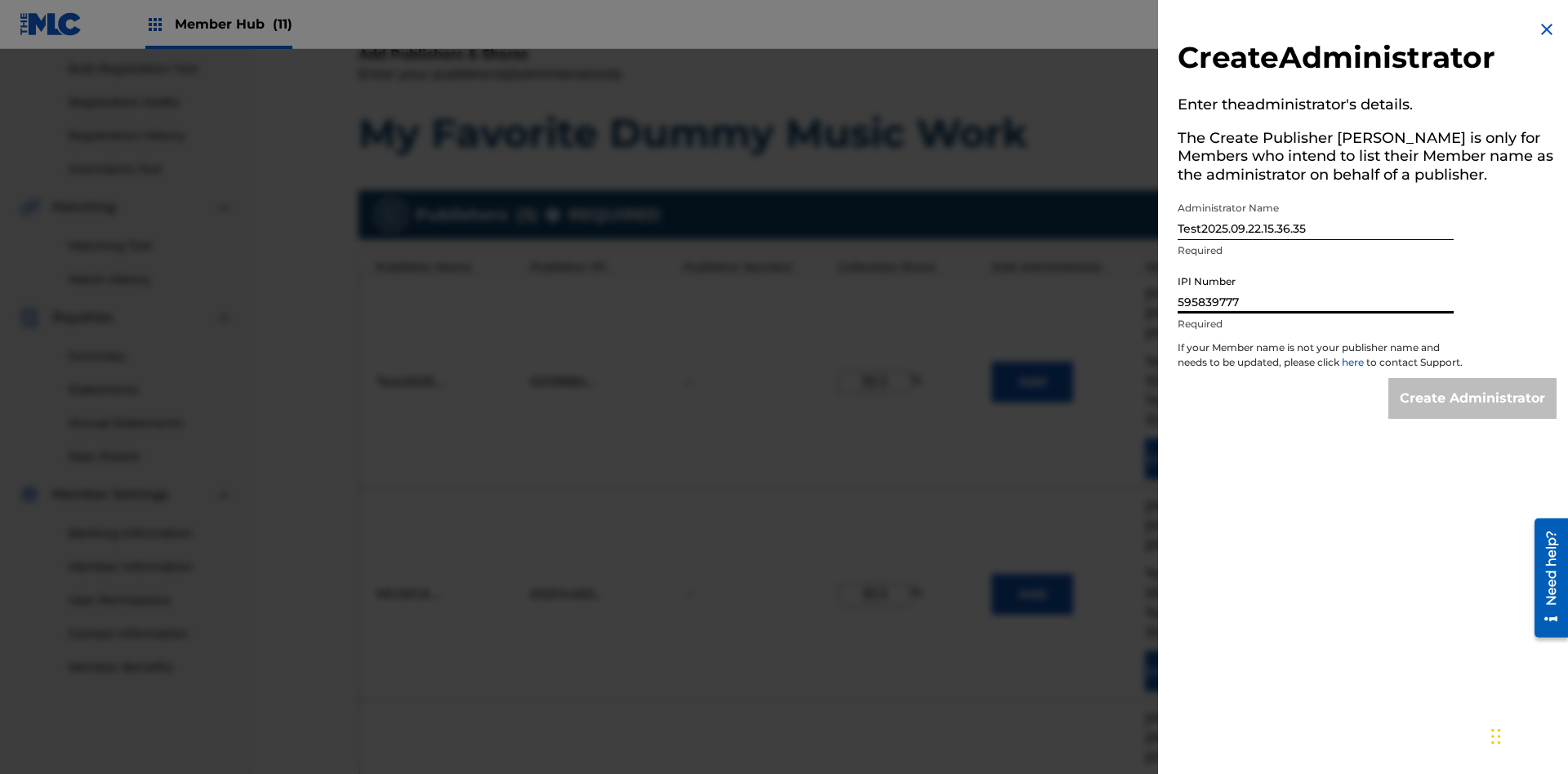
click at [1473, 413] on input "Create Administrator" at bounding box center [1472, 398] width 168 height 41
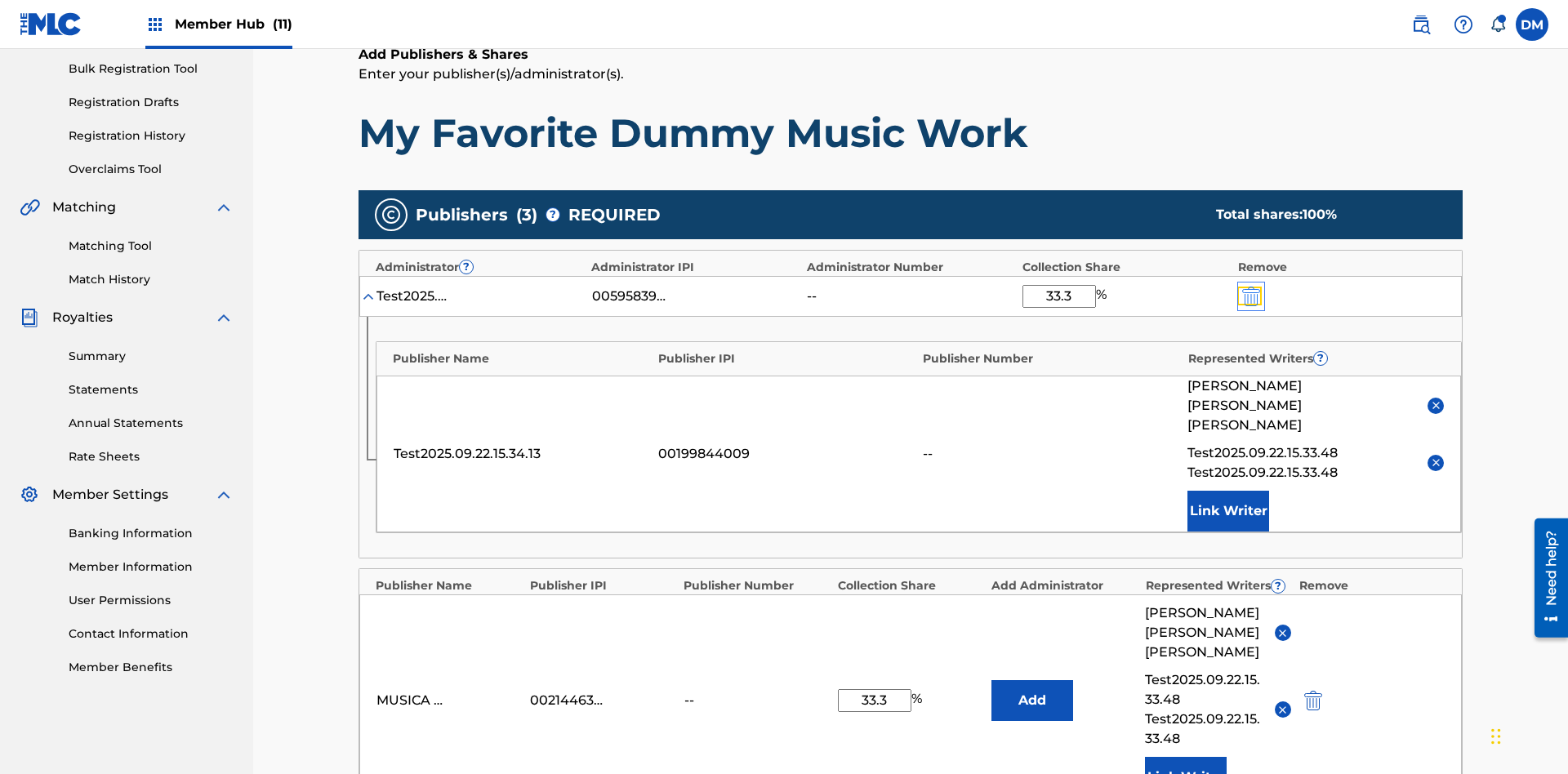
click at [1250, 287] on img "submit" at bounding box center [1251, 297] width 18 height 20
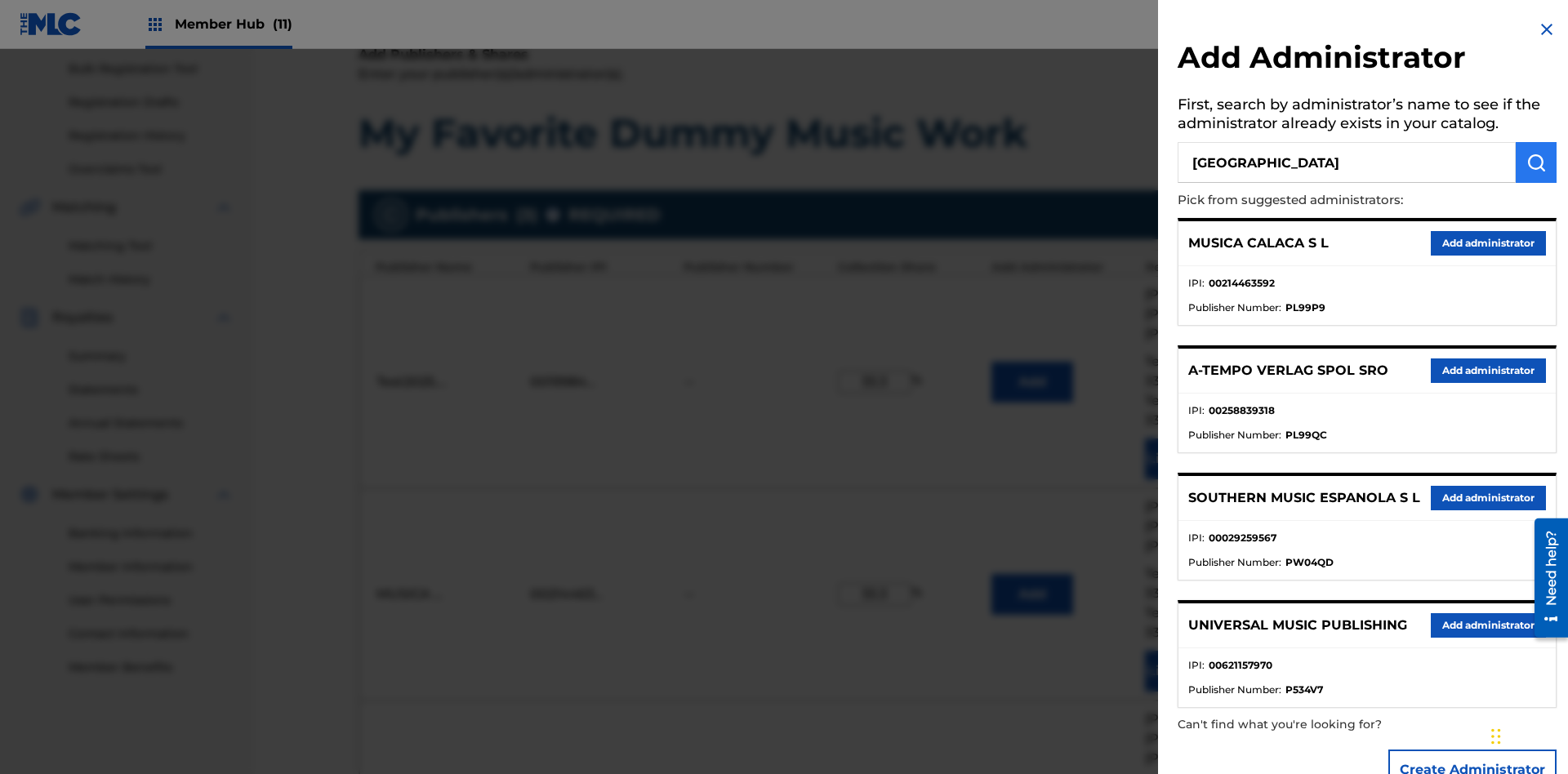
type input "[GEOGRAPHIC_DATA]"
click at [1536, 162] on img "submit" at bounding box center [1536, 163] width 20 height 20
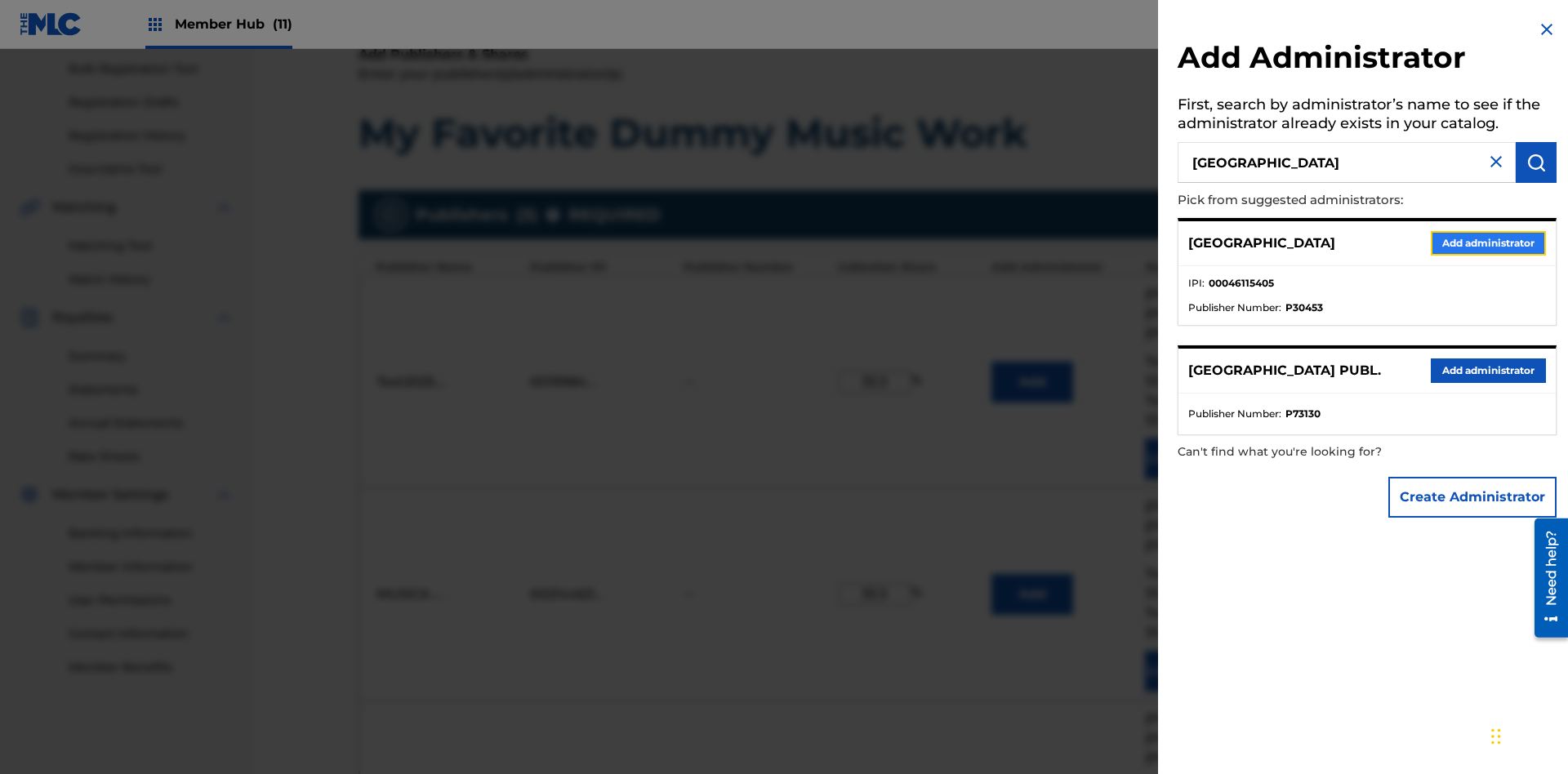
click at [1487, 243] on button "Add administrator" at bounding box center [1488, 243] width 116 height 24
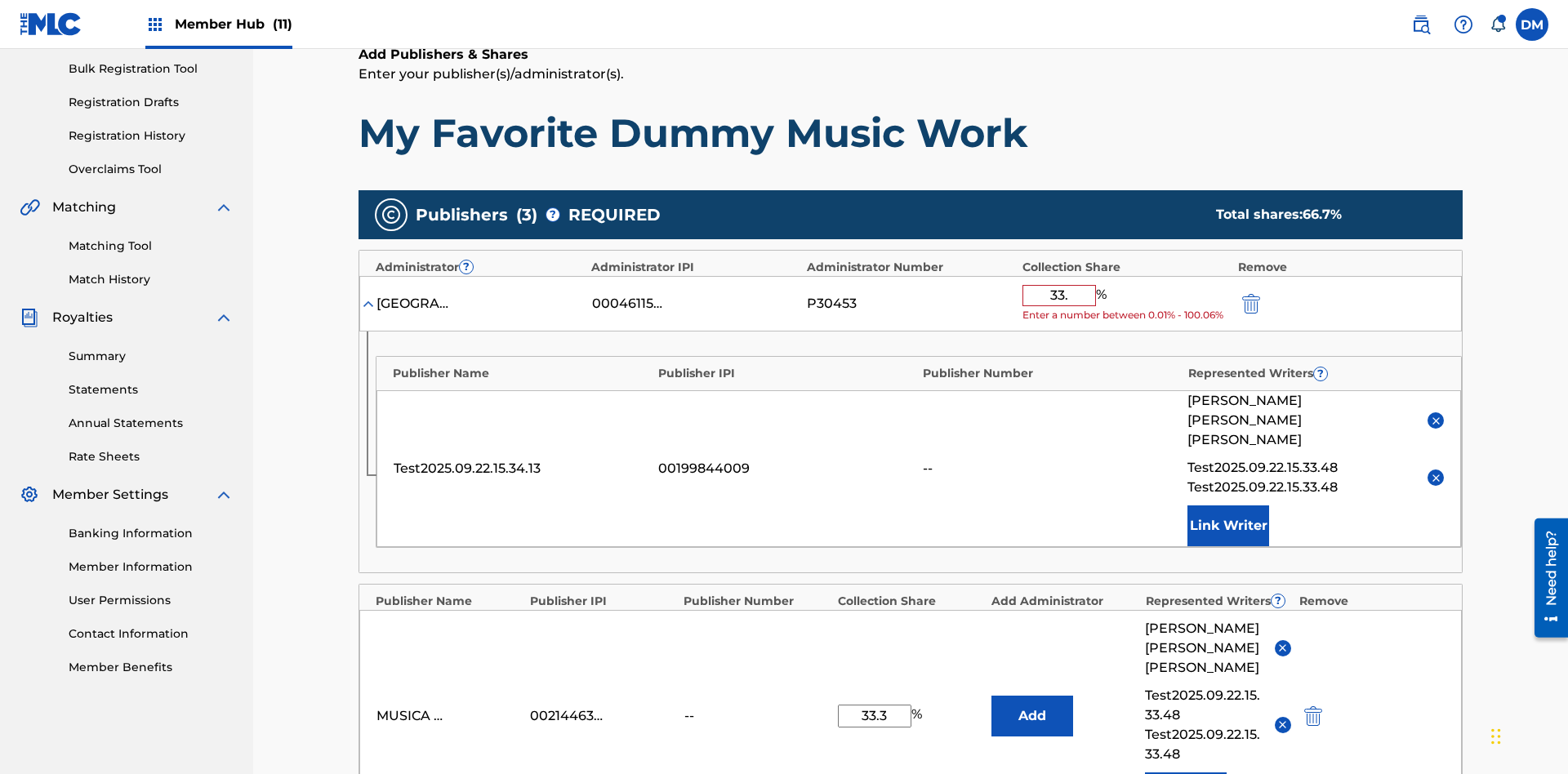
type input "33.3"
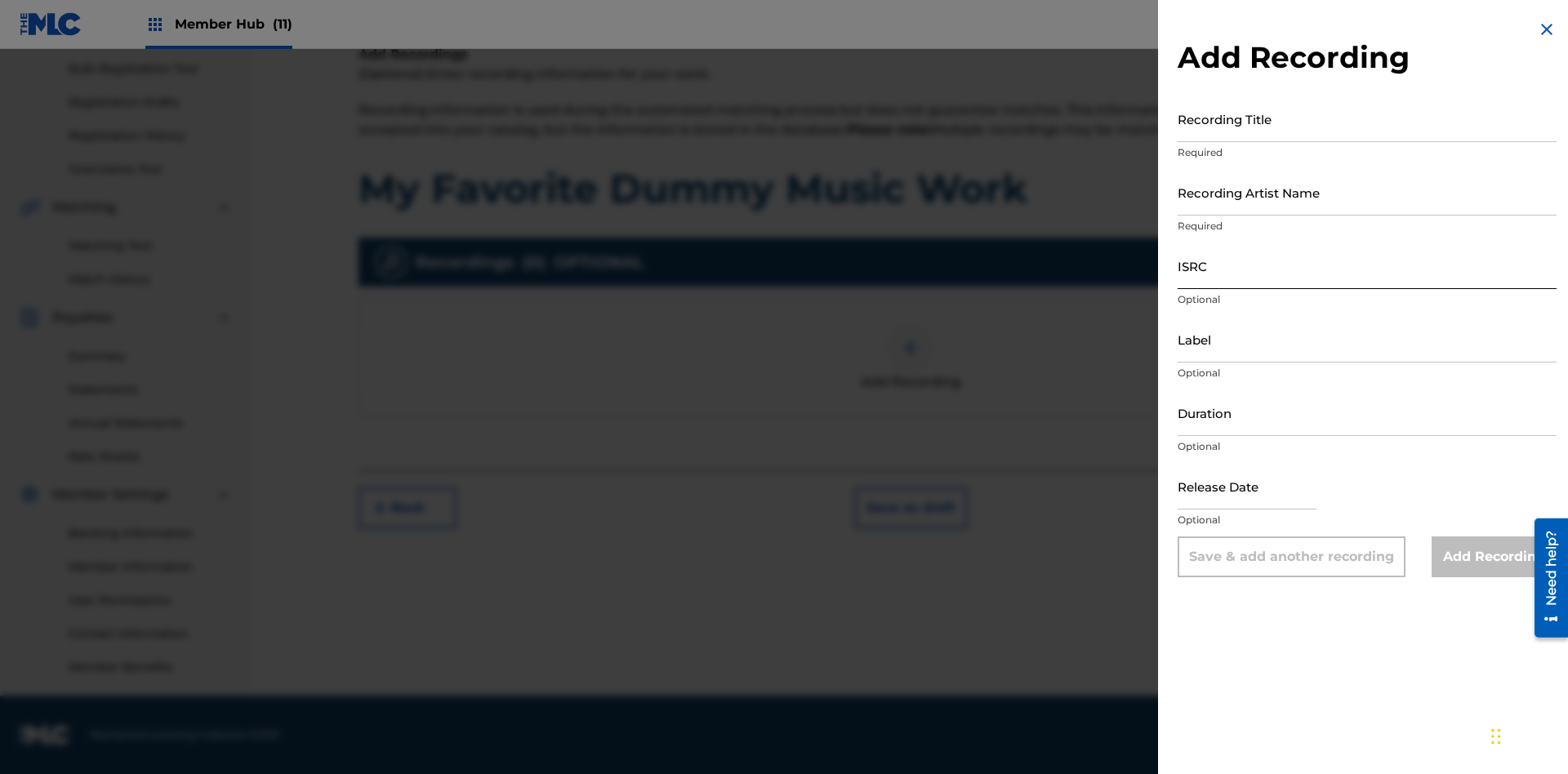
click at [1367, 118] on input "Recording Title" at bounding box center [1368, 119] width 379 height 47
type input "Best Song Ever"
click at [1367, 192] on input "Recording Artist Name" at bounding box center [1368, 192] width 379 height 47
type input "[PERSON_NAME]"
click at [1367, 265] on input "ISRC" at bounding box center [1368, 266] width 379 height 47
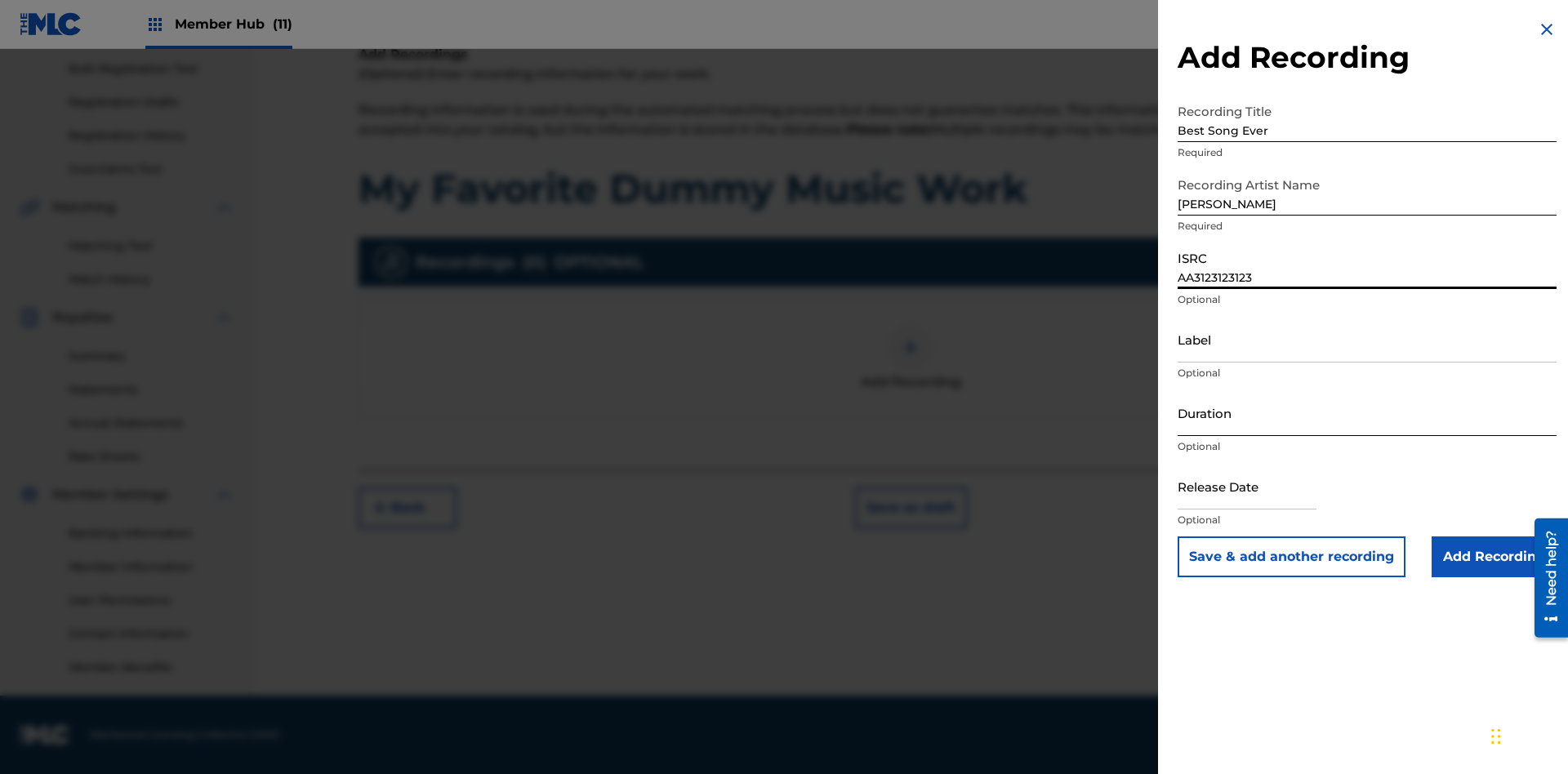
type input "AA3123123123"
click at [1367, 339] on input "Label" at bounding box center [1368, 339] width 379 height 47
type input "The Label"
click at [1367, 412] on input "Duration" at bounding box center [1368, 413] width 379 height 47
click at [1367, 412] on input "1" at bounding box center [1368, 413] width 379 height 47
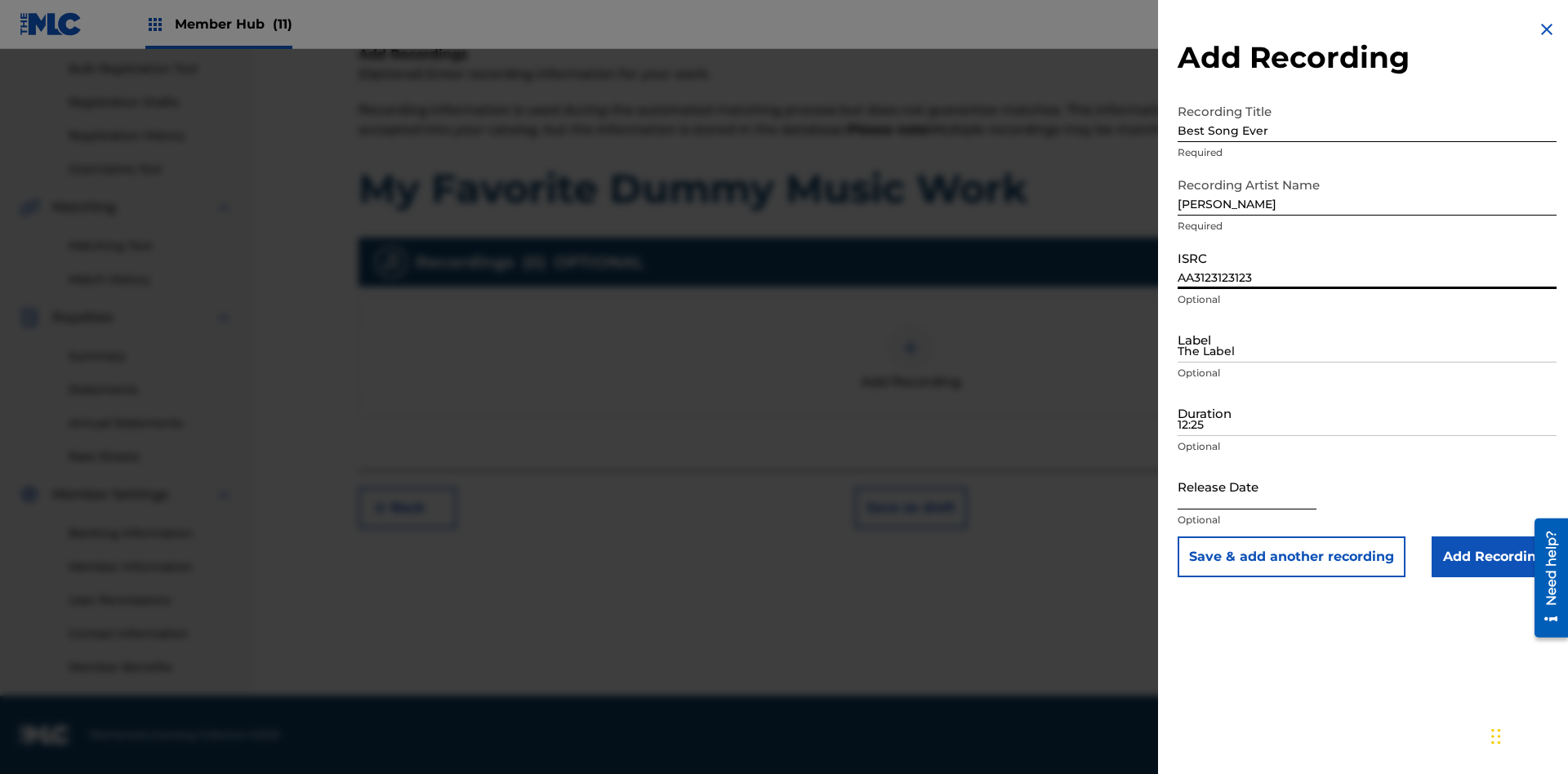
type input "12:25"
click at [1260, 487] on input "text" at bounding box center [1247, 486] width 139 height 47
select select "8"
select select "2025"
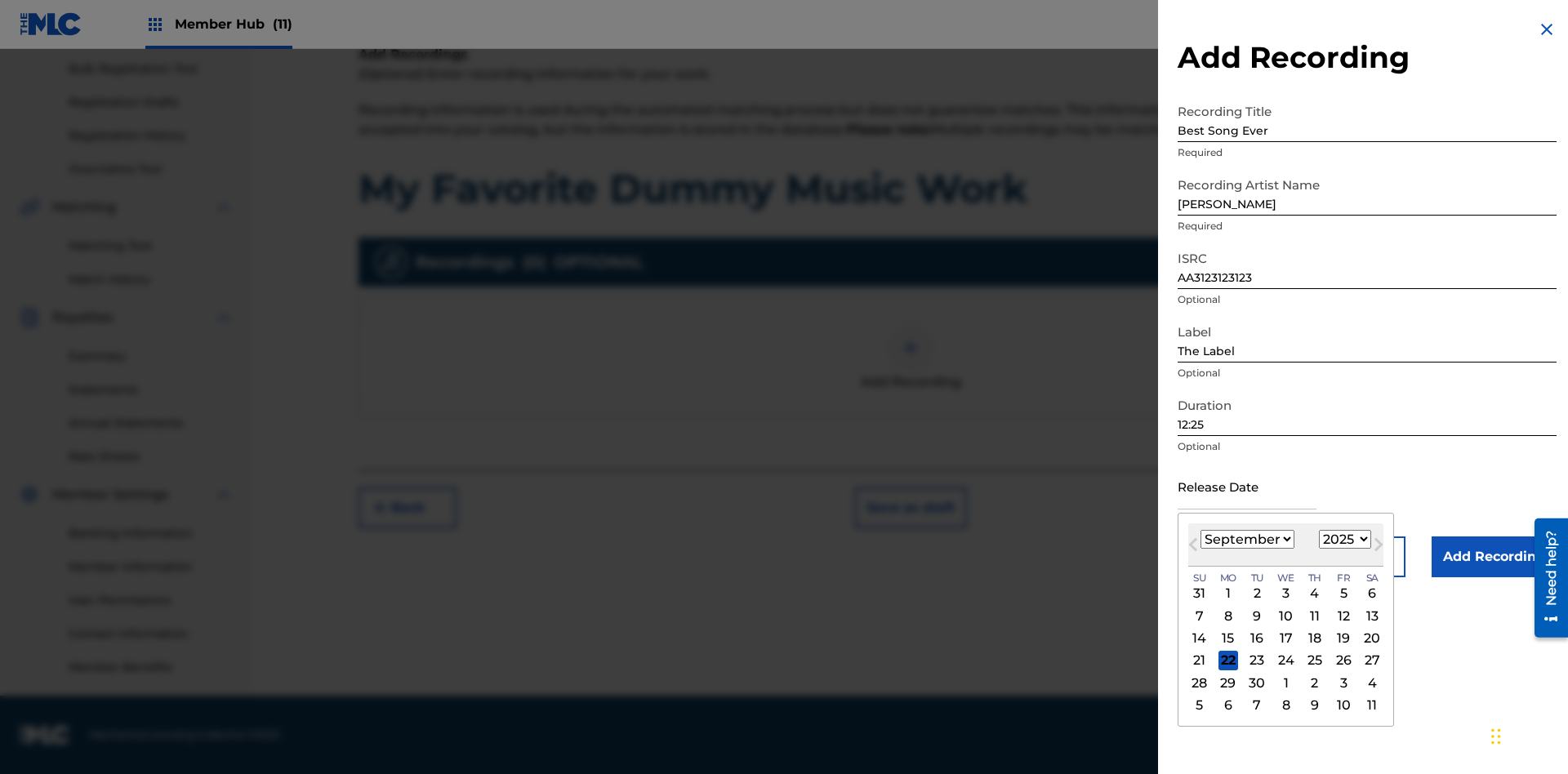
select select "3"
click at [1343, 540] on select "1900 1901 1902 1903 1904 1905 1906 1907 1908 1909 1910 1911 1912 1913 1914 1915…" at bounding box center [1345, 540] width 52 height 19
select select "2021"
click at [1343, 540] on select "1900 1901 1902 1903 1904 1905 1906 1907 1908 1909 1910 1911 1912 1913 1914 1915…" at bounding box center [1345, 540] width 52 height 19
click at [1494, 557] on input "Add Recording" at bounding box center [1494, 556] width 125 height 41
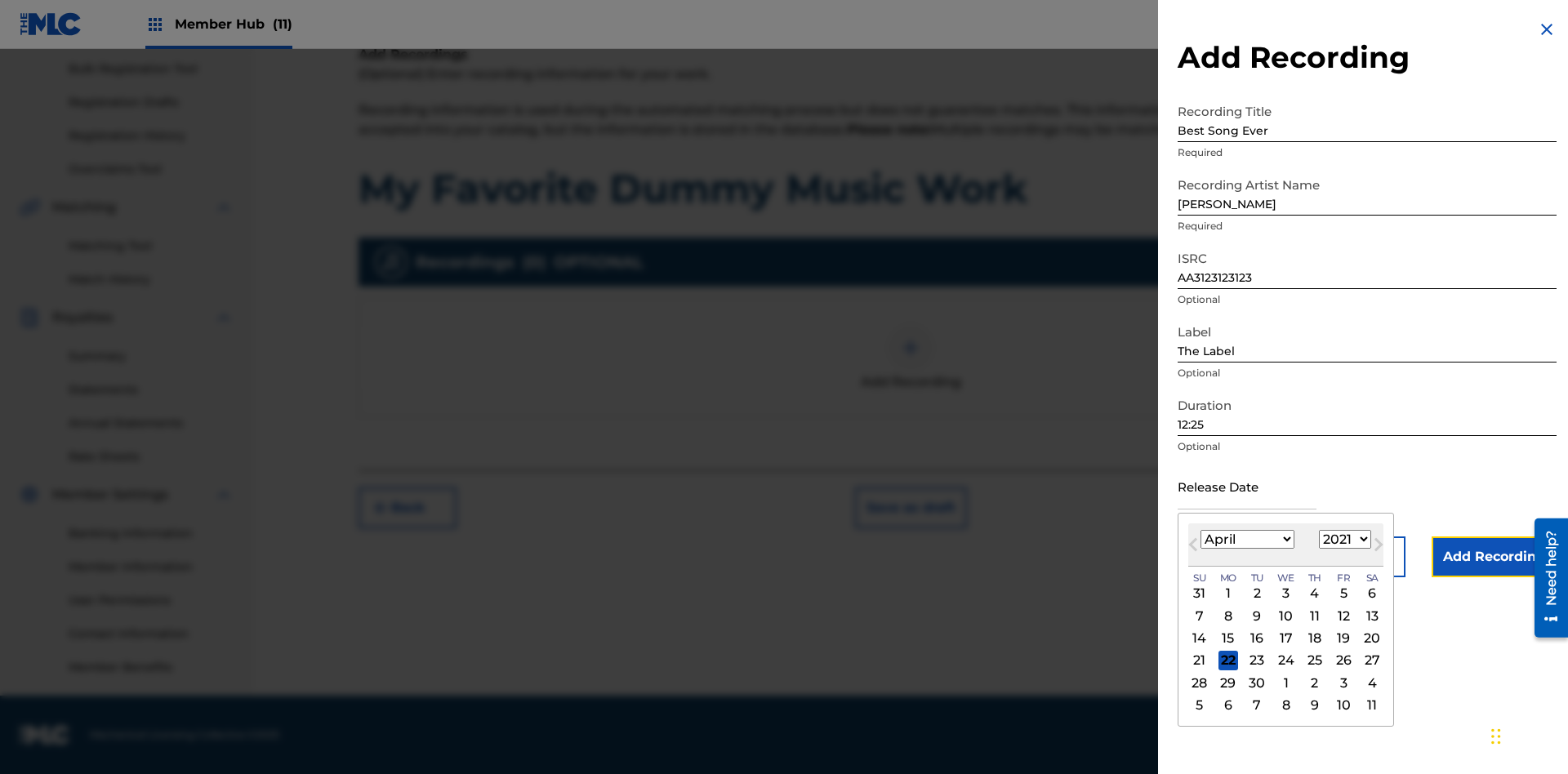
click at [910, 372] on div at bounding box center [910, 348] width 49 height 49
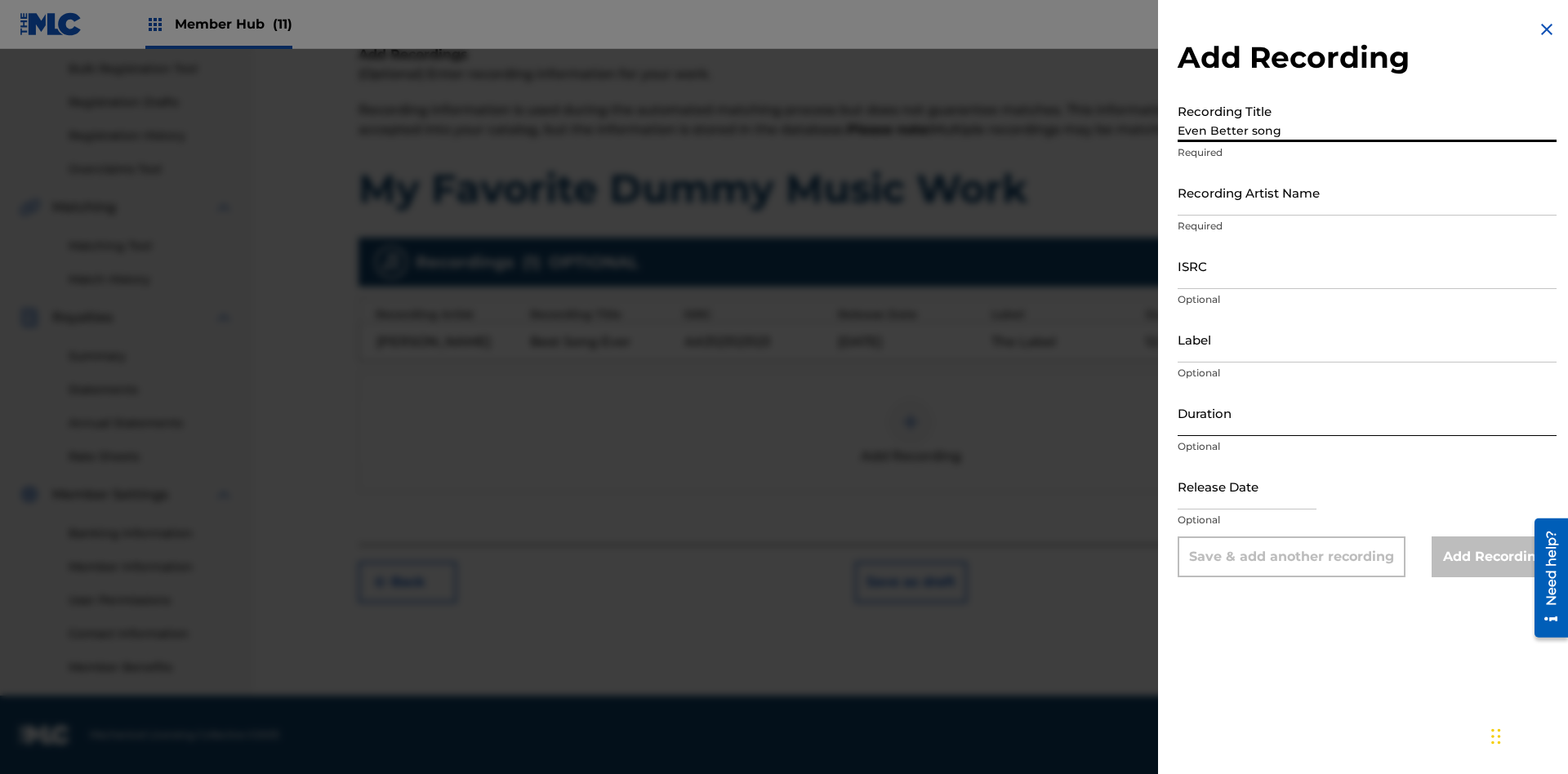
click at [1367, 192] on input "Recording Artist Name" at bounding box center [1368, 192] width 379 height 47
click at [1367, 265] on input "ISRC" at bounding box center [1368, 266] width 379 height 47
click at [1367, 339] on input "Label" at bounding box center [1368, 339] width 379 height 47
click at [1367, 412] on input "Duration" at bounding box center [1368, 413] width 379 height 47
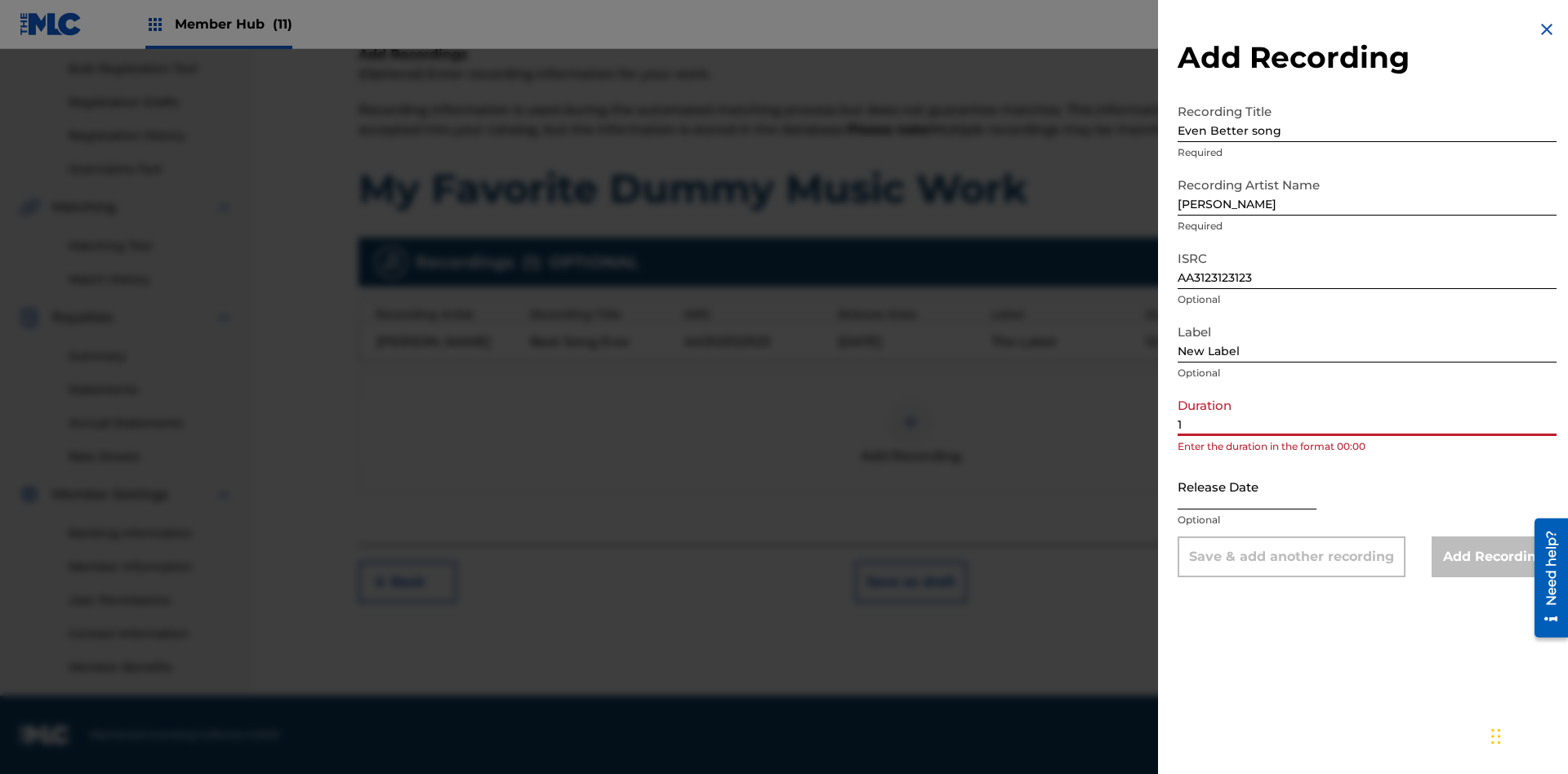
click at [1367, 412] on input "1" at bounding box center [1368, 413] width 379 height 47
click at [1260, 487] on input "text" at bounding box center [1247, 486] width 139 height 47
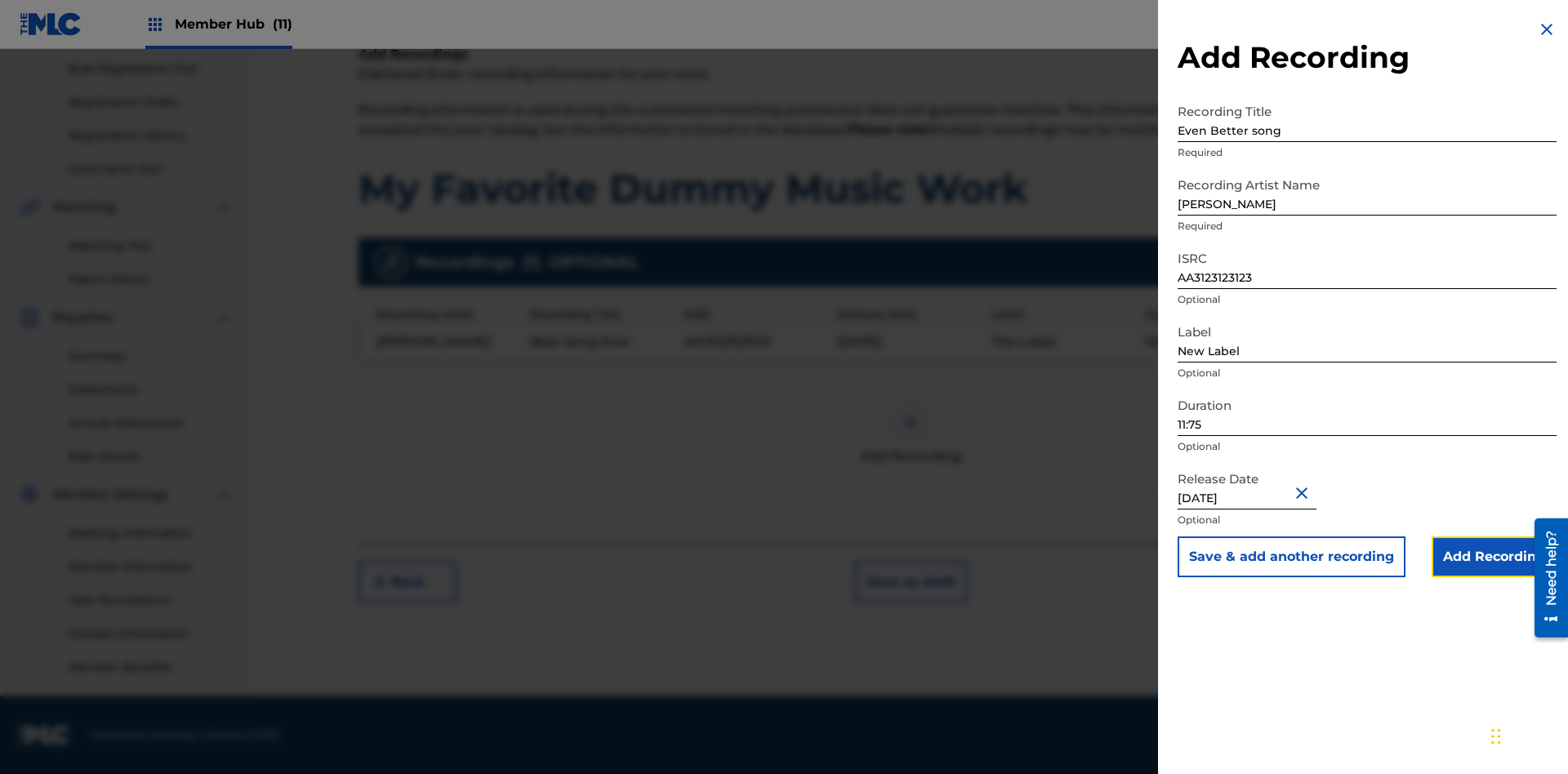
click at [1494, 557] on input "Add Recording" at bounding box center [1494, 556] width 125 height 41
click at [910, 432] on div at bounding box center [910, 422] width 49 height 49
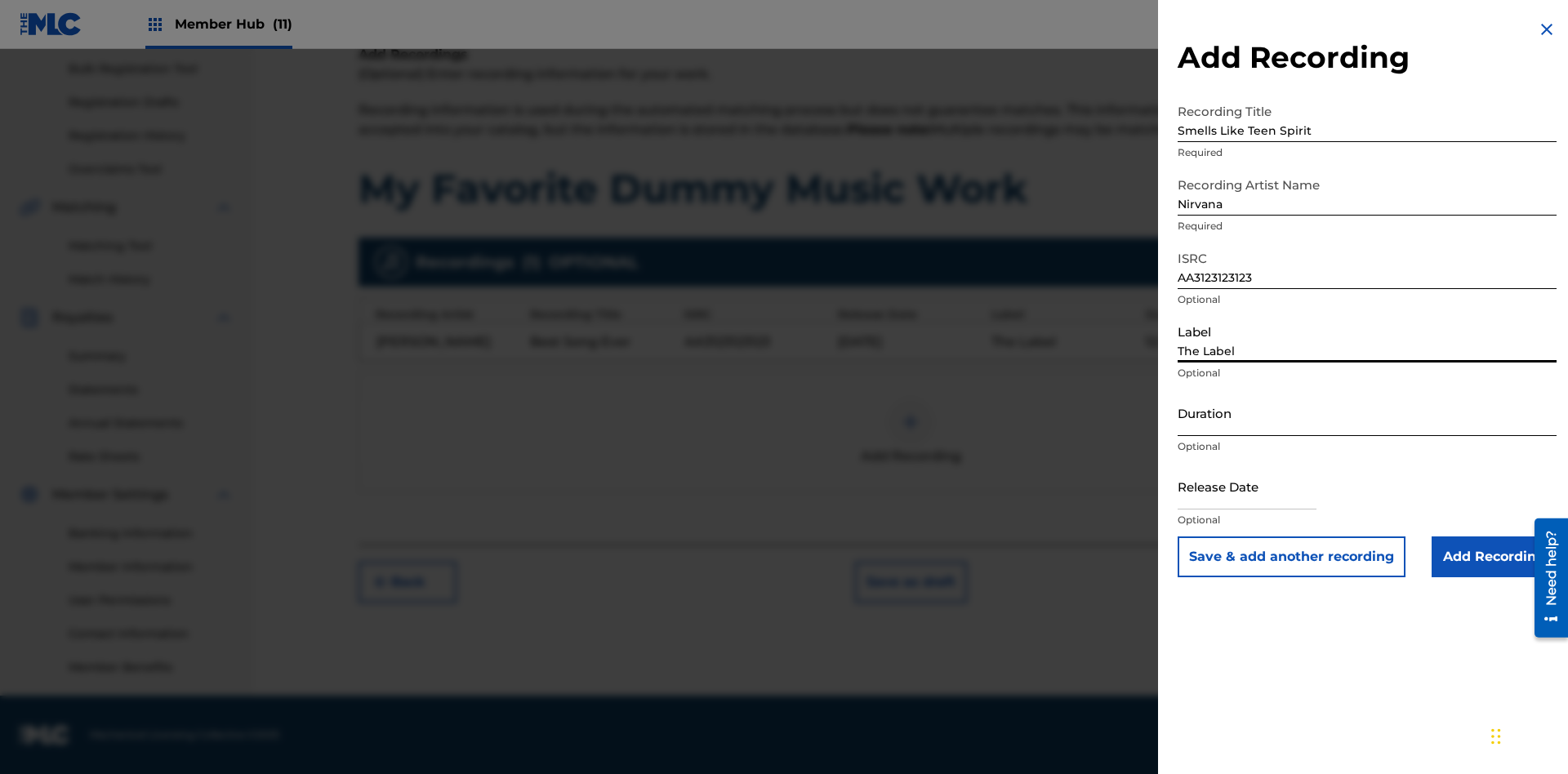
click at [1367, 412] on input "Duration" at bounding box center [1368, 413] width 379 height 47
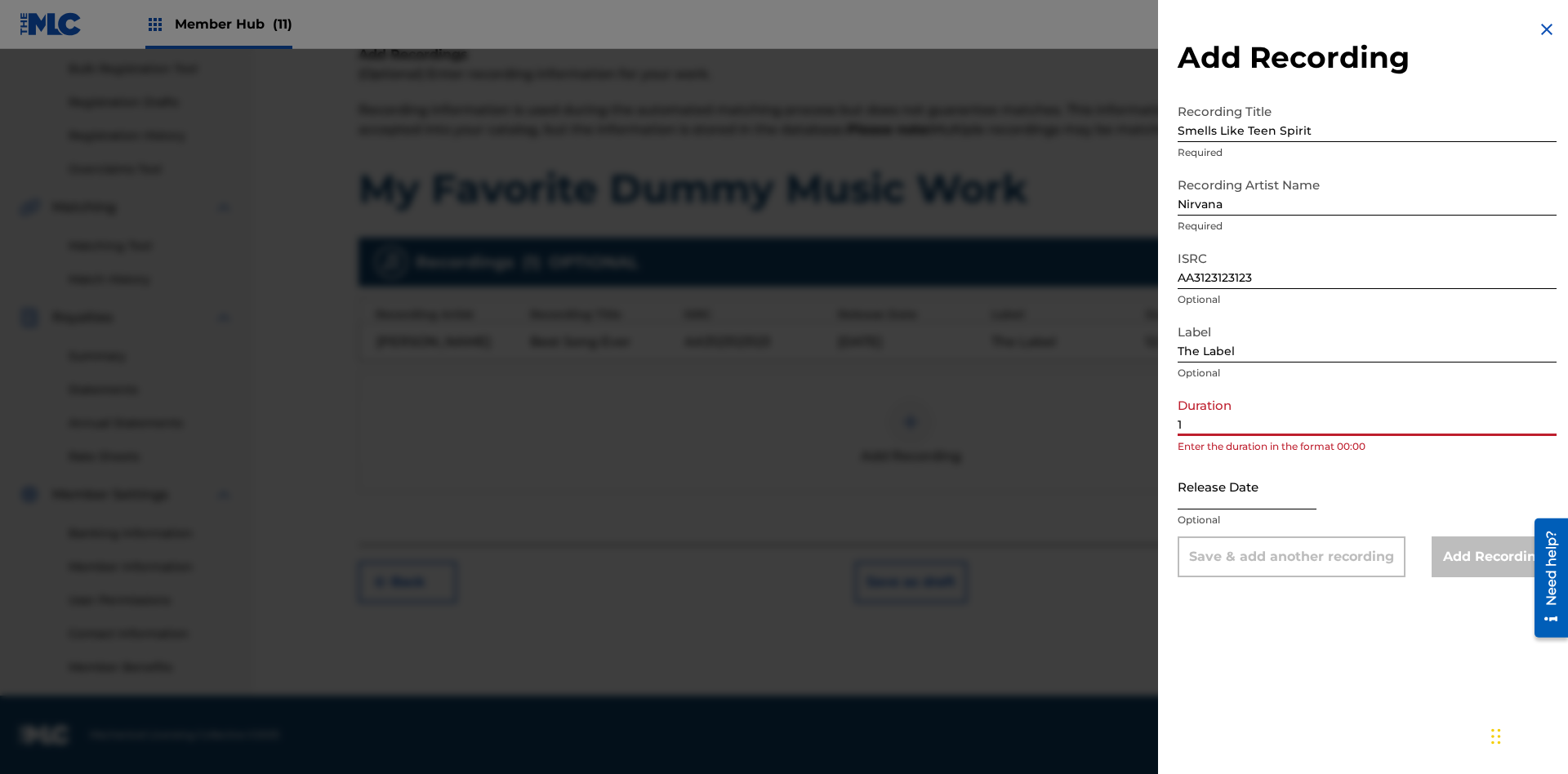
click at [1367, 412] on input "1" at bounding box center [1368, 413] width 379 height 47
click at [1260, 487] on input "text" at bounding box center [1247, 486] width 139 height 47
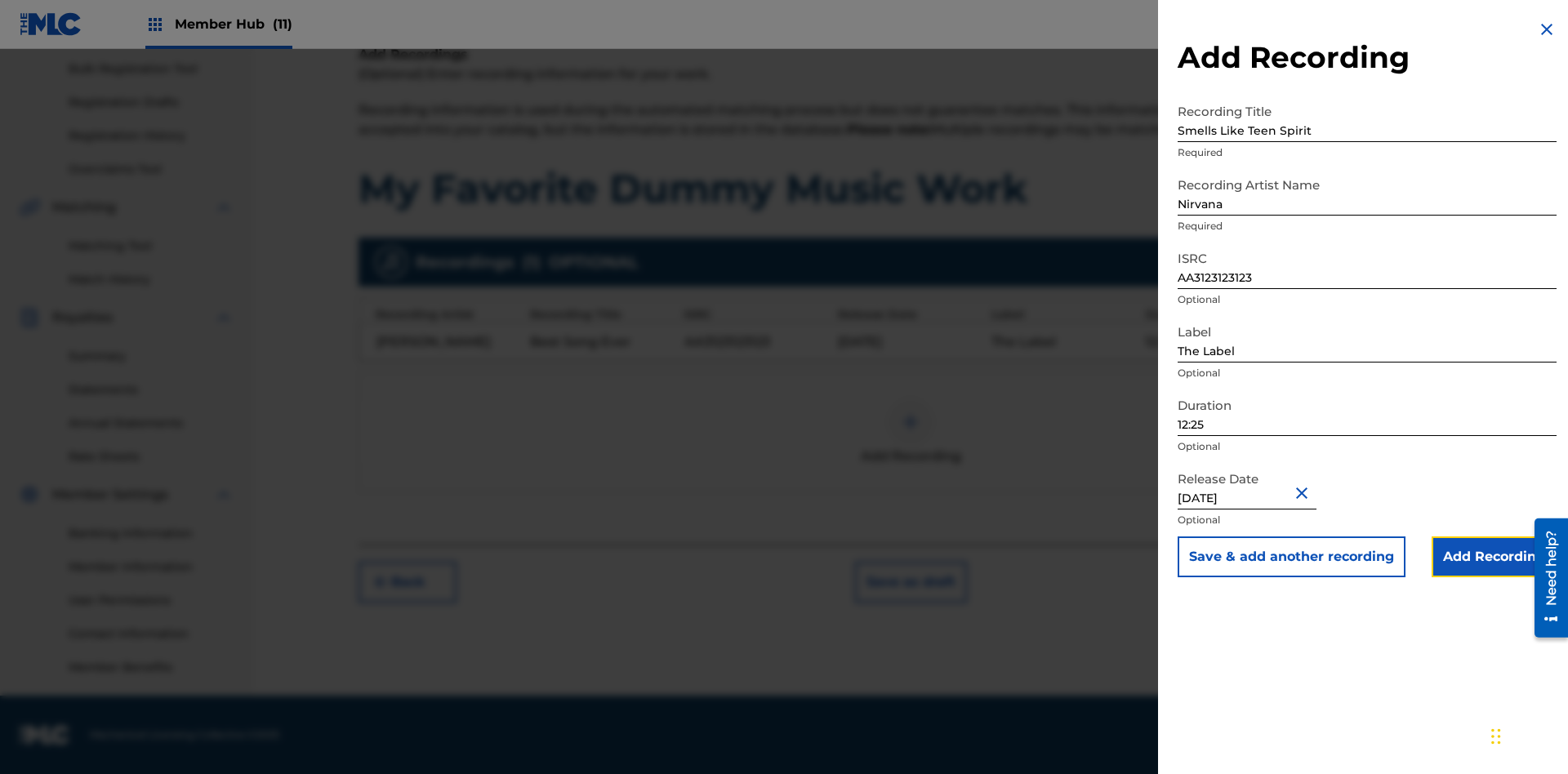
click at [1494, 557] on input "Add Recording" at bounding box center [1494, 556] width 125 height 41
click at [1413, 603] on button "Next" at bounding box center [1414, 582] width 98 height 41
